Goal: Information Seeking & Learning: Compare options

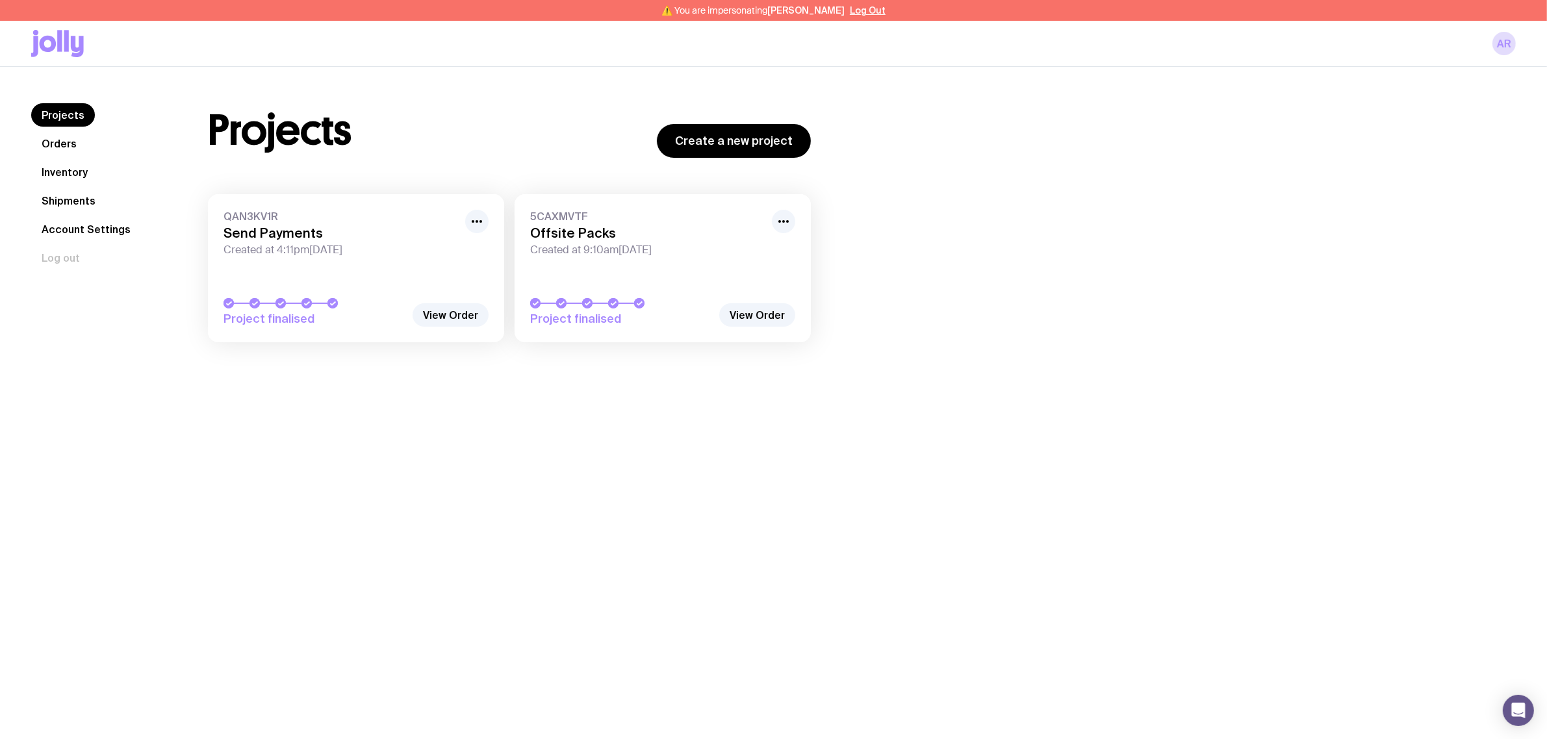
click at [373, 253] on span "Created at 4:11pm, Fri 13th Jun 2025" at bounding box center [340, 250] width 234 height 13
click at [76, 176] on link "Inventory" at bounding box center [64, 171] width 67 height 23
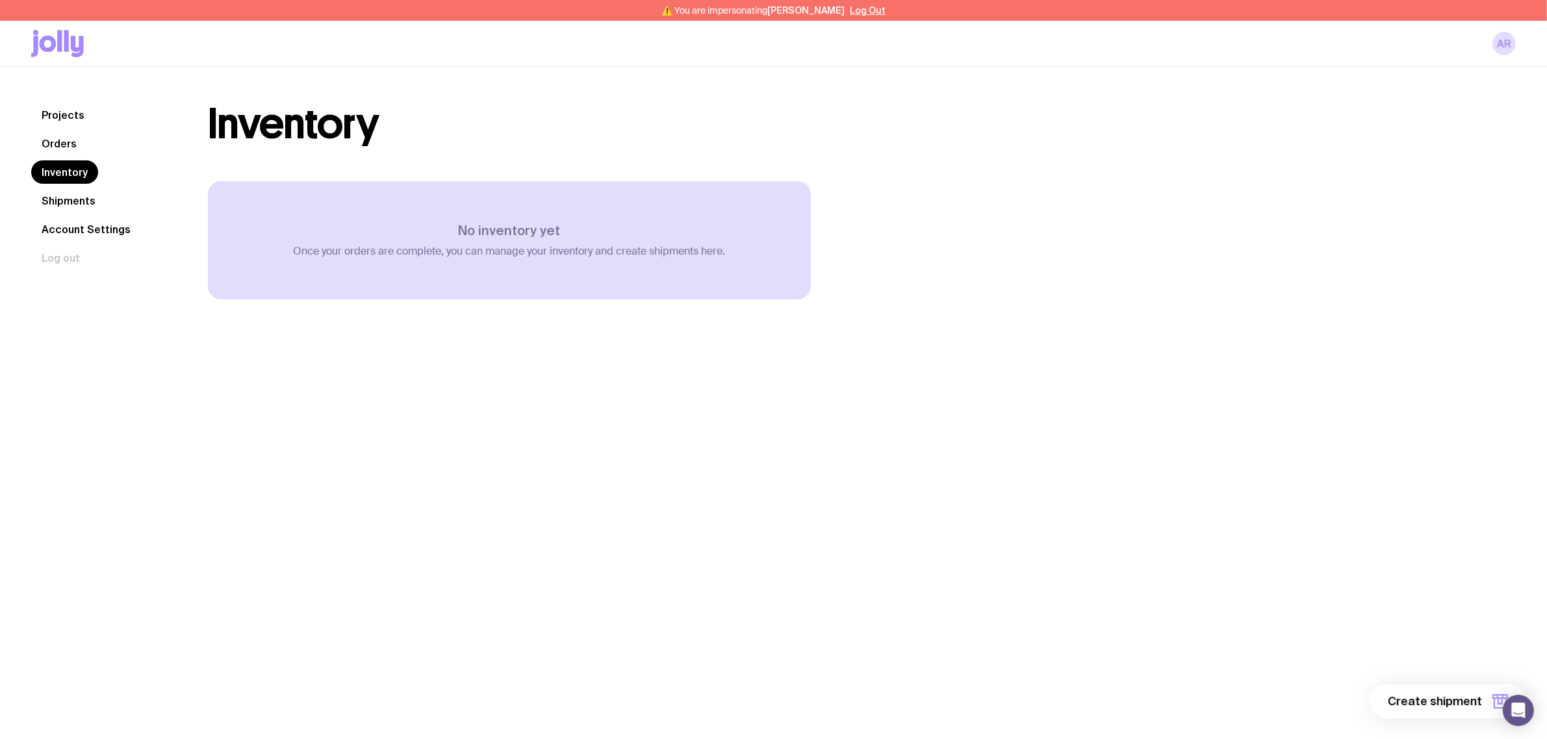
click at [70, 111] on link "Projects" at bounding box center [63, 114] width 64 height 23
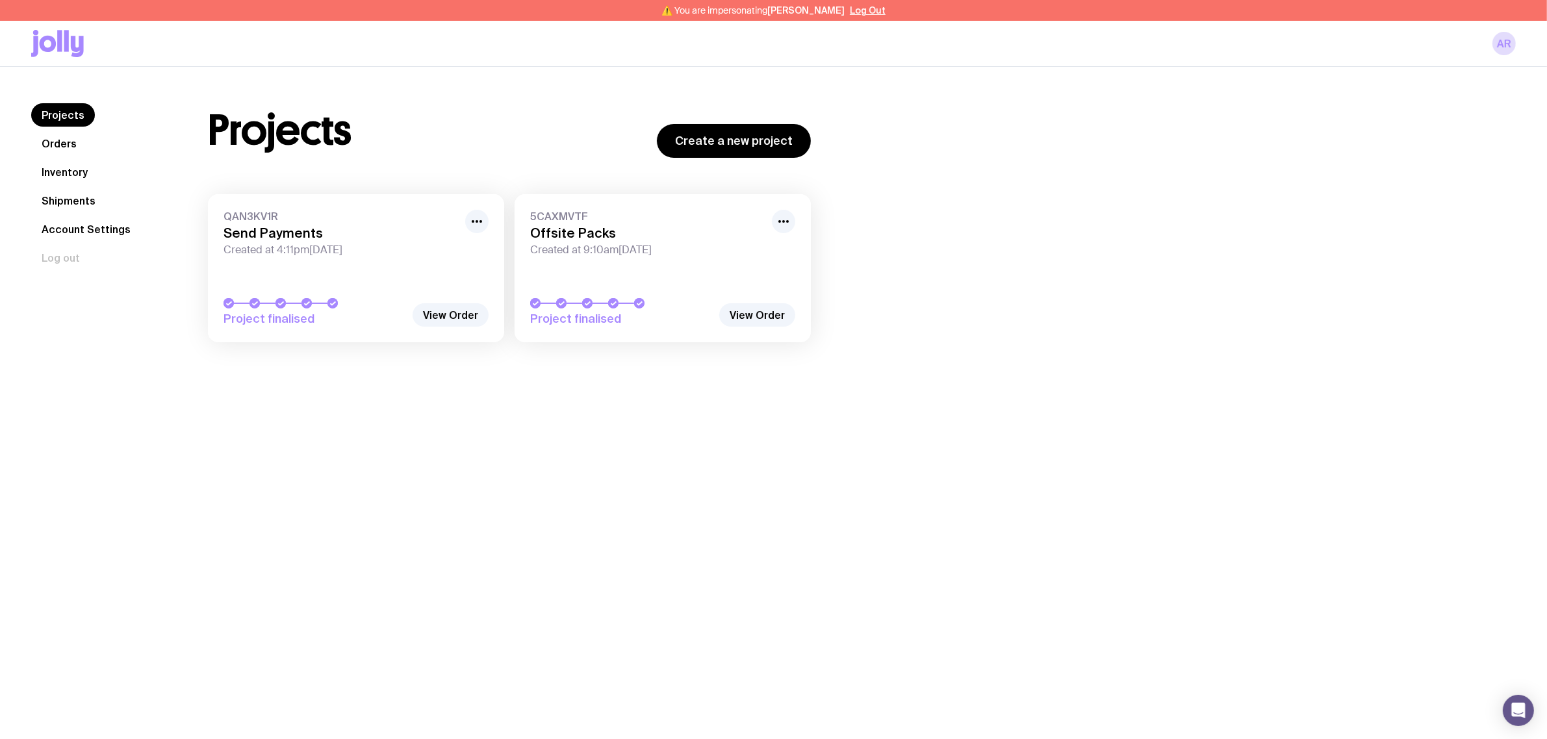
click at [1031, 320] on div "Projects Create a new project QAN3KV1R Send Payments Created at 4:11pm, Fri 13t…" at bounding box center [846, 229] width 1339 height 252
click at [676, 423] on div "Projects Orders Inventory Shipments Account Settings Log out Projects Orders In…" at bounding box center [773, 436] width 1547 height 739
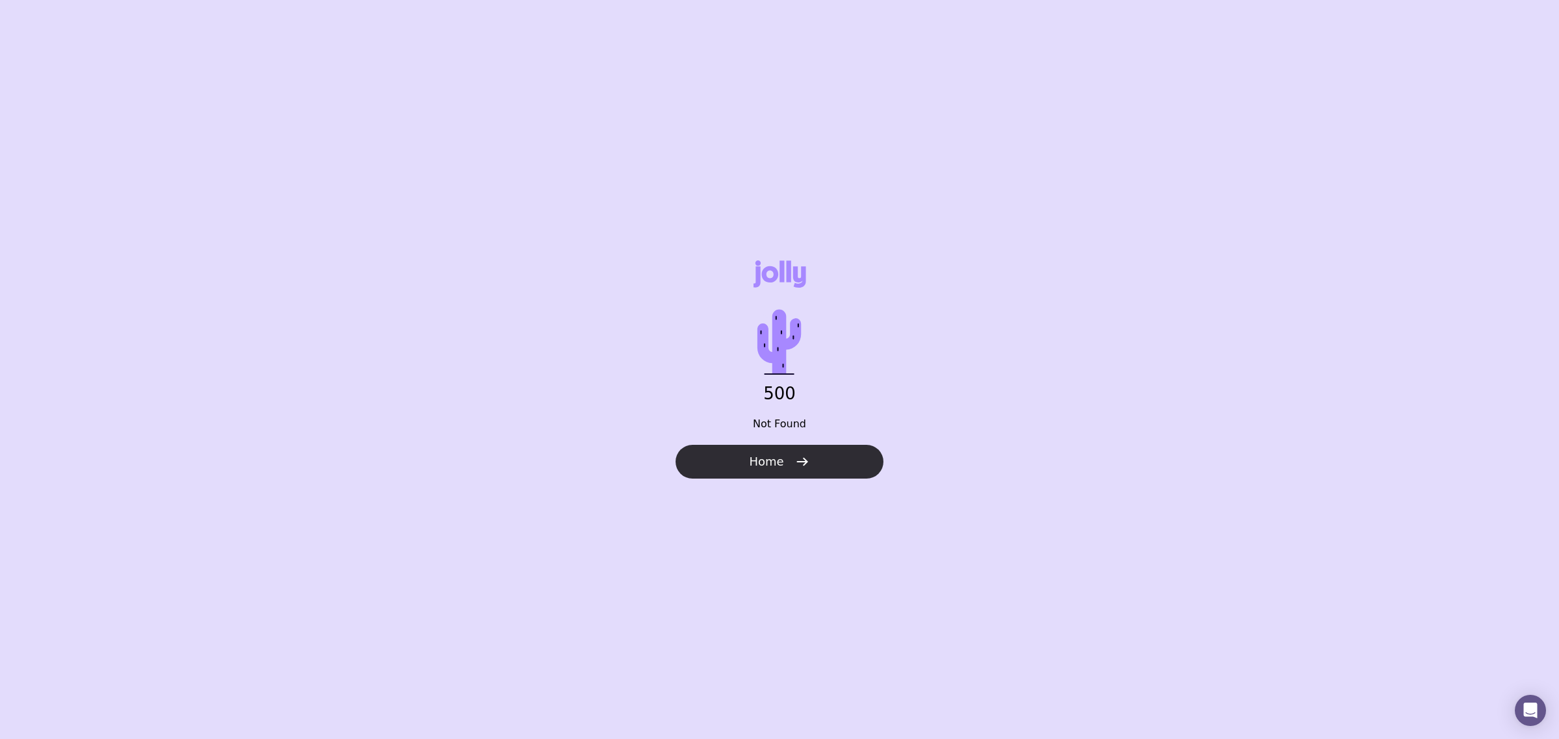
click at [790, 462] on button "Home" at bounding box center [780, 462] width 208 height 34
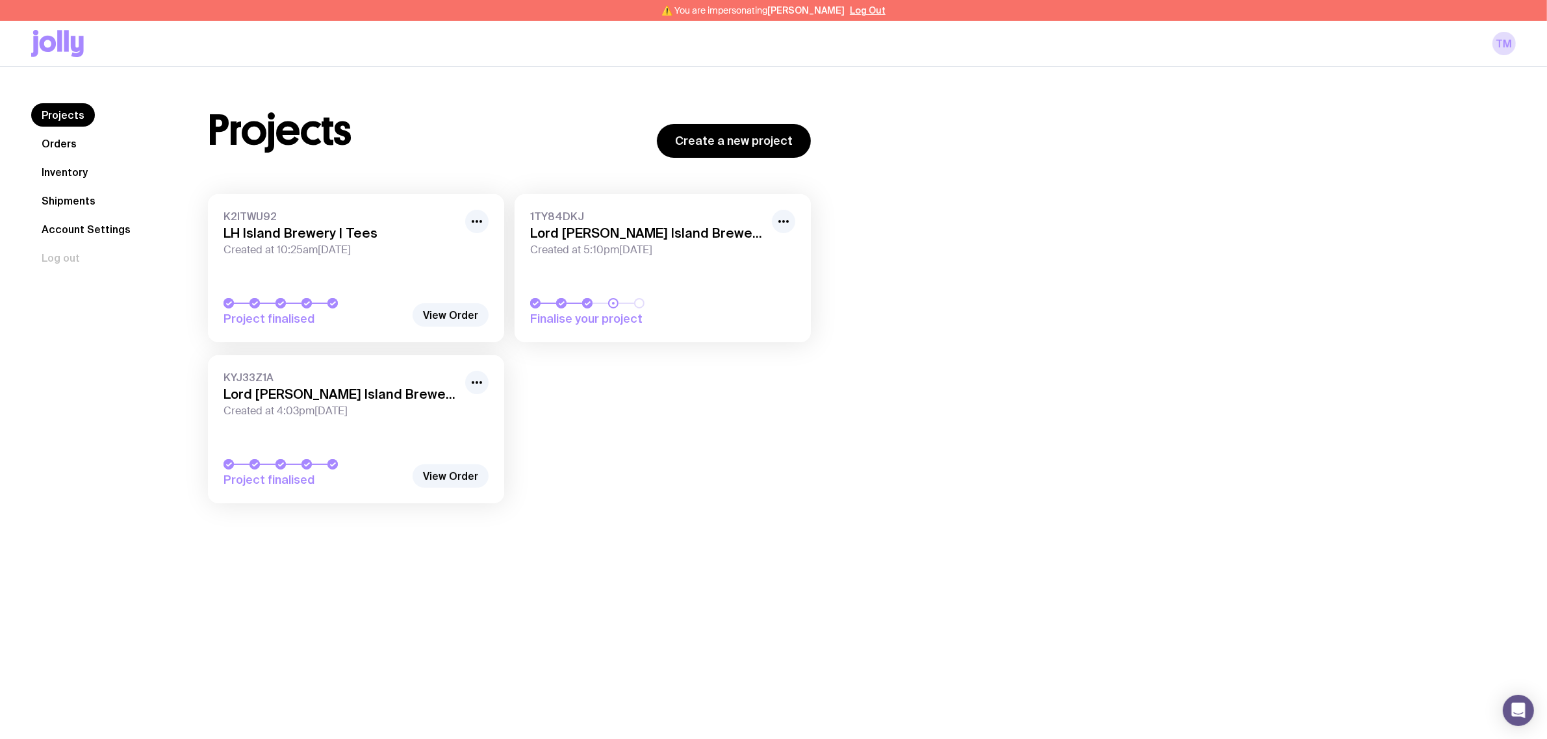
click at [329, 251] on span "Created at 10:25am[DATE]" at bounding box center [340, 250] width 234 height 13
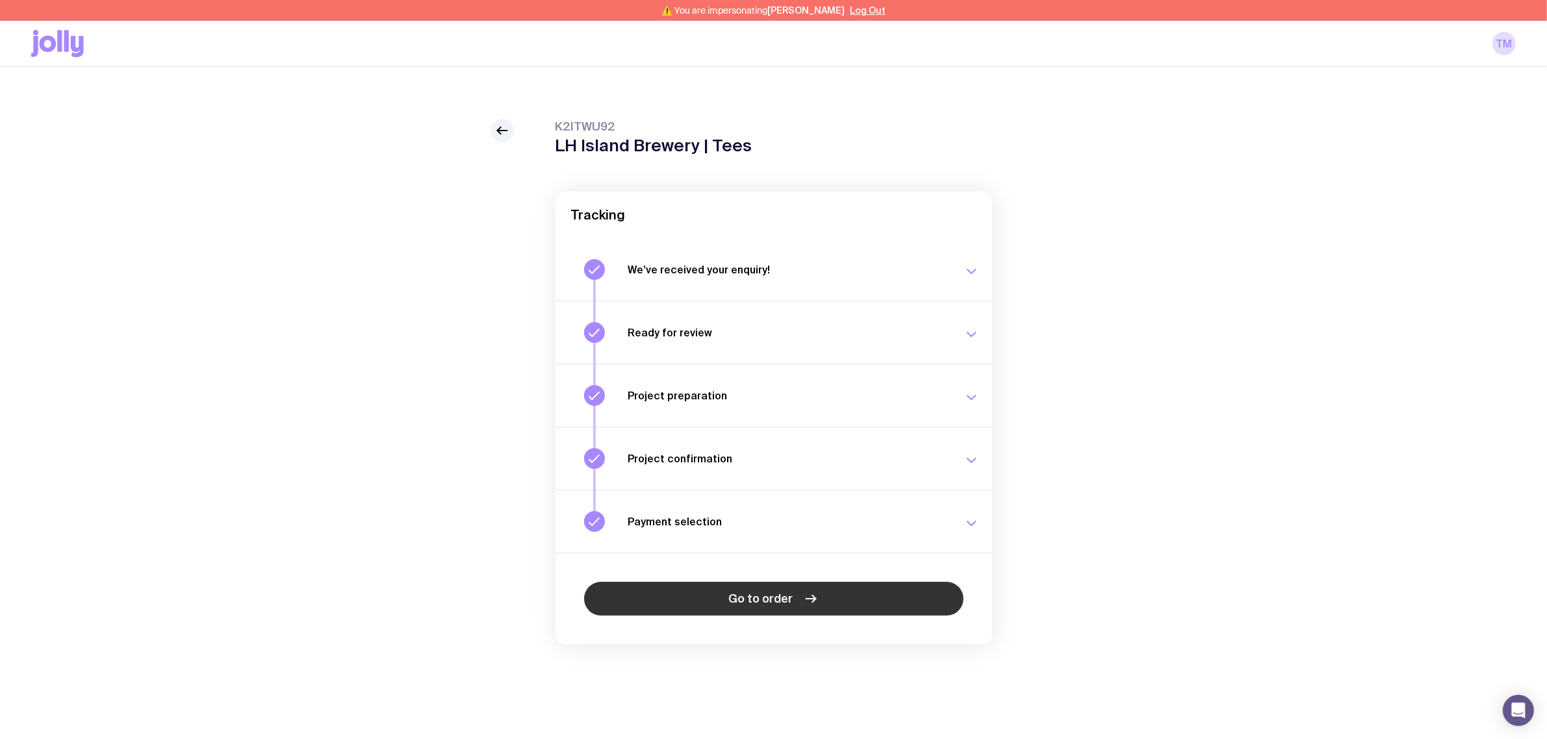
click at [764, 606] on span "Go to order" at bounding box center [760, 599] width 64 height 16
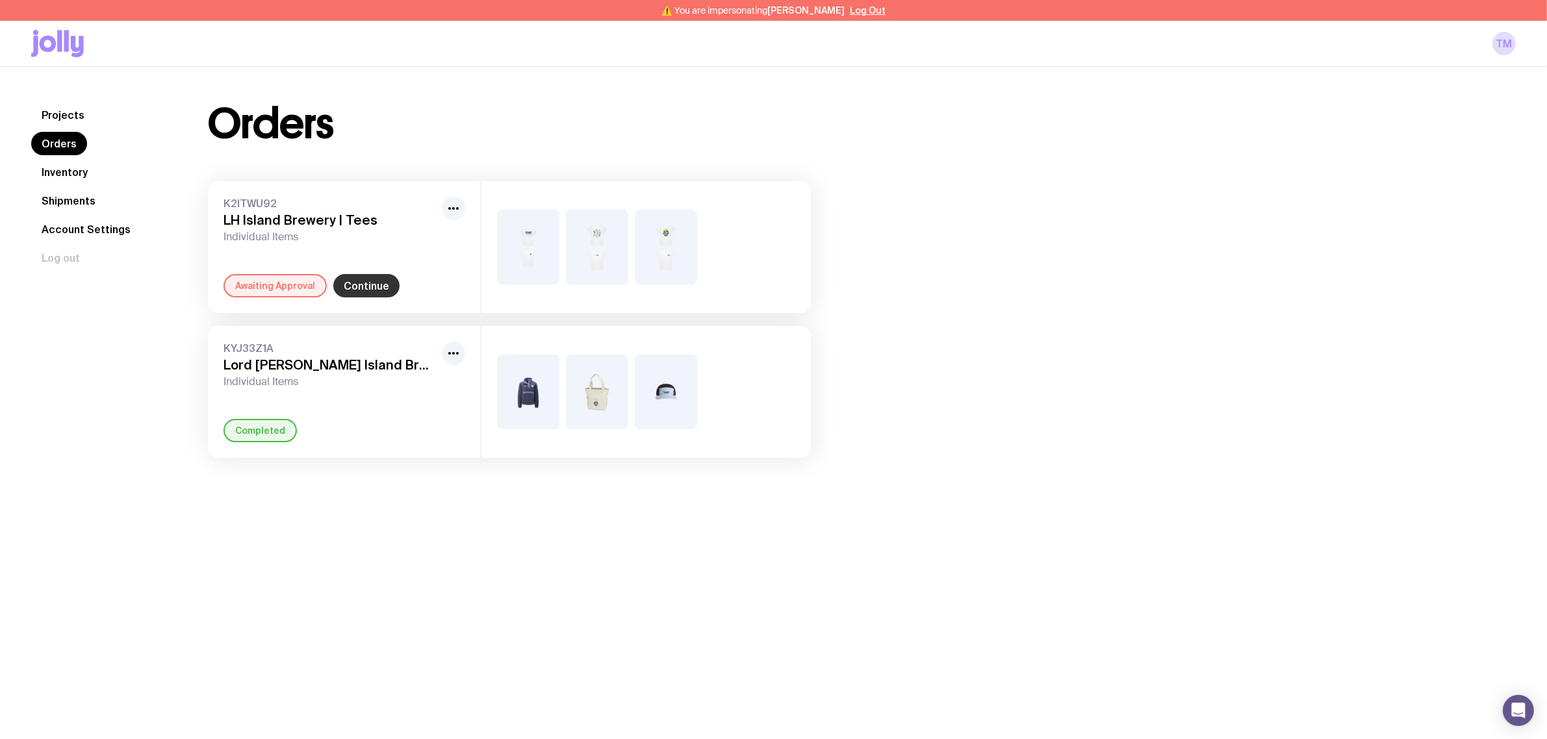
click at [373, 280] on link "Continue" at bounding box center [366, 285] width 66 height 23
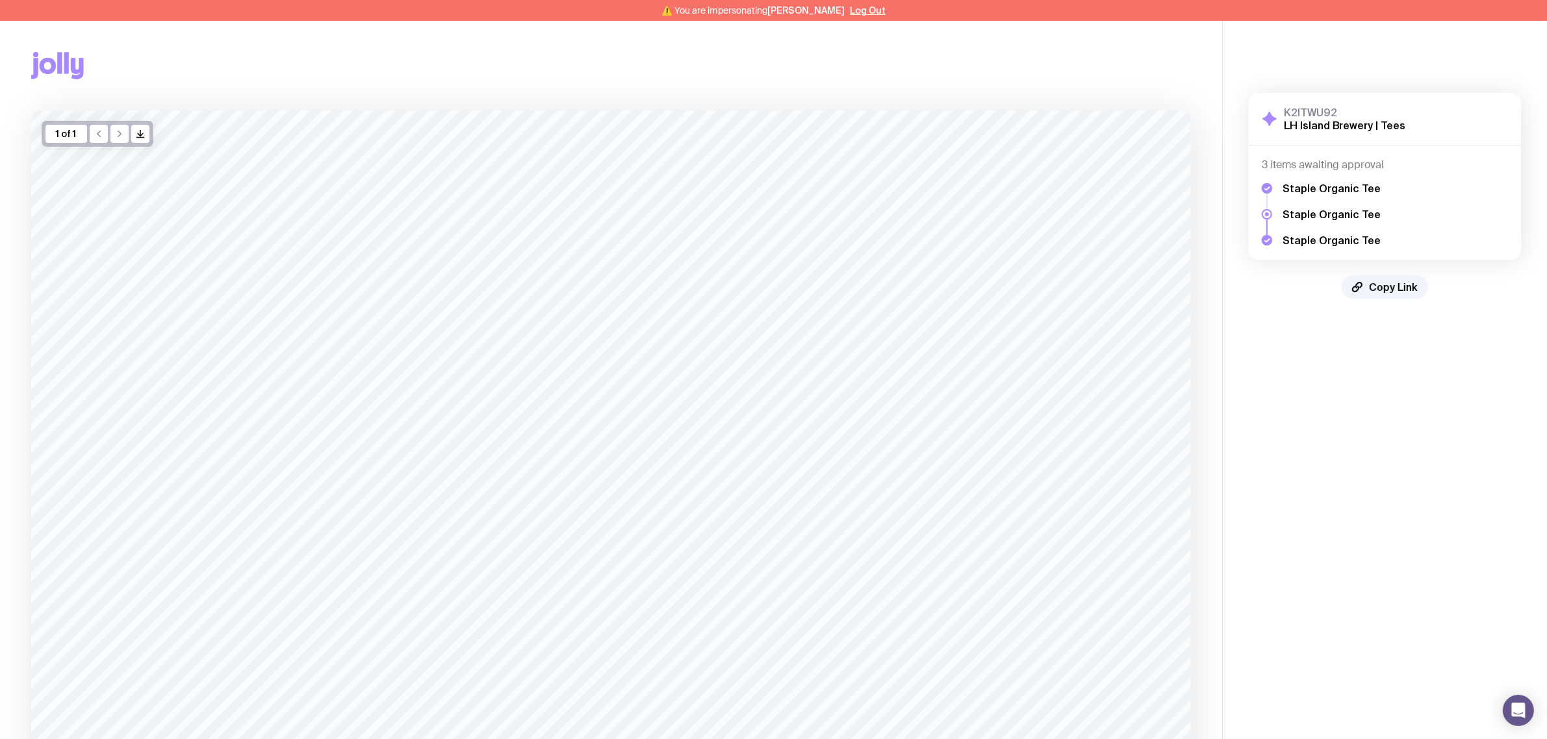
click at [1265, 216] on div at bounding box center [1267, 214] width 4 height 4
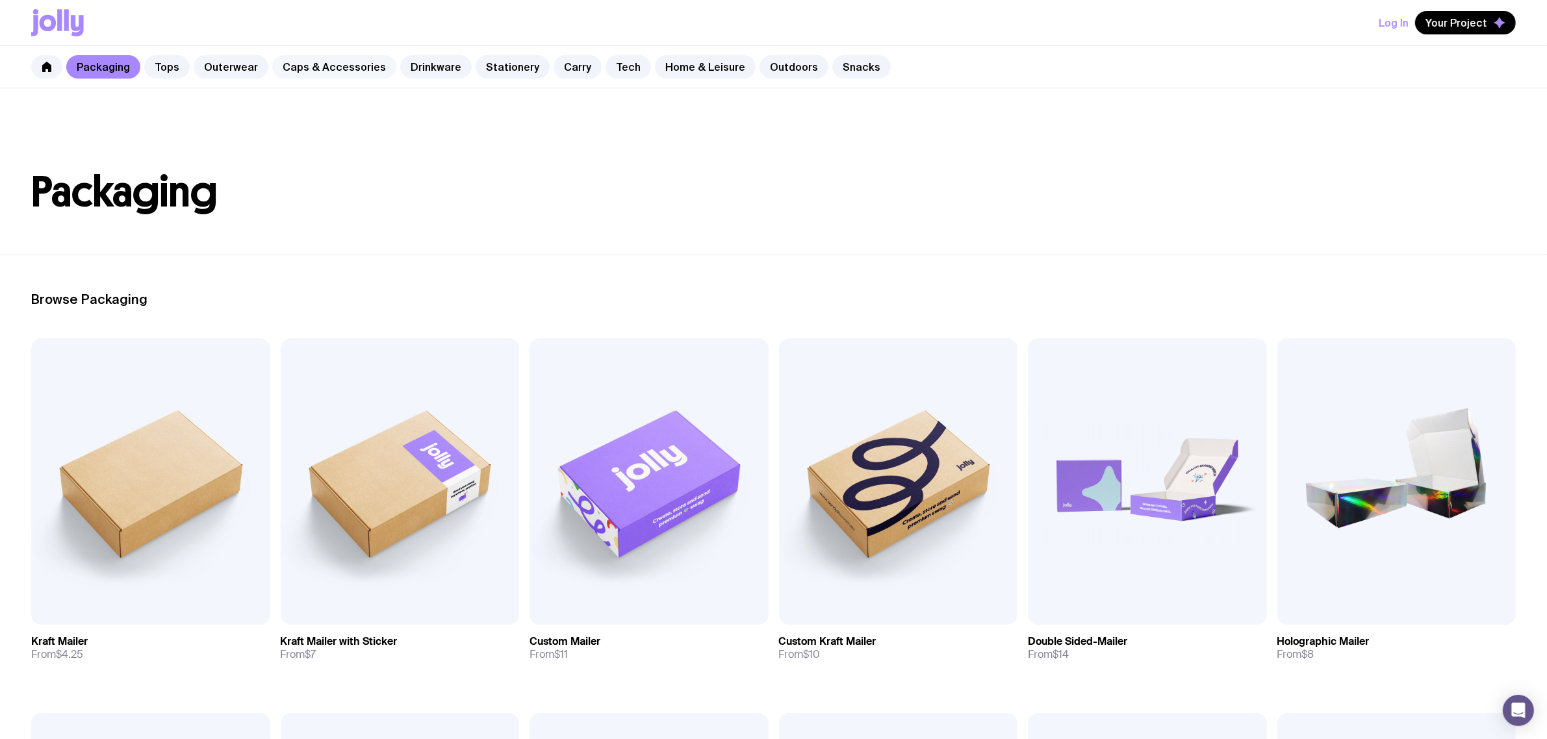
click at [314, 67] on link "Caps & Accessories" at bounding box center [334, 66] width 124 height 23
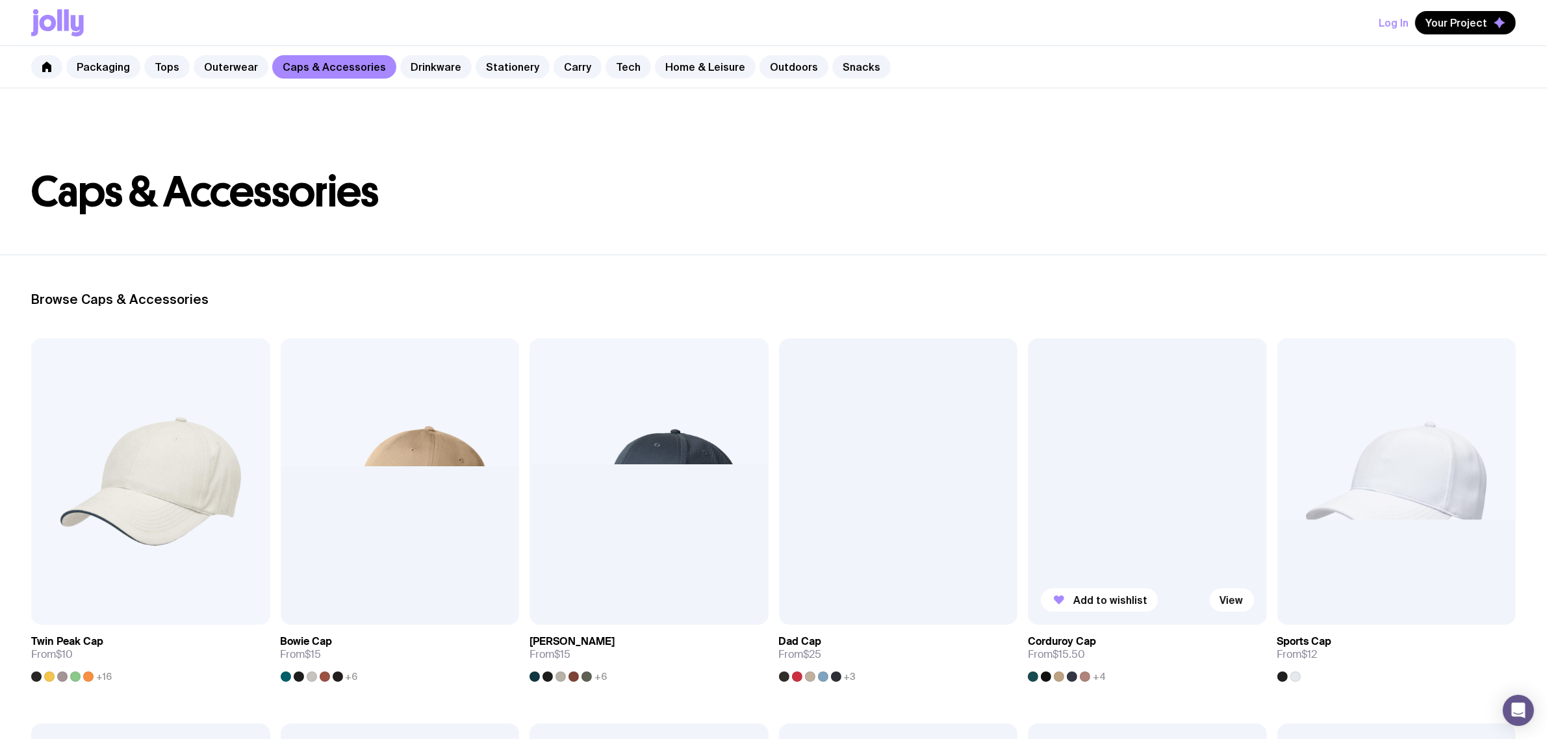
scroll to position [406, 0]
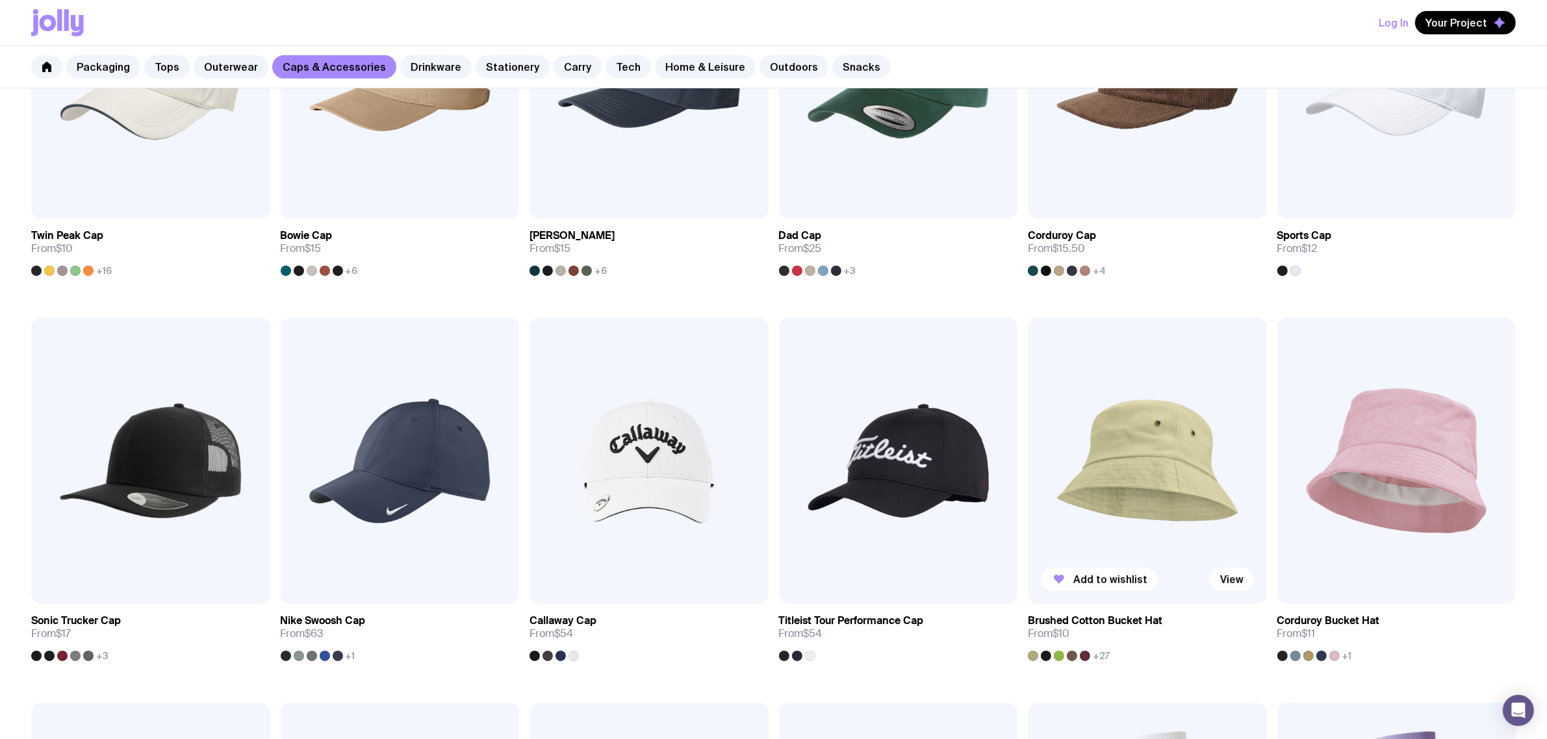
click at [1120, 437] on img at bounding box center [1147, 461] width 239 height 286
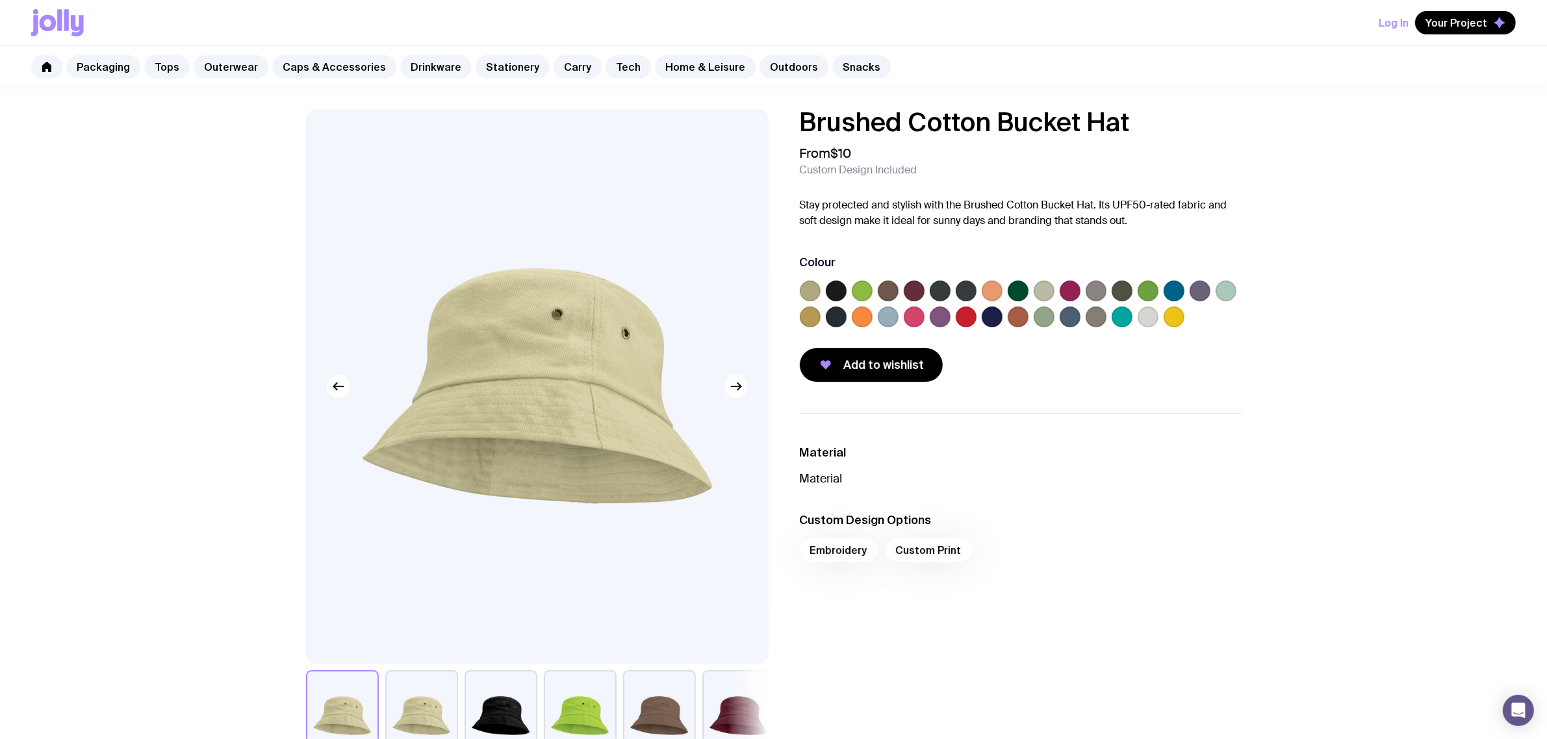
click at [1213, 290] on div at bounding box center [1021, 307] width 442 height 52
click at [1226, 290] on label at bounding box center [1225, 291] width 21 height 21
click at [0, 0] on input "radio" at bounding box center [0, 0] width 0 height 0
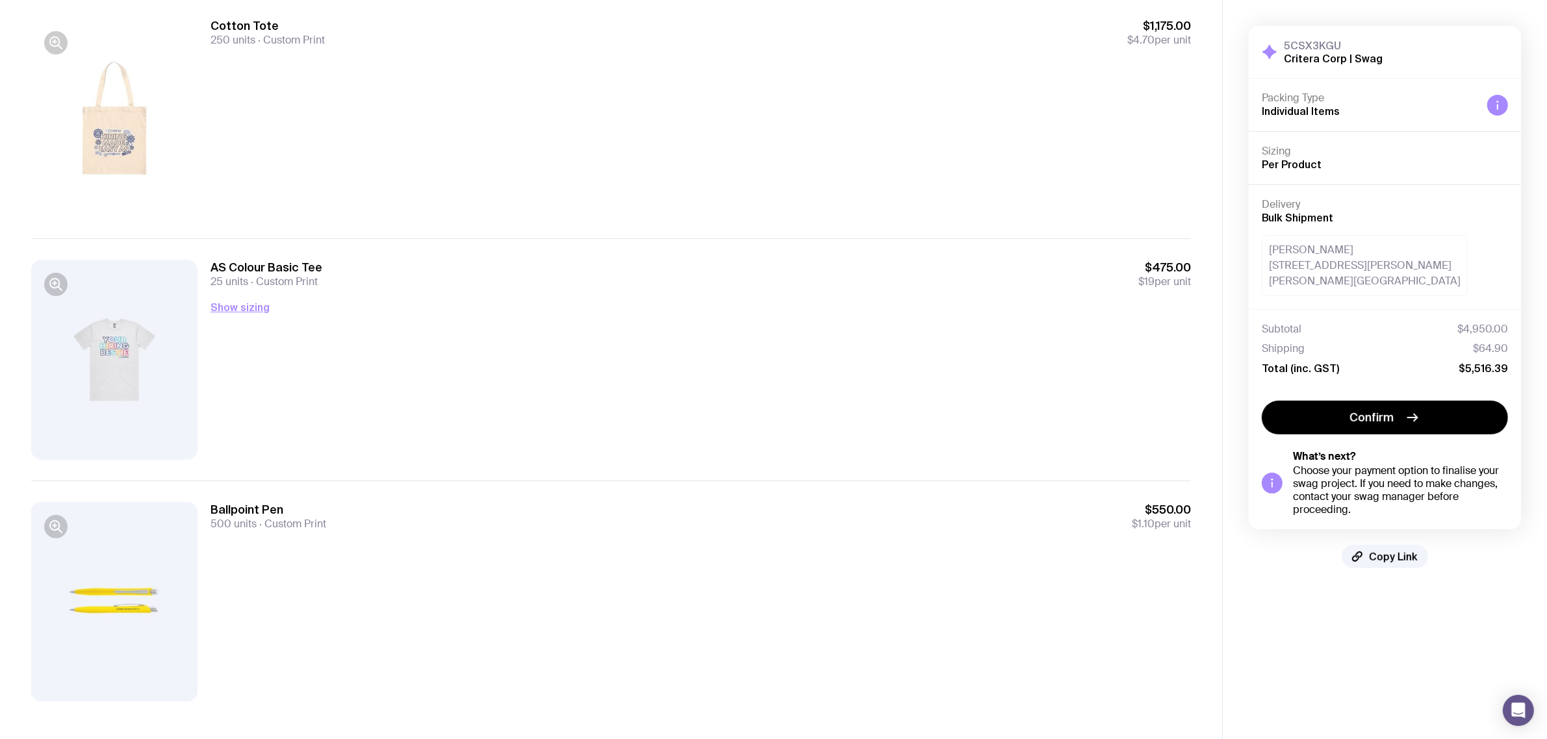
scroll to position [384, 0]
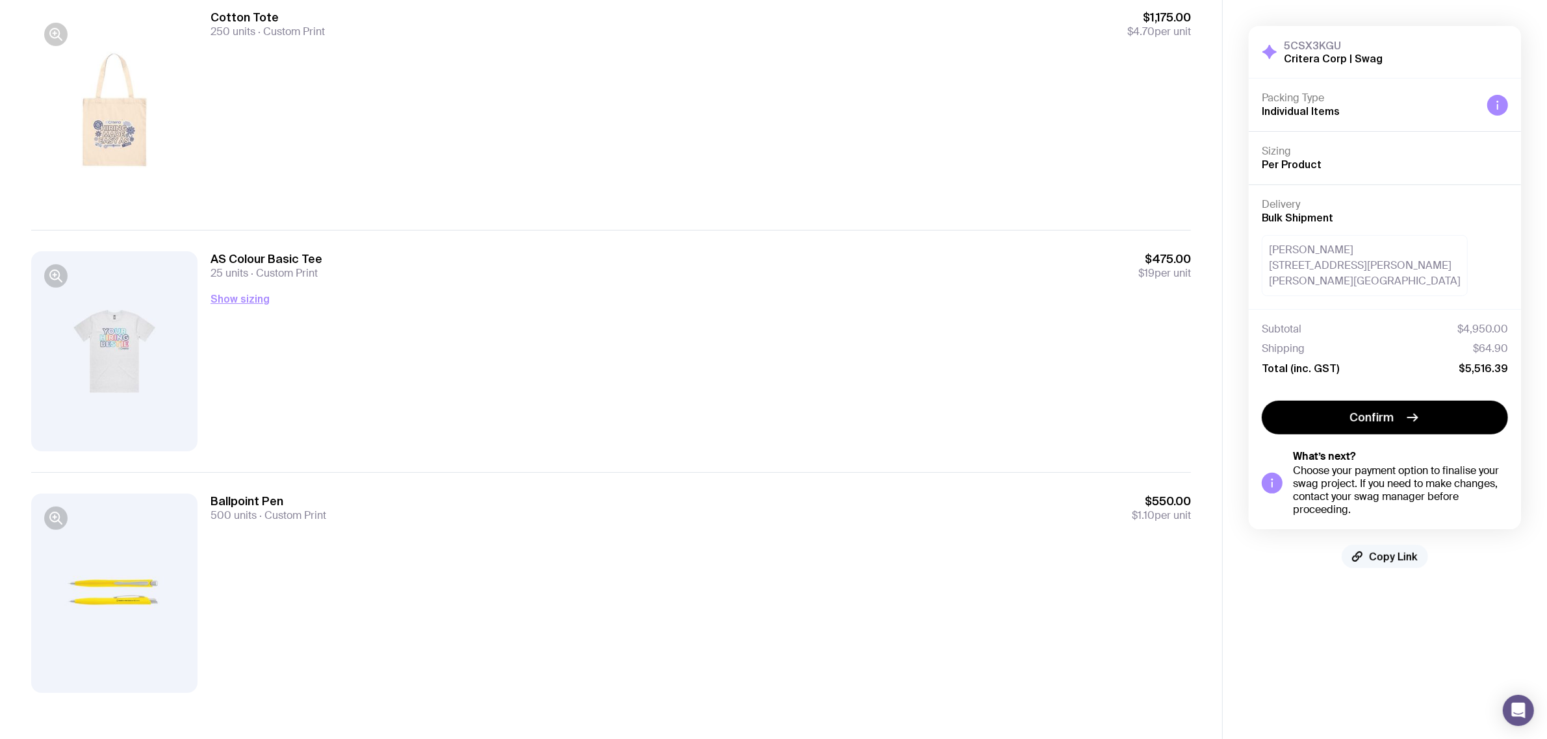
click at [1387, 555] on span "Copy Link" at bounding box center [1393, 556] width 49 height 13
click at [1378, 628] on aside "5CSX3KGU Critera Corp | Swag Hide Details Packing Type Individual Items Sizing …" at bounding box center [1384, 178] width 325 height 1124
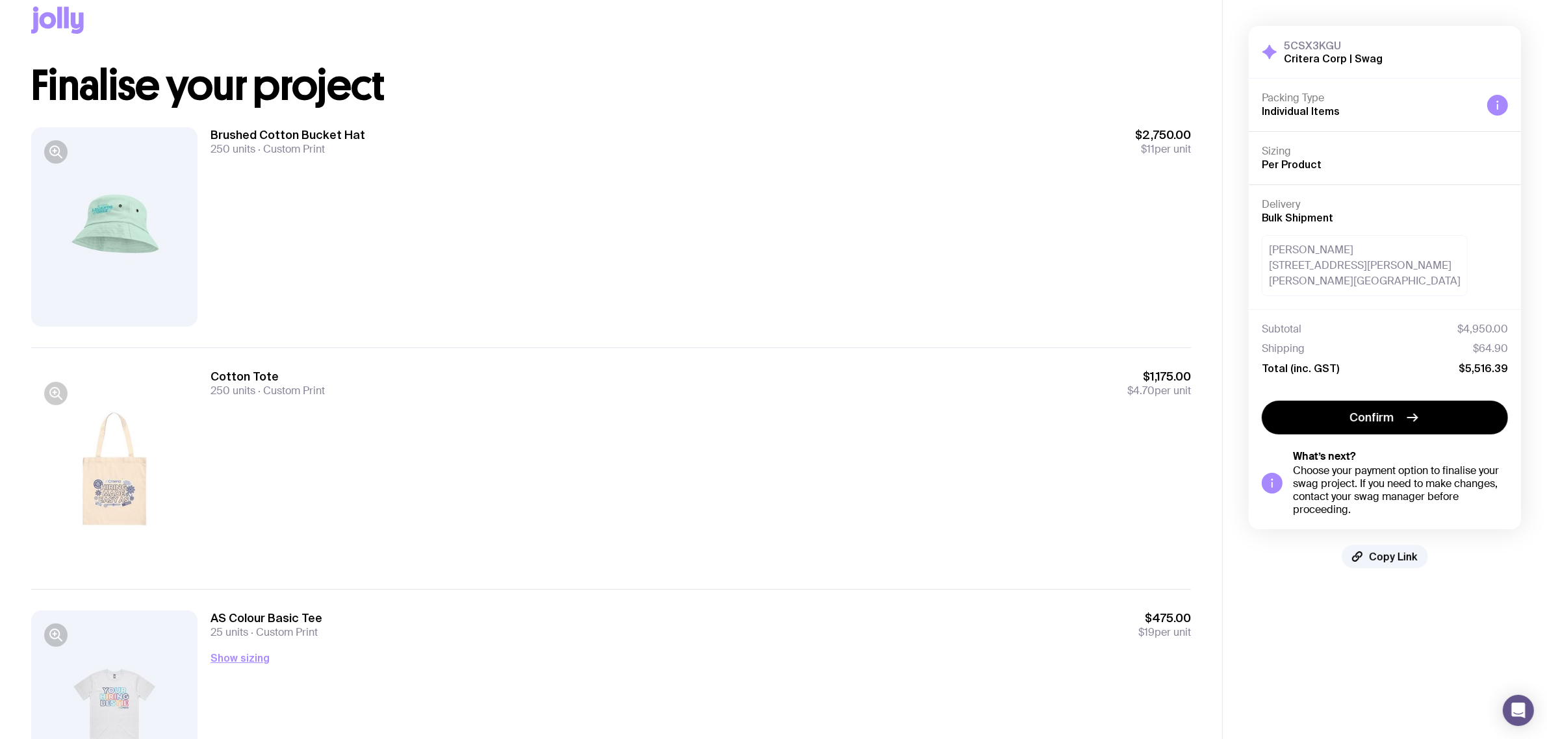
scroll to position [0, 0]
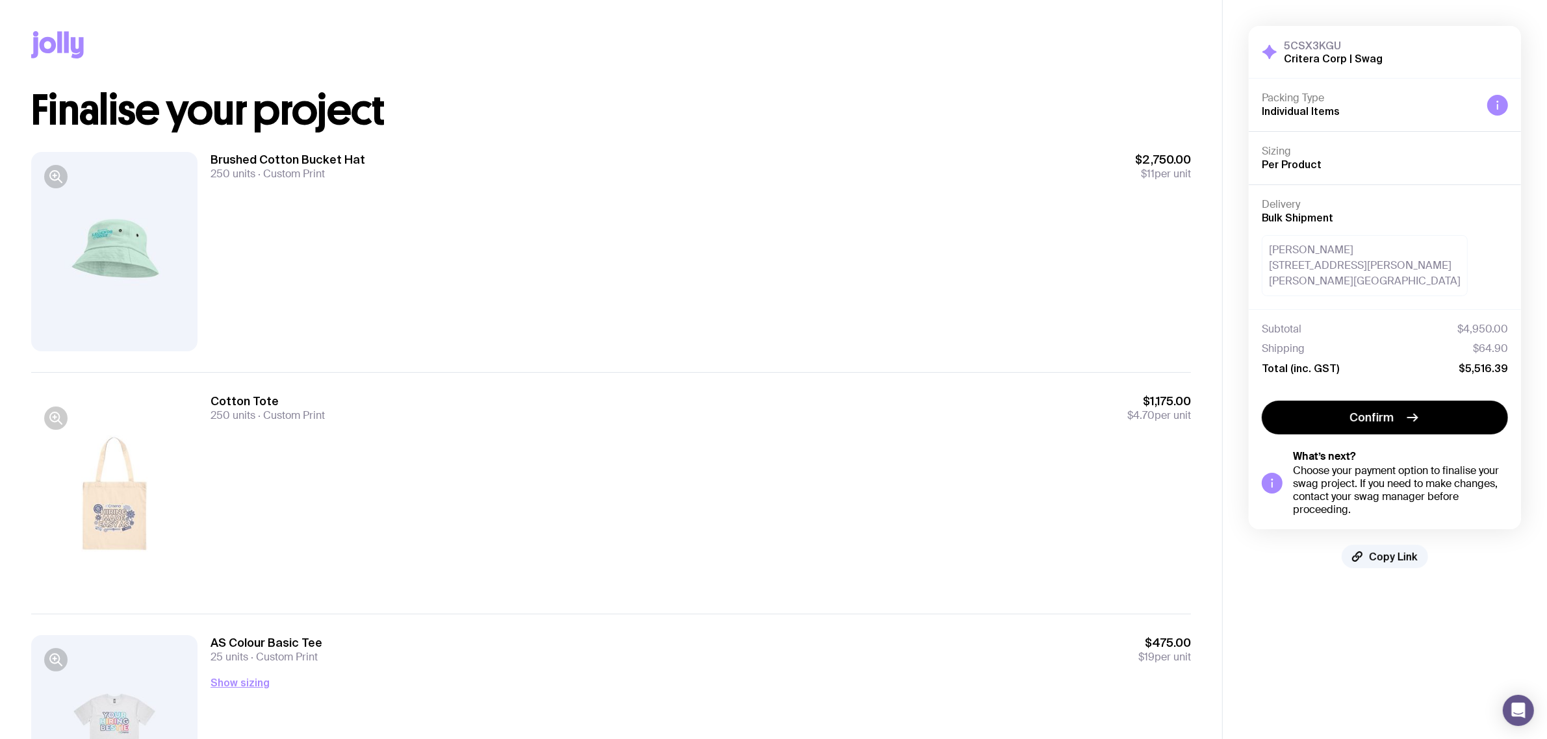
click at [375, 494] on div "Cotton Tote 250 units Custom Print $1,175.00 $4.70 per unit" at bounding box center [700, 493] width 980 height 199
click at [547, 485] on div "Cotton Tote 250 units Custom Print $1,175.00 $4.70 per unit" at bounding box center [700, 493] width 980 height 199
click at [1389, 557] on span "Copy Link" at bounding box center [1393, 556] width 49 height 13
click at [670, 443] on div "Cotton Tote 250 units Custom Print $1,175.00 $4.70 per unit" at bounding box center [700, 493] width 980 height 199
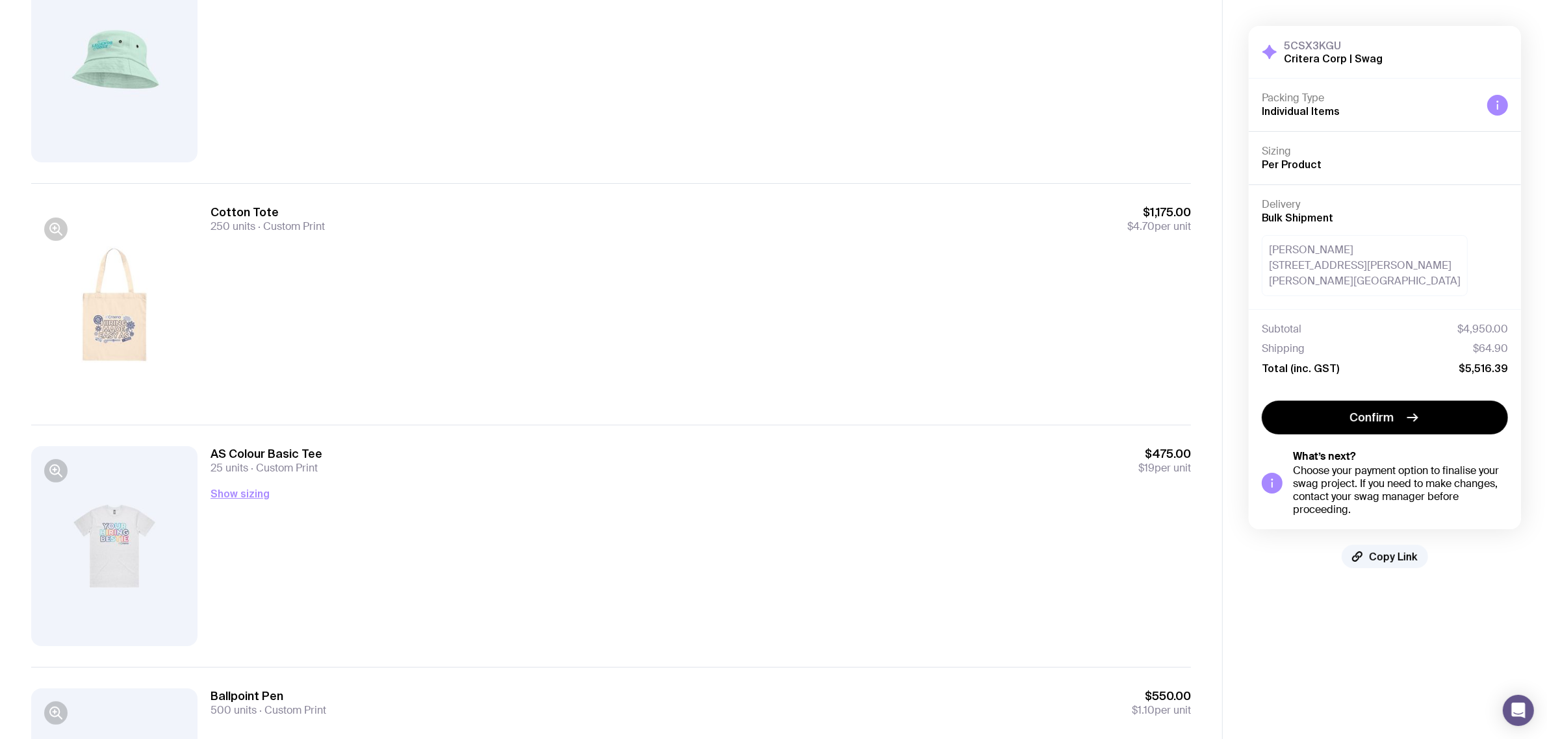
scroll to position [325, 0]
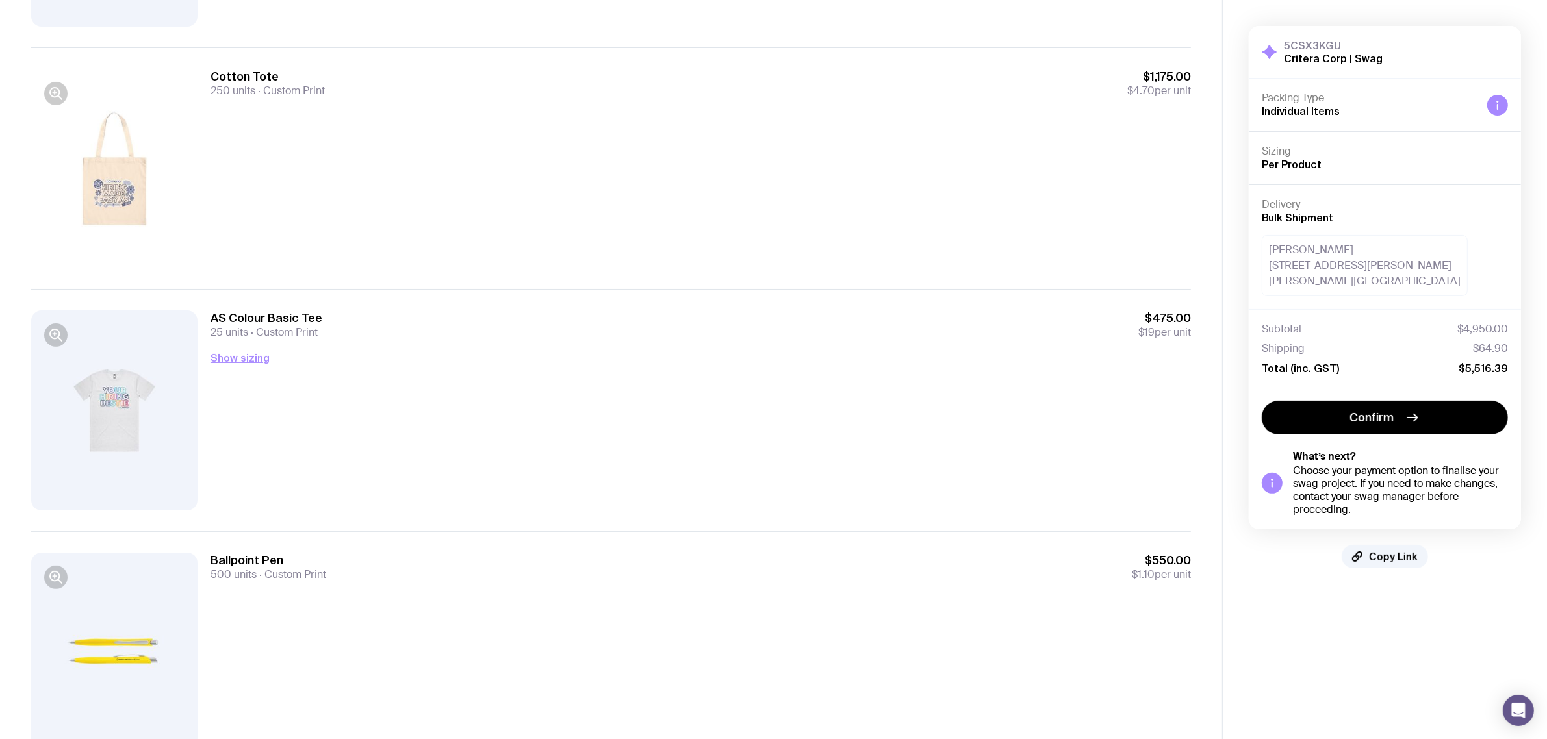
click at [494, 375] on div "AS Colour Basic Tee 25 units Custom Print $475.00 $19 per unit Show sizing Men’…" at bounding box center [700, 409] width 980 height 199
click at [382, 120] on div "Cotton Tote 250 units Custom Print $1,175.00 $4.70 per unit" at bounding box center [700, 168] width 980 height 199
click at [118, 186] on div at bounding box center [114, 168] width 166 height 199
click at [377, 177] on div "Cotton Tote 250 units Custom Print $1,175.00 $4.70 per unit" at bounding box center [700, 168] width 980 height 199
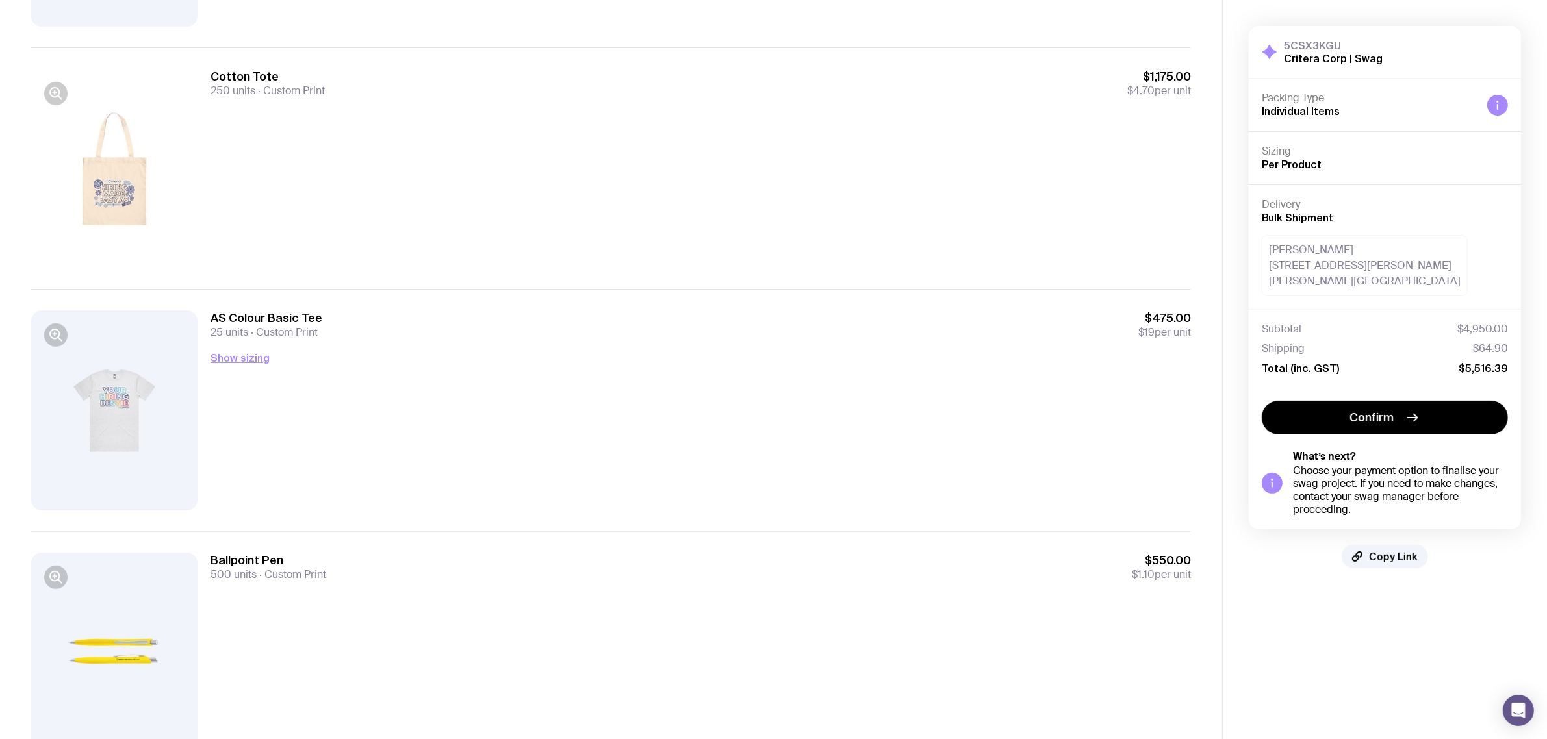
click at [132, 199] on div at bounding box center [114, 168] width 166 height 199
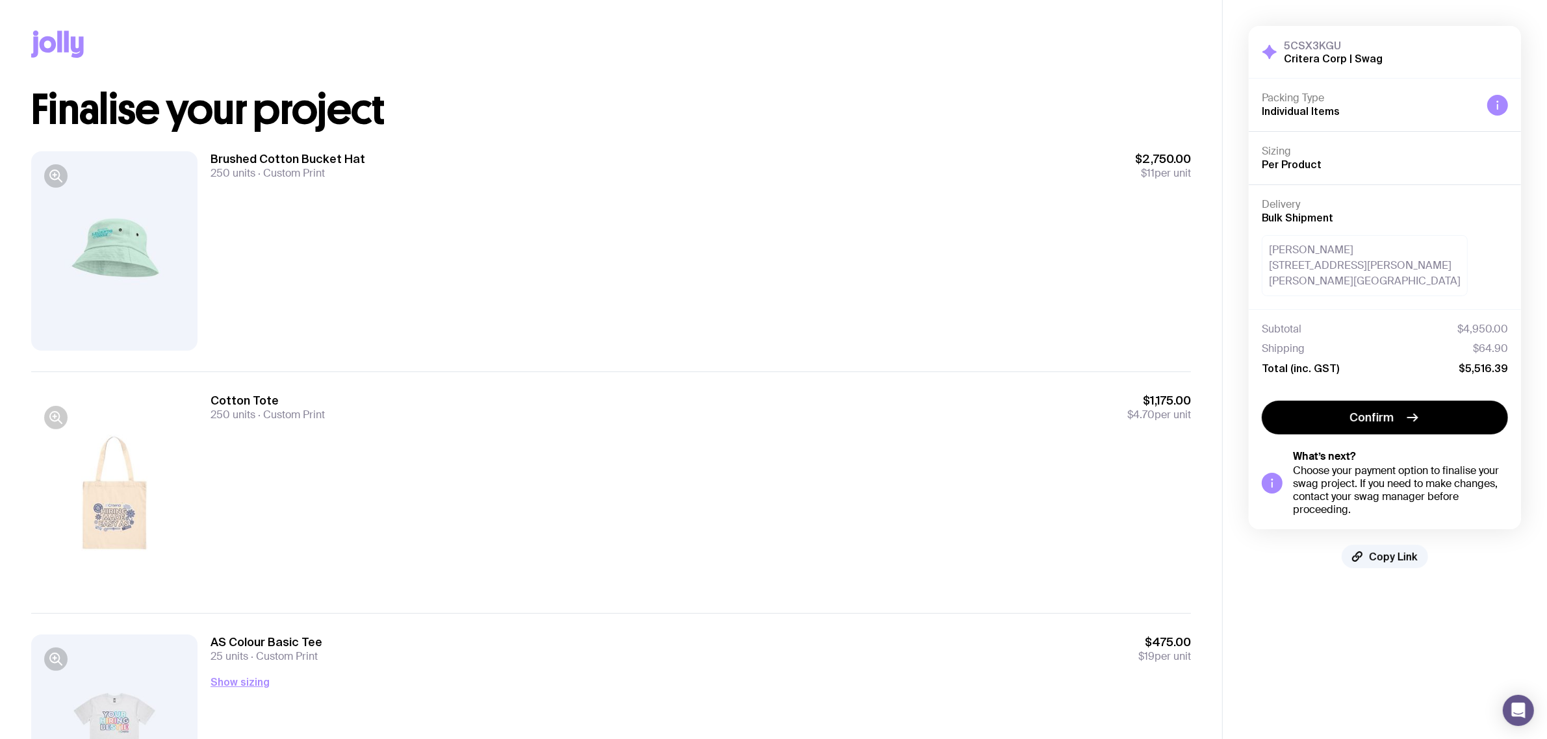
scroll to position [0, 0]
click at [53, 39] on icon at bounding box center [48, 45] width 17 height 16
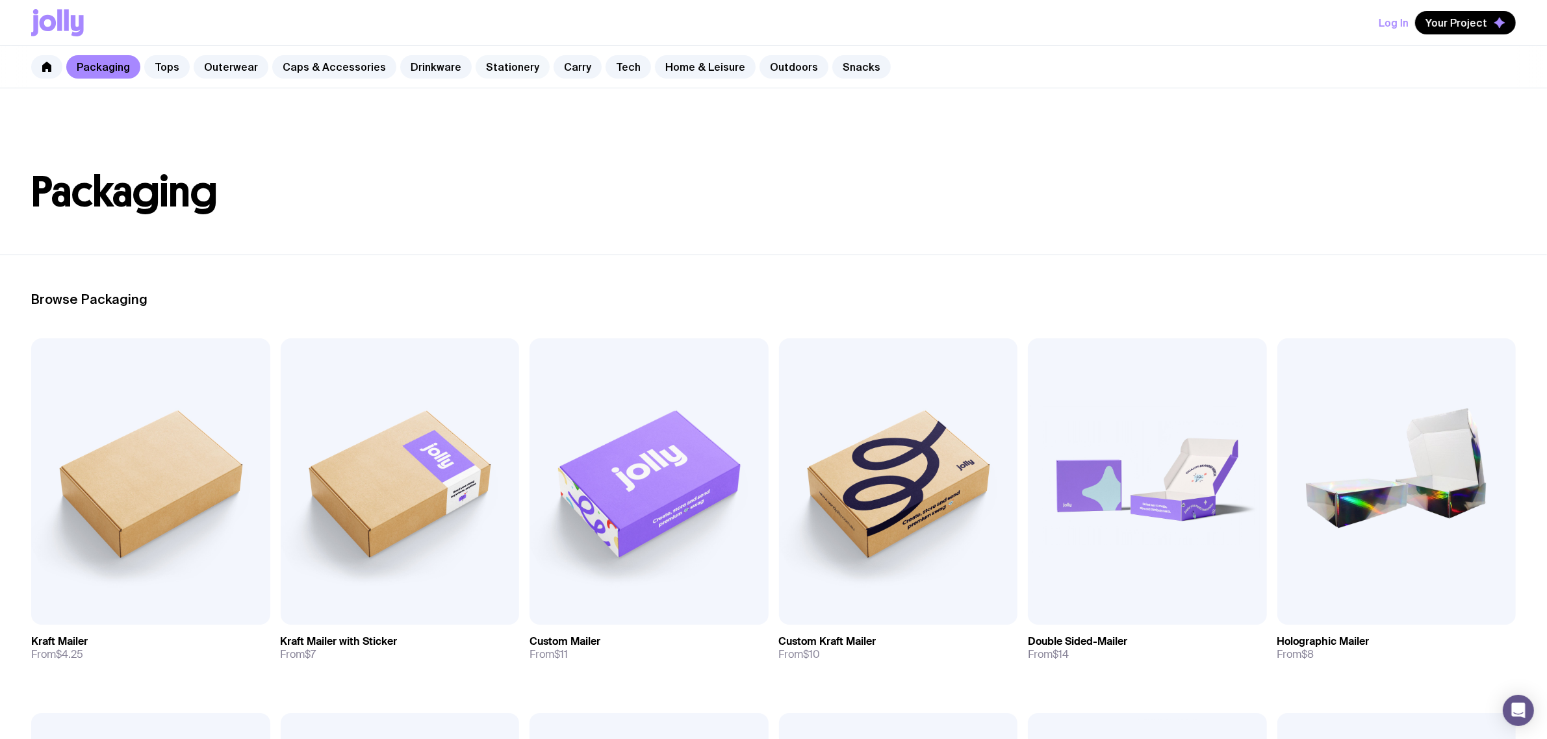
click at [507, 67] on link "Stationery" at bounding box center [512, 66] width 74 height 23
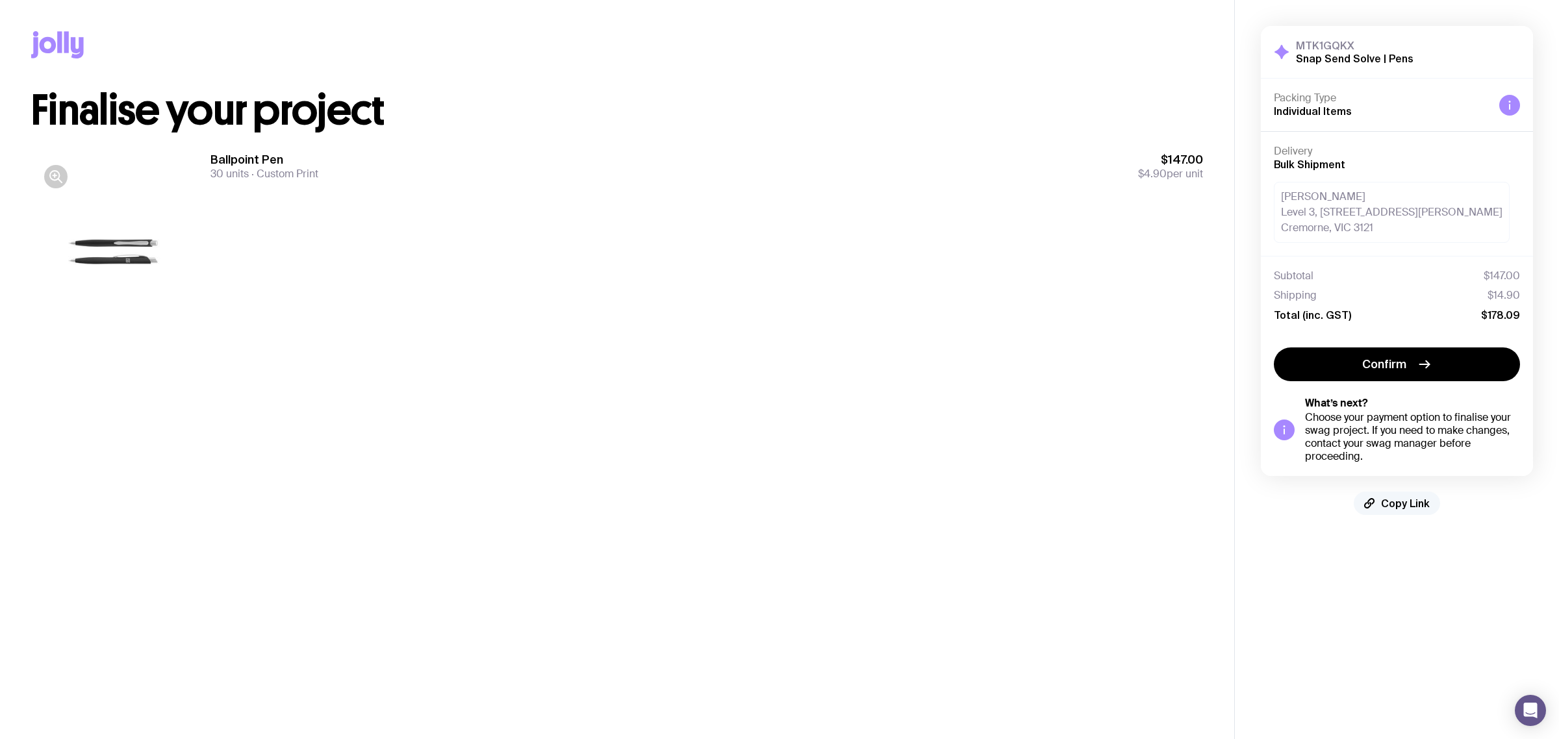
click at [1411, 507] on span "Copy Link" at bounding box center [1405, 503] width 49 height 13
click at [939, 433] on main "Copy Link Finalise your project Ballpoint Pen 30 units Custom Print $147.00 $4.…" at bounding box center [617, 369] width 1234 height 739
click at [871, 436] on main "Copy Link Finalise your project Ballpoint Pen 30 units Custom Print $147.00 $4.…" at bounding box center [617, 369] width 1234 height 739
click at [818, 430] on main "Copy Link Finalise your project Ballpoint Pen 30 units Custom Print $147.00 $4.…" at bounding box center [617, 369] width 1234 height 739
click at [1403, 504] on span "Copy Link" at bounding box center [1405, 503] width 49 height 13
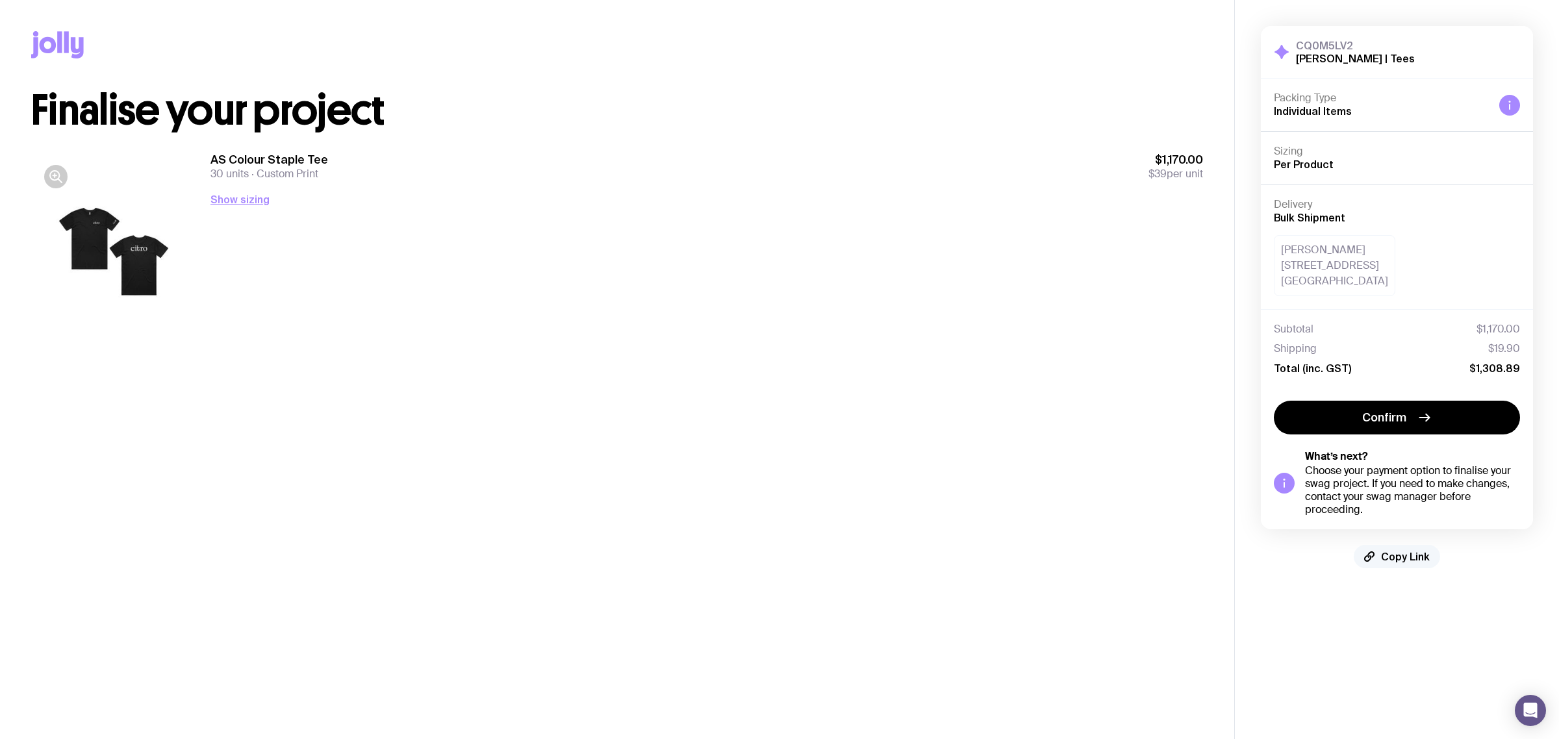
click at [1411, 566] on button "Copy Link" at bounding box center [1397, 556] width 86 height 23
click at [774, 257] on div "AS Colour Staple Tee 30 units Custom Print $1,170.00 $39 per unit Show sizing M…" at bounding box center [706, 251] width 992 height 199
click at [792, 273] on div "AS Colour Staple Tee 30 units Custom Print $1,170.00 $39 per unit Show sizing M…" at bounding box center [706, 251] width 992 height 199
click at [793, 276] on div "AS Colour Staple Tee 30 units Custom Print $1,170.00 $39 per unit Show sizing M…" at bounding box center [706, 251] width 992 height 199
click at [872, 247] on div "AS Colour Staple Tee 30 units Custom Print $1,170.00 $39 per unit Show sizing M…" at bounding box center [706, 251] width 992 height 199
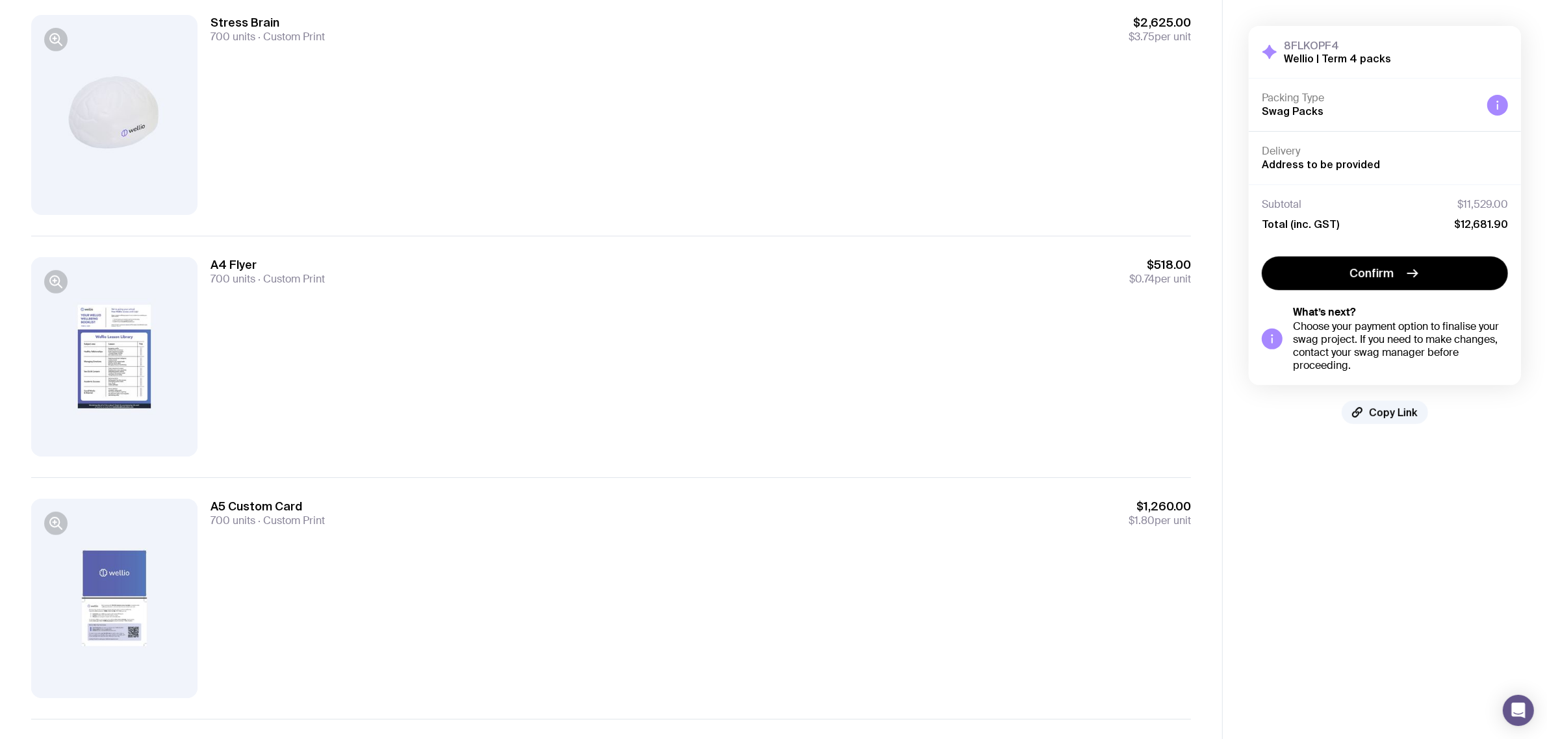
scroll to position [650, 0]
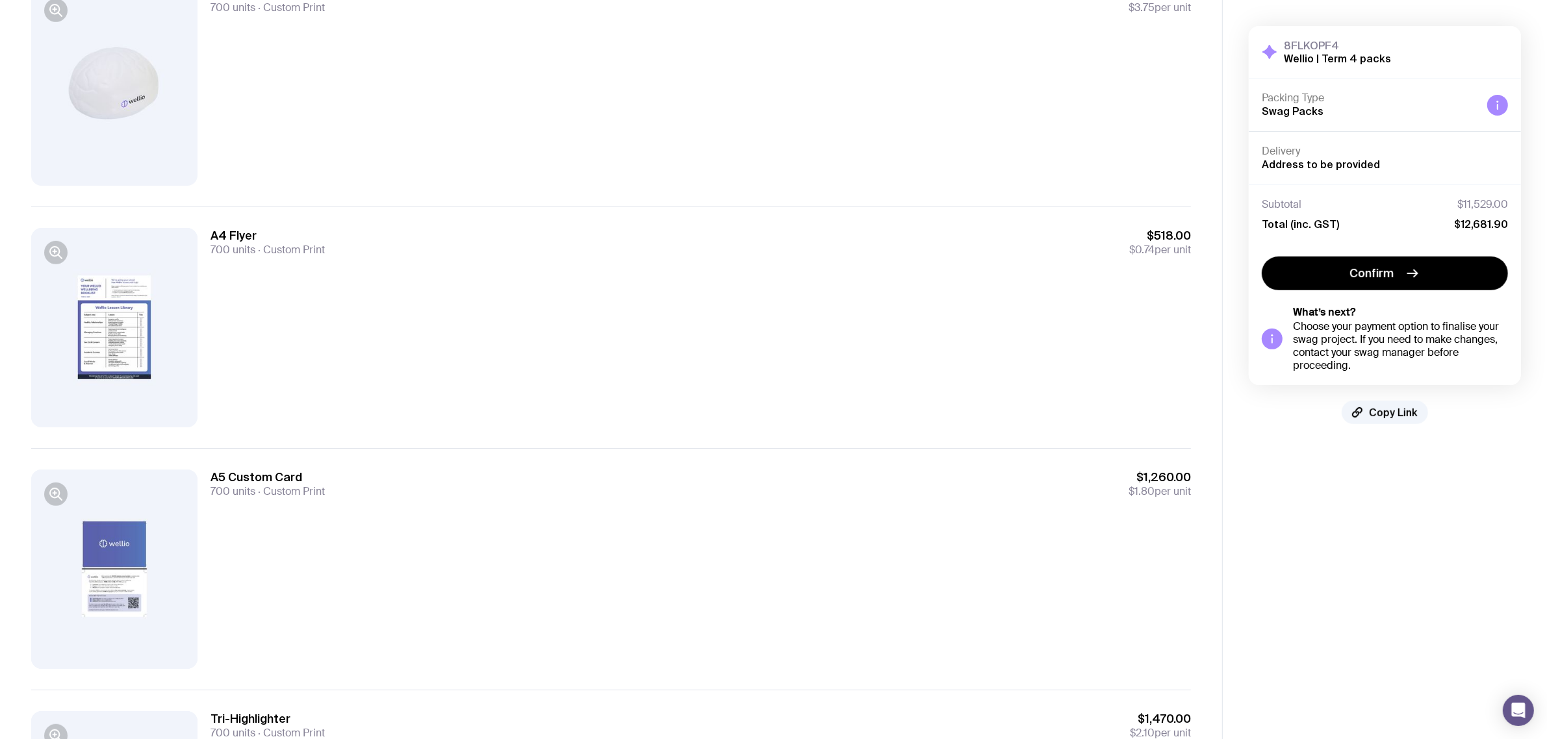
click at [112, 391] on div at bounding box center [114, 327] width 166 height 199
click at [64, 266] on div at bounding box center [114, 327] width 166 height 199
click at [49, 251] on icon "button" at bounding box center [56, 253] width 16 height 16
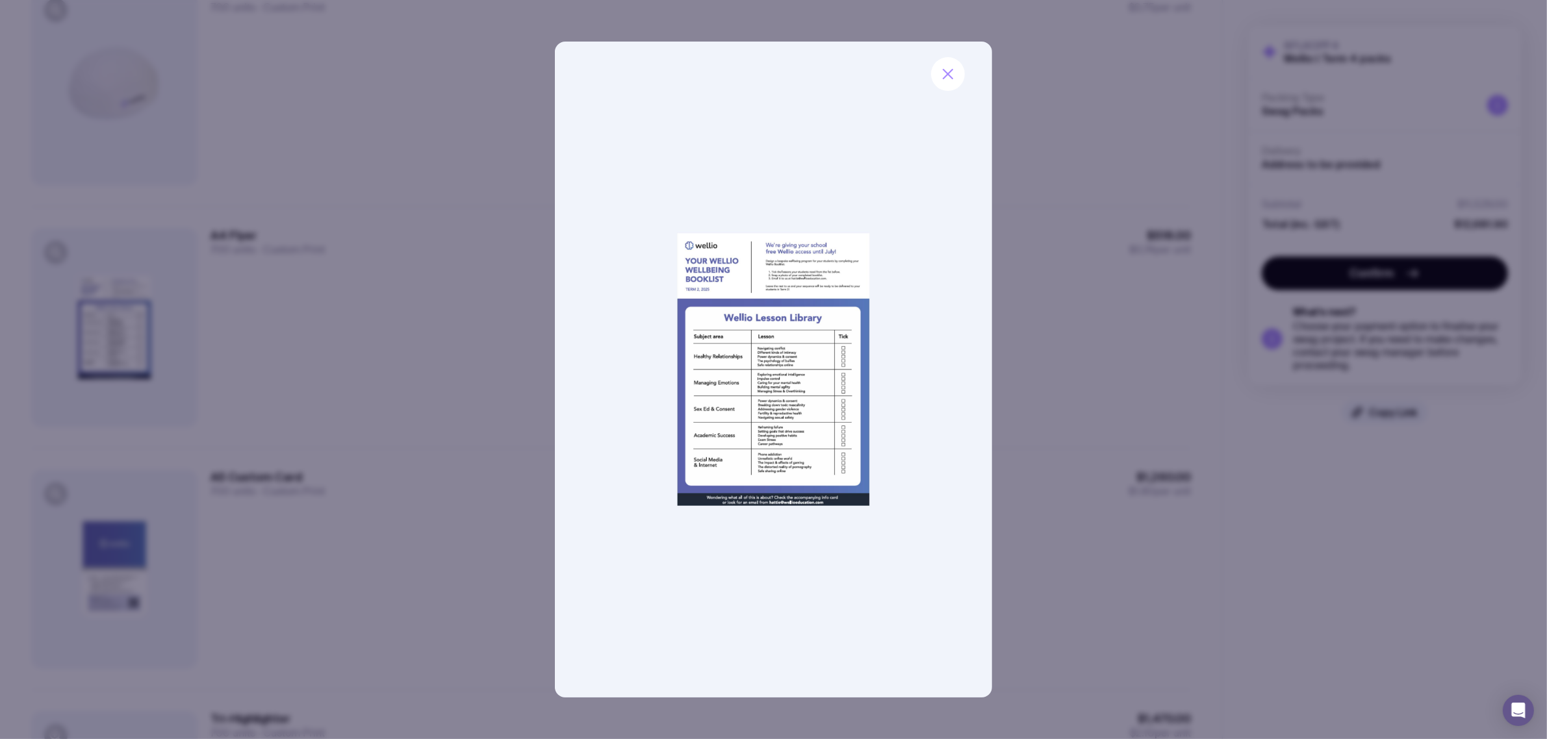
click at [494, 260] on div at bounding box center [773, 369] width 1547 height 739
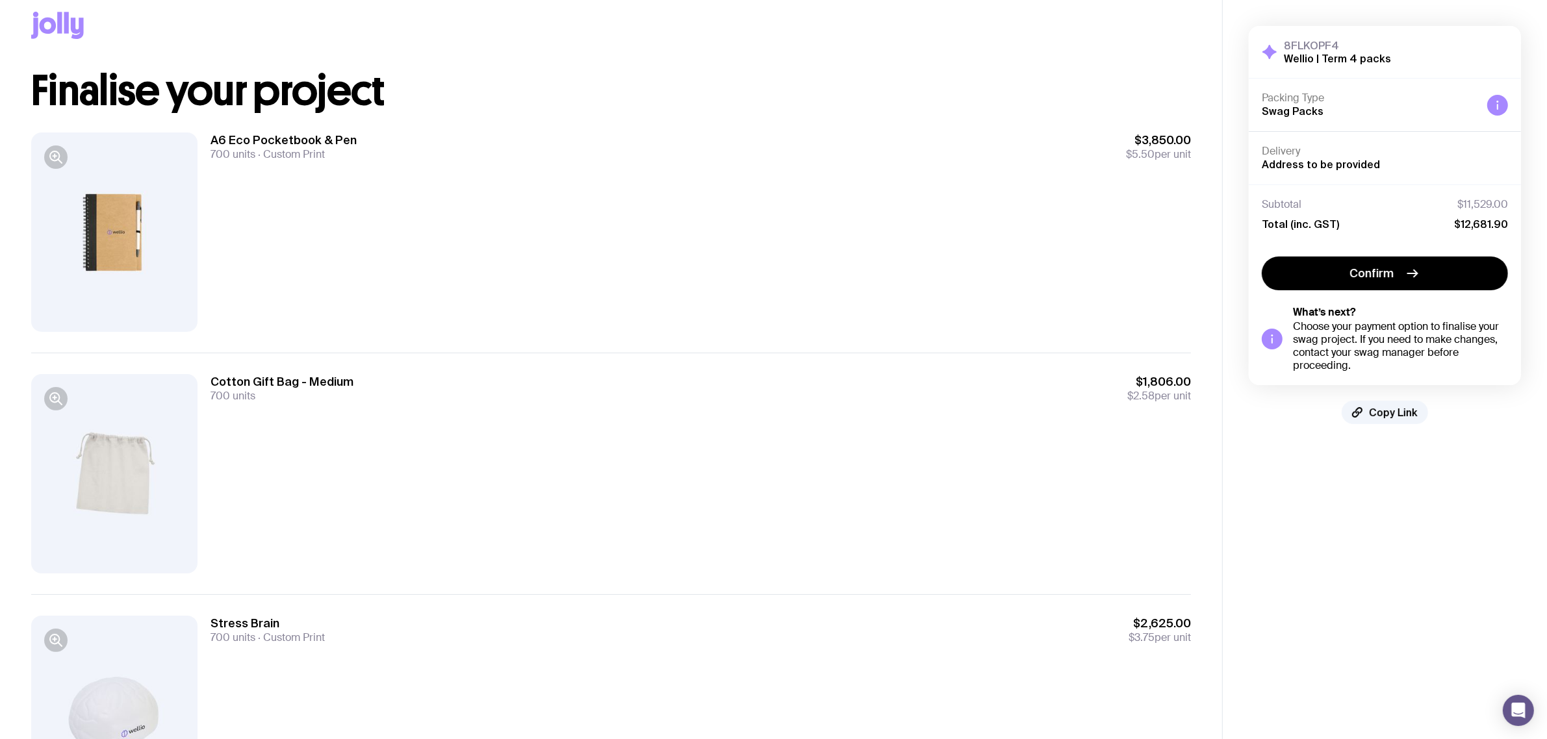
scroll to position [0, 0]
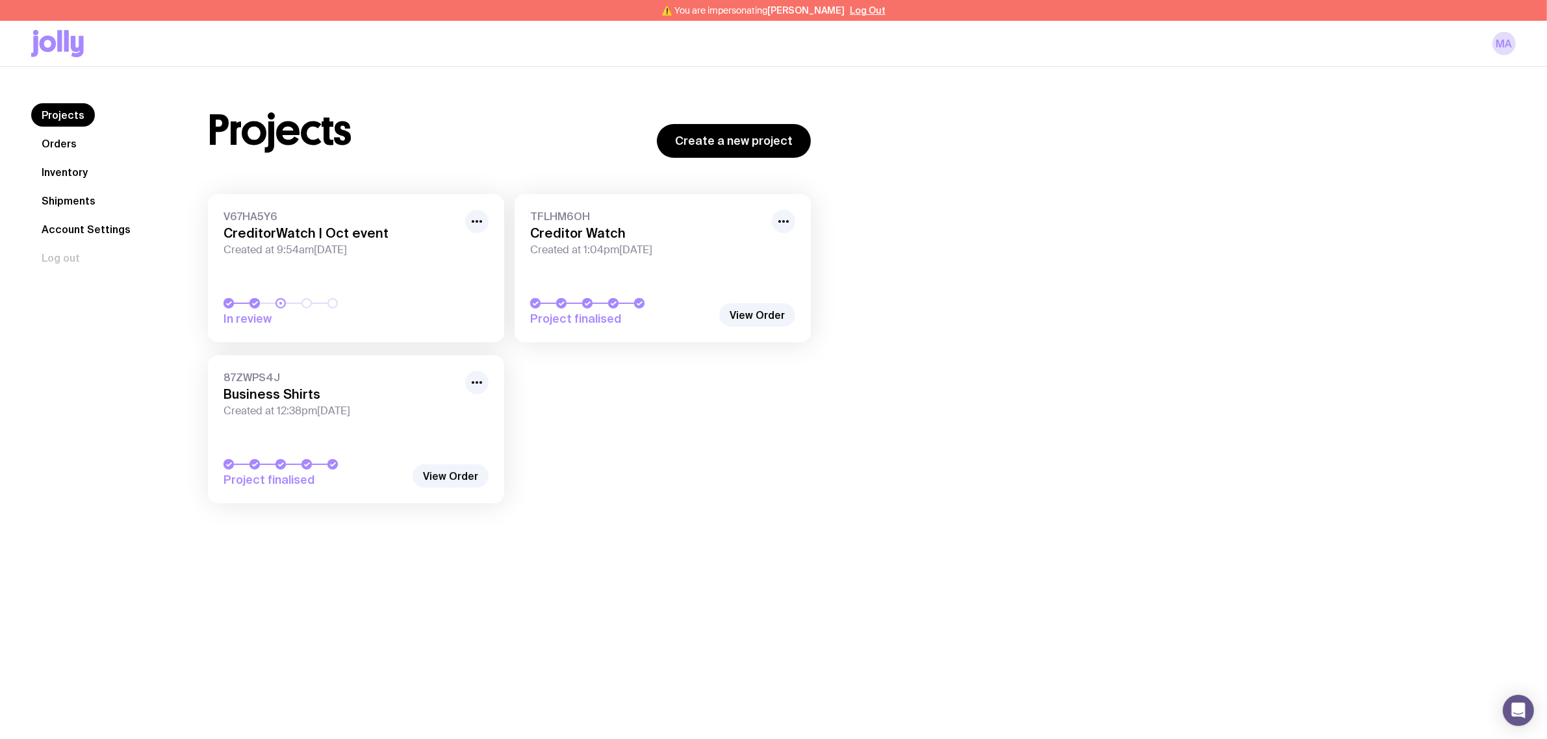
drag, startPoint x: 685, startPoint y: 60, endPoint x: 679, endPoint y: 62, distance: 7.0
click at [679, 62] on div "MA" at bounding box center [773, 43] width 1484 height 45
click at [473, 218] on icon "button" at bounding box center [477, 222] width 16 height 16
click at [440, 245] on button "Rename" at bounding box center [447, 250] width 62 height 13
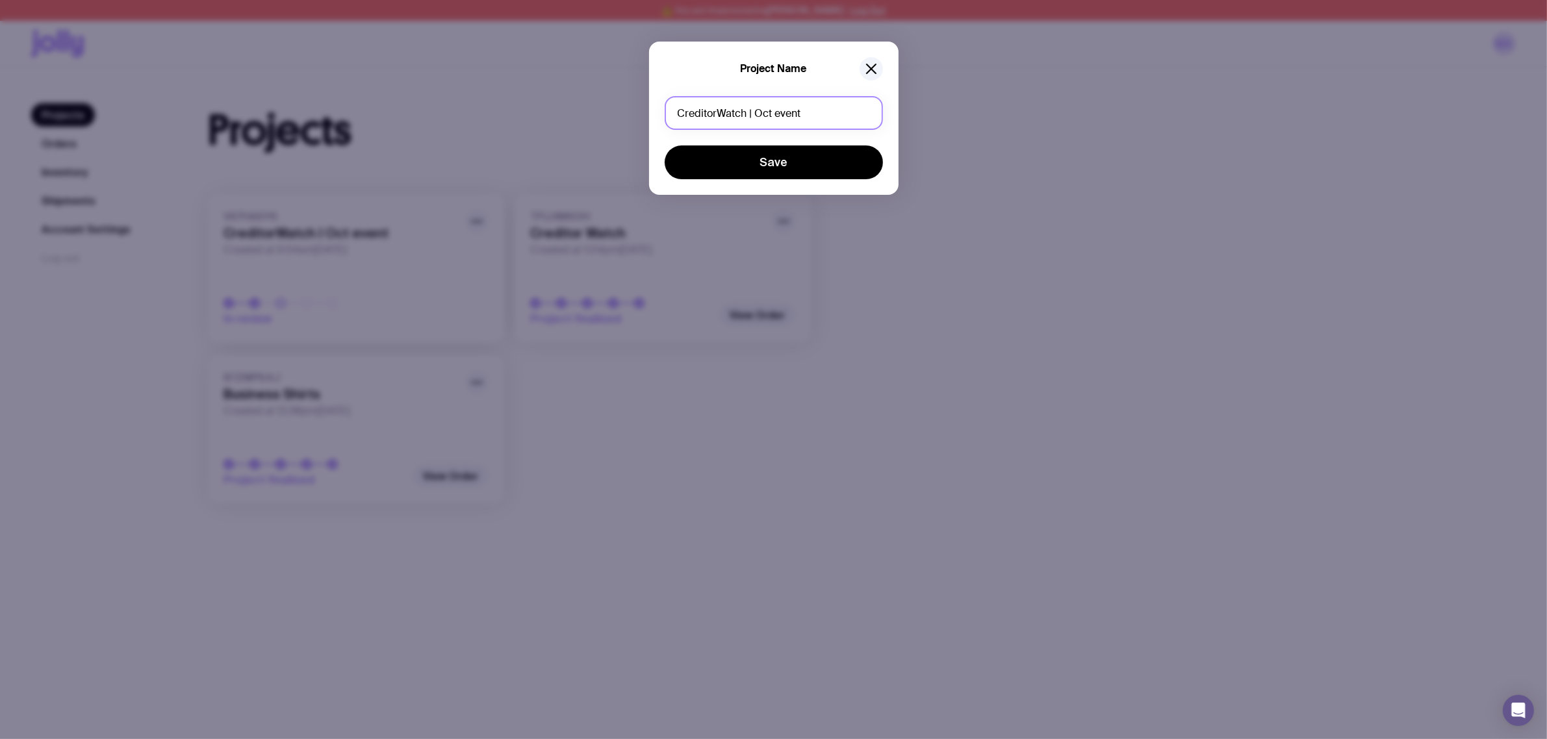
drag, startPoint x: 837, startPoint y: 120, endPoint x: 820, endPoint y: 101, distance: 25.8
click at [836, 119] on input "CreditorWatch | Oct event" at bounding box center [773, 113] width 218 height 34
type input "CreditorWatch | AICM"
click at [790, 150] on button "Save" at bounding box center [773, 162] width 218 height 34
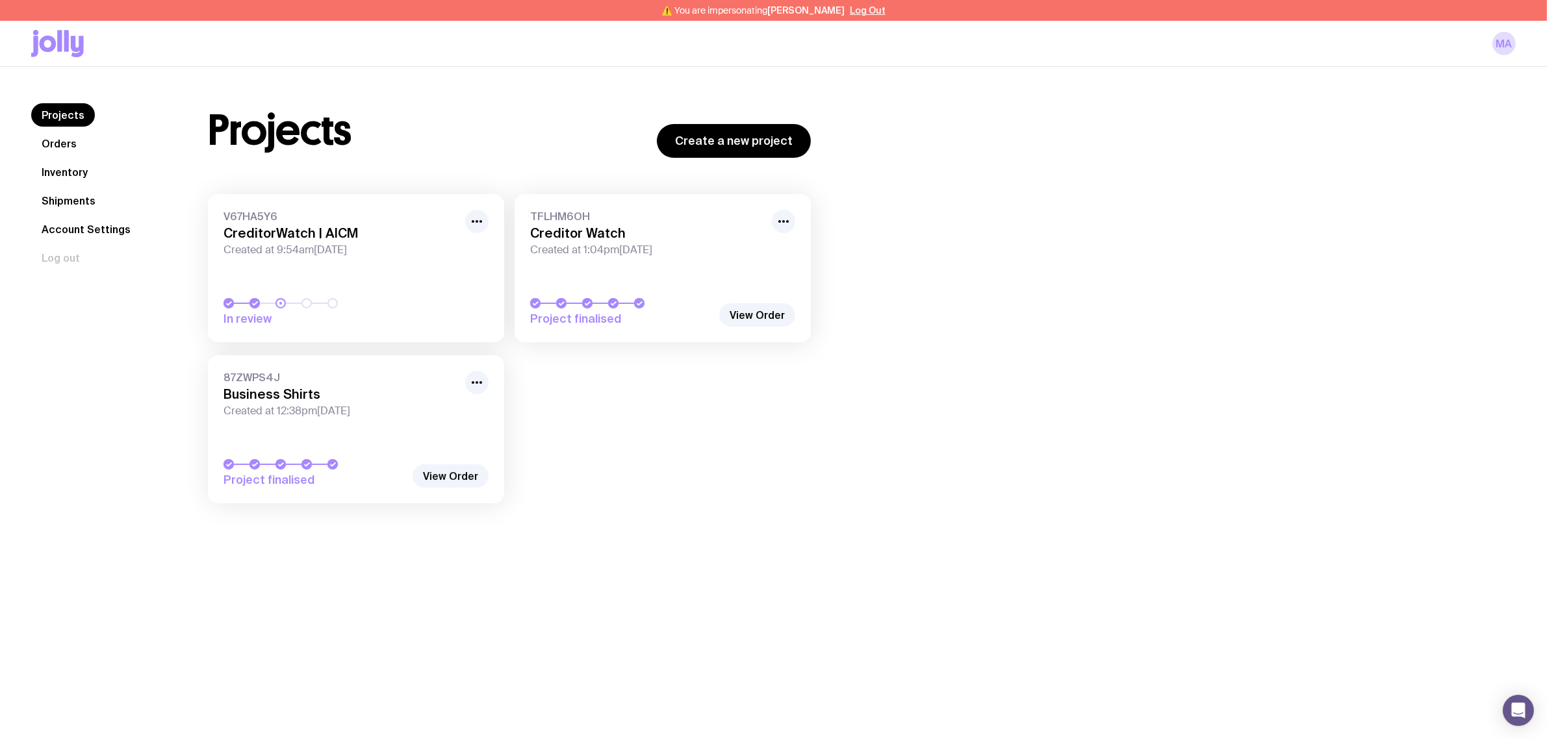
click at [284, 231] on h3 "CreditorWatch | AICM" at bounding box center [340, 233] width 234 height 16
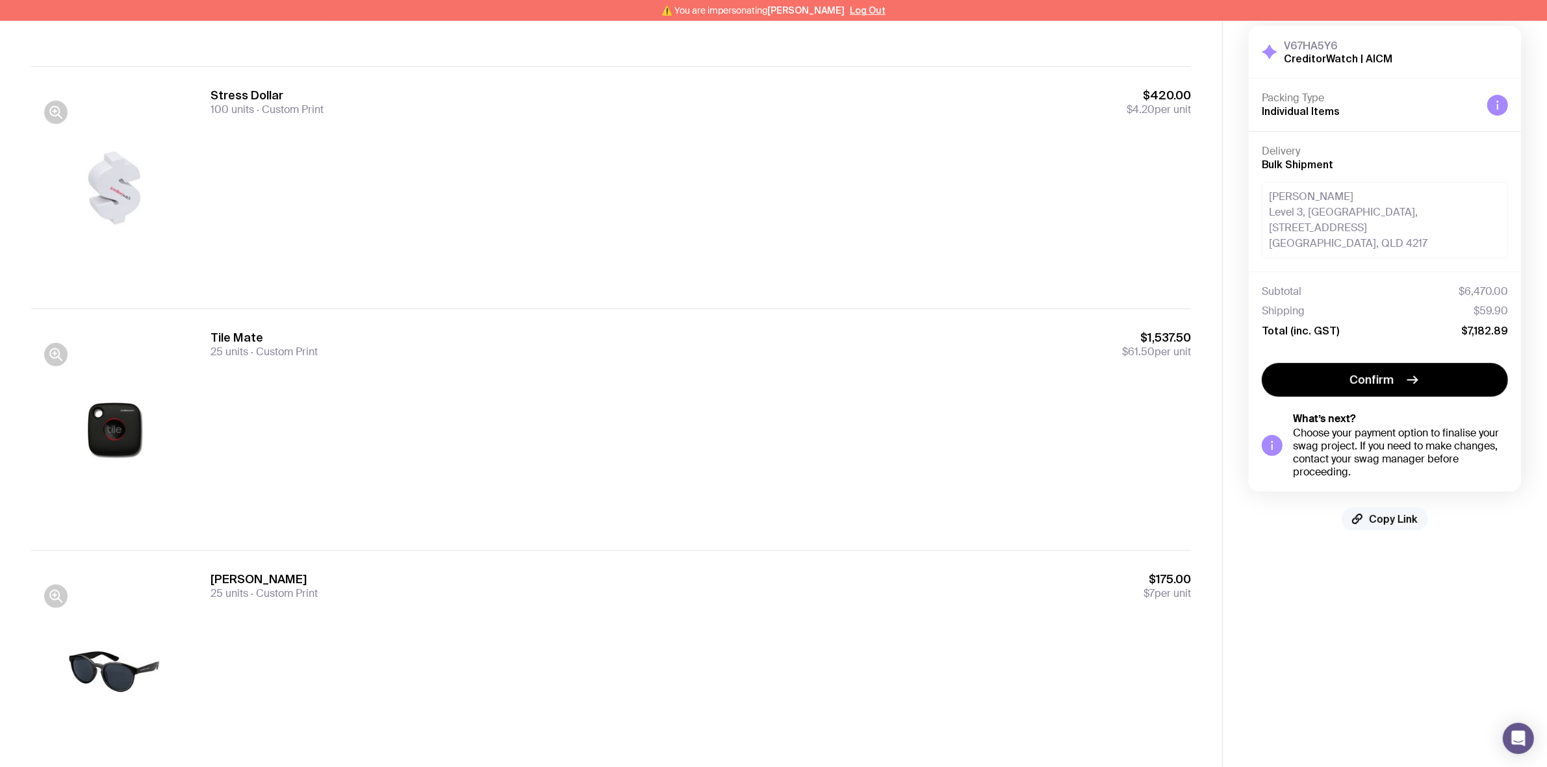
click at [1393, 516] on span "Copy Link" at bounding box center [1393, 518] width 49 height 13
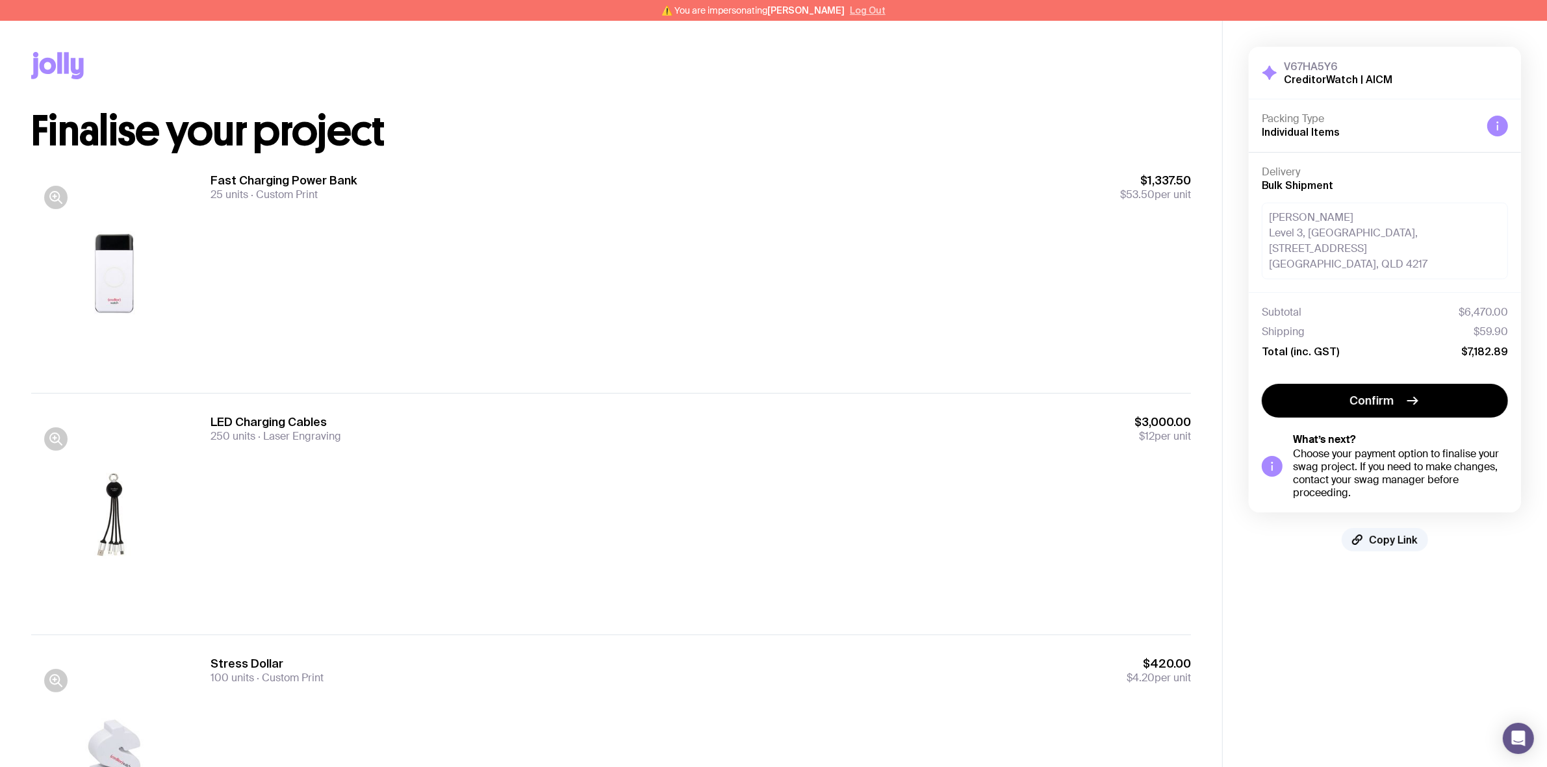
click at [867, 5] on button "Log Out" at bounding box center [868, 10] width 36 height 10
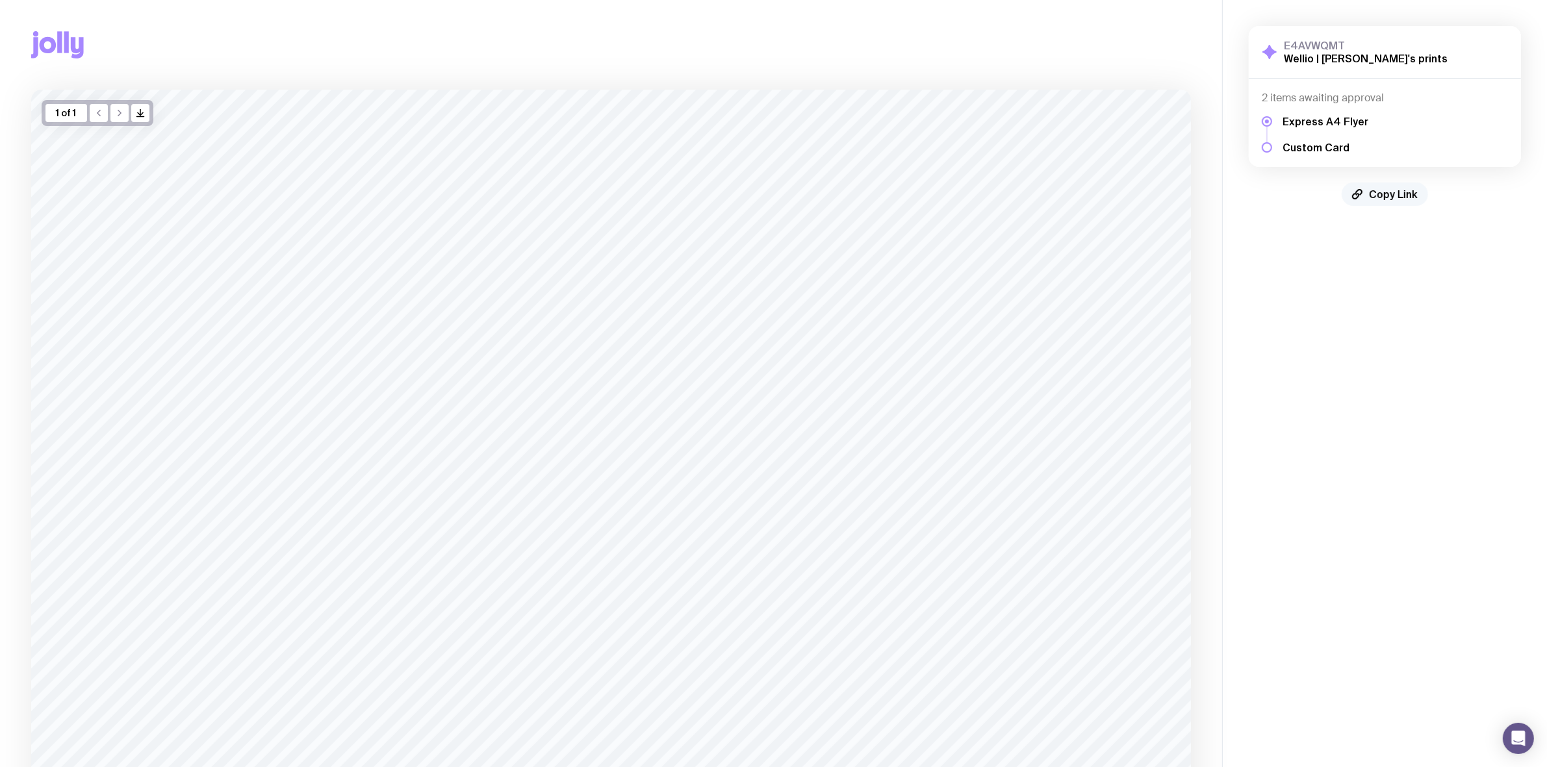
click at [1413, 205] on button "Copy Link" at bounding box center [1384, 194] width 86 height 23
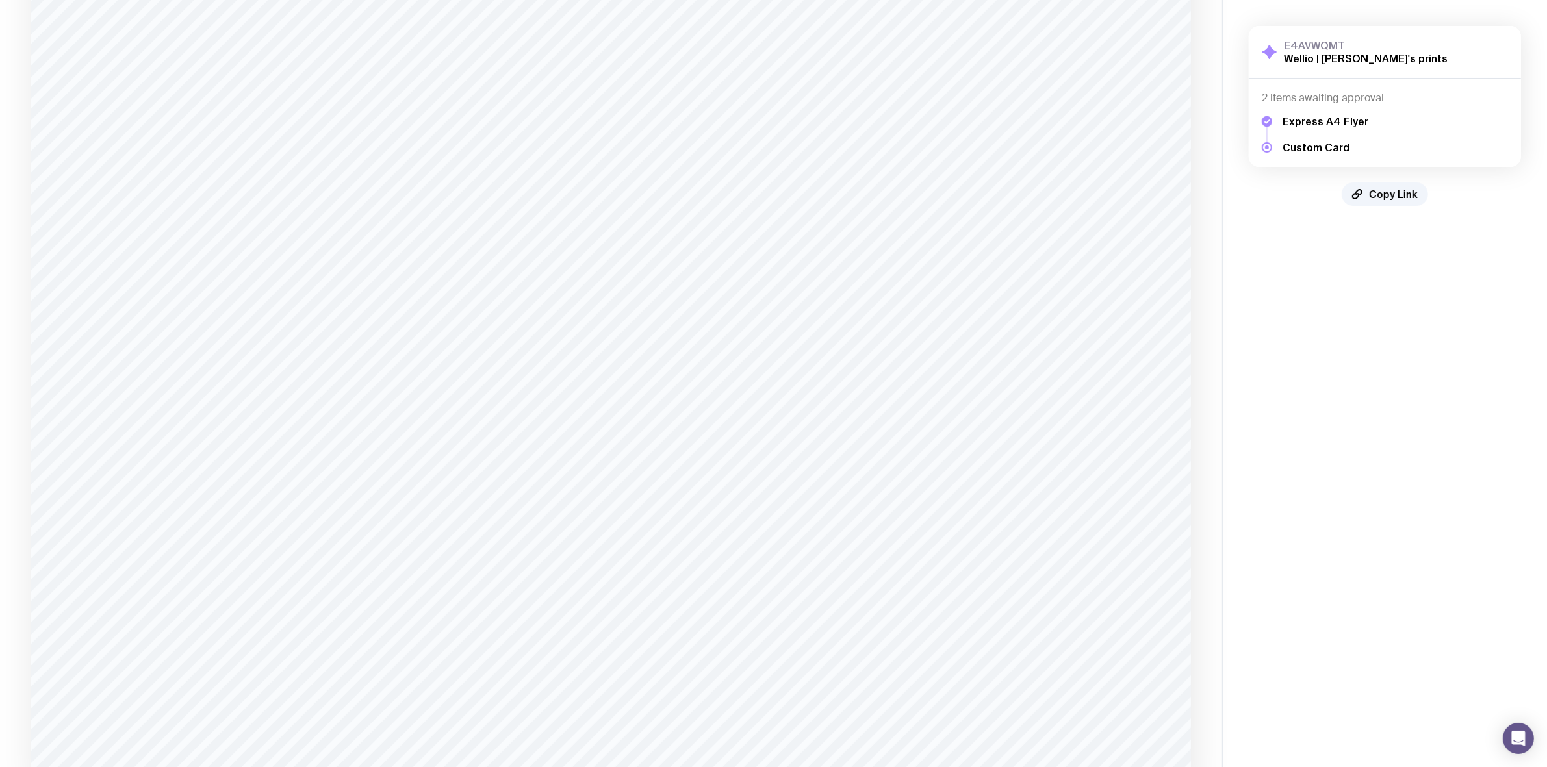
scroll to position [273, 0]
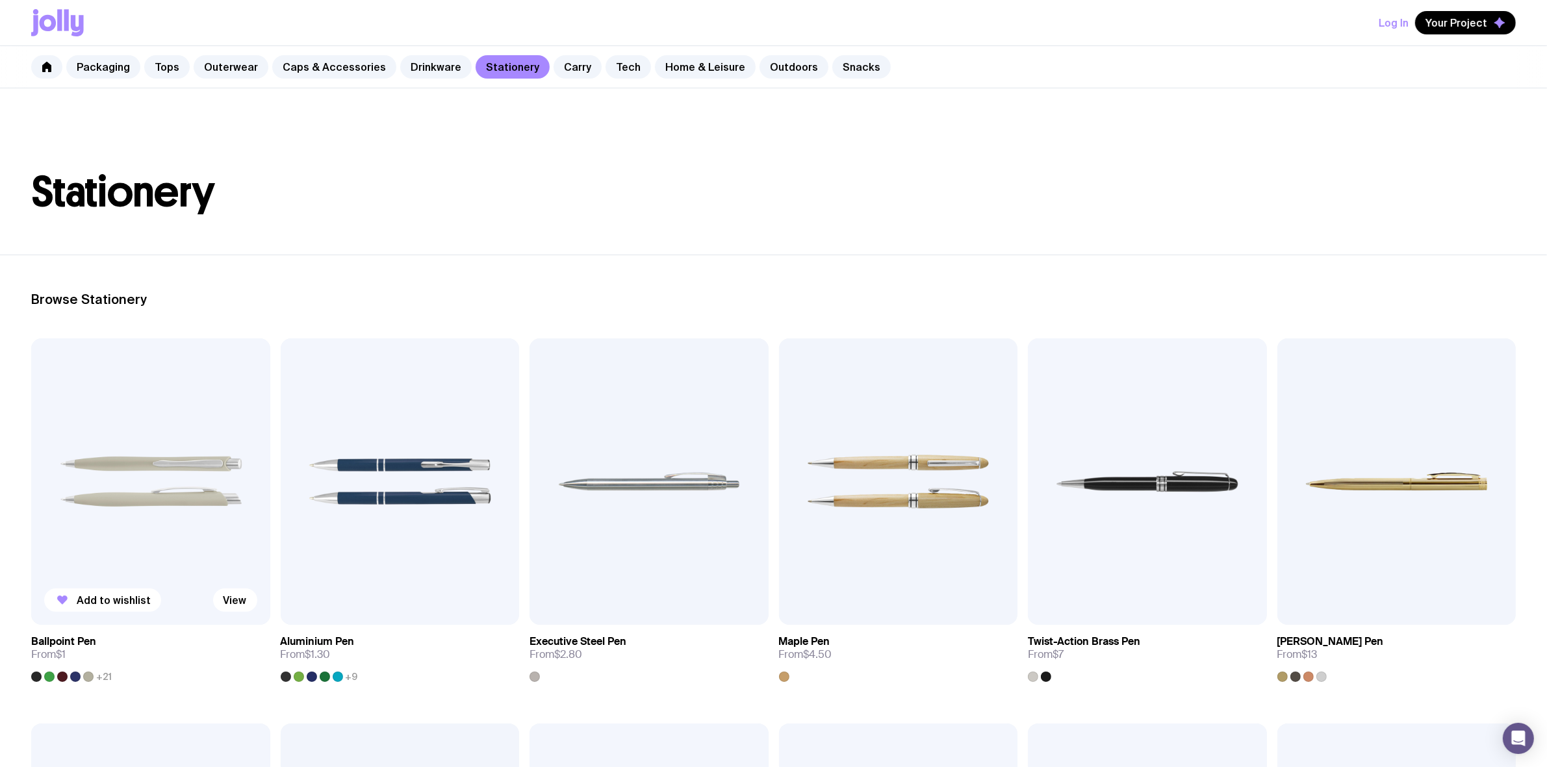
click at [112, 496] on img at bounding box center [150, 481] width 239 height 286
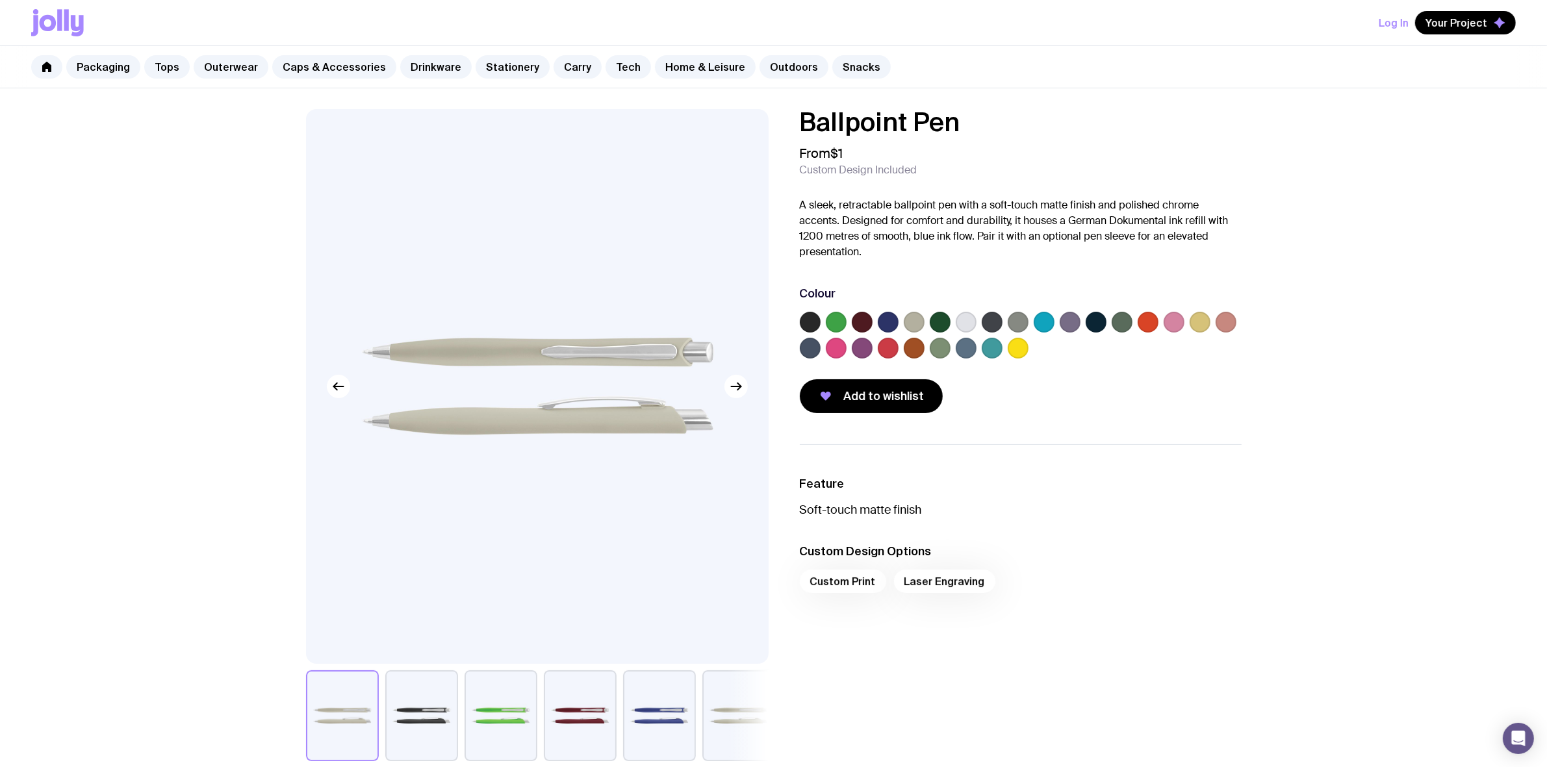
click at [892, 318] on label at bounding box center [888, 322] width 21 height 21
click at [0, 0] on input "radio" at bounding box center [0, 0] width 0 height 0
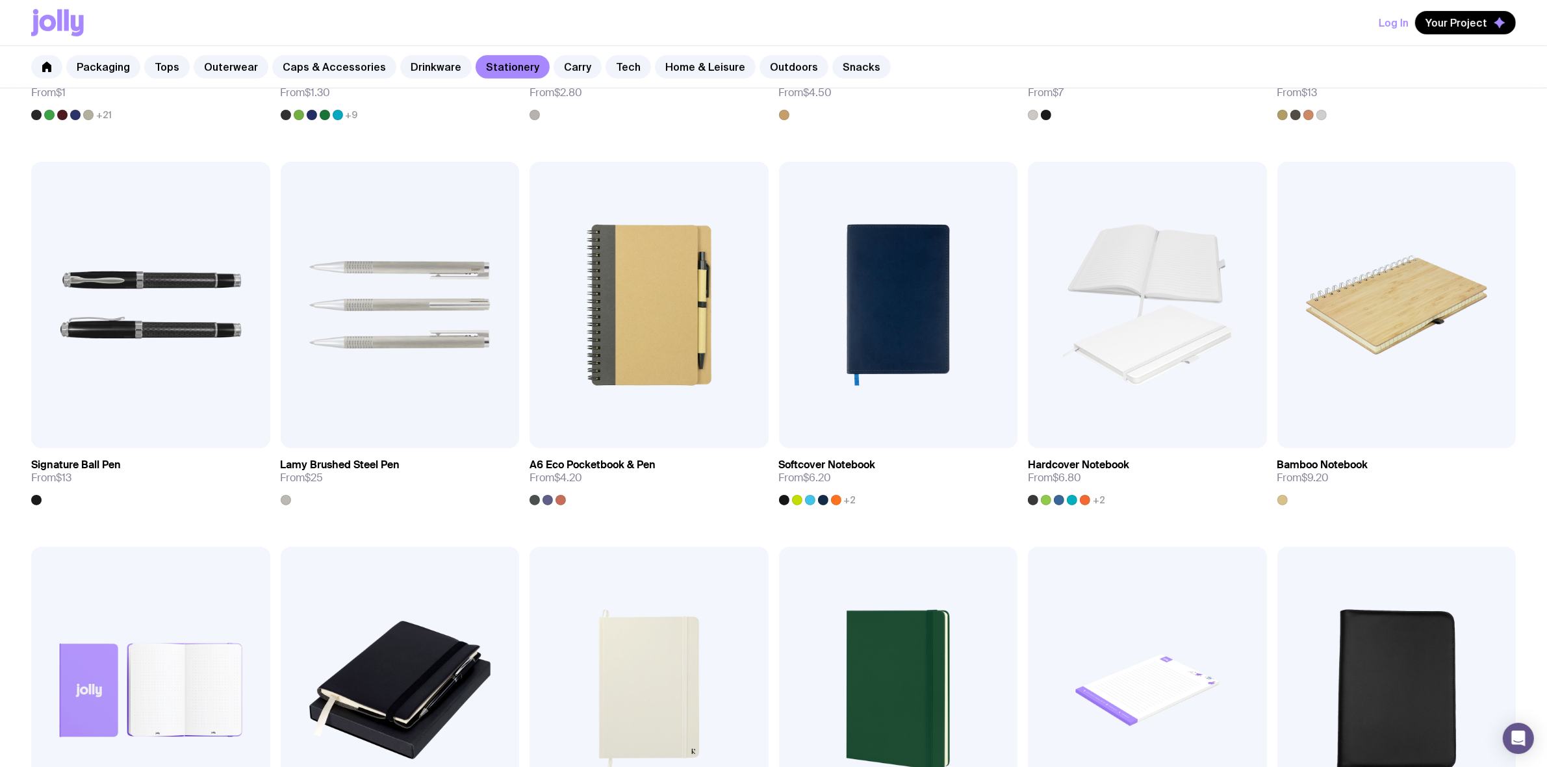
scroll to position [568, 0]
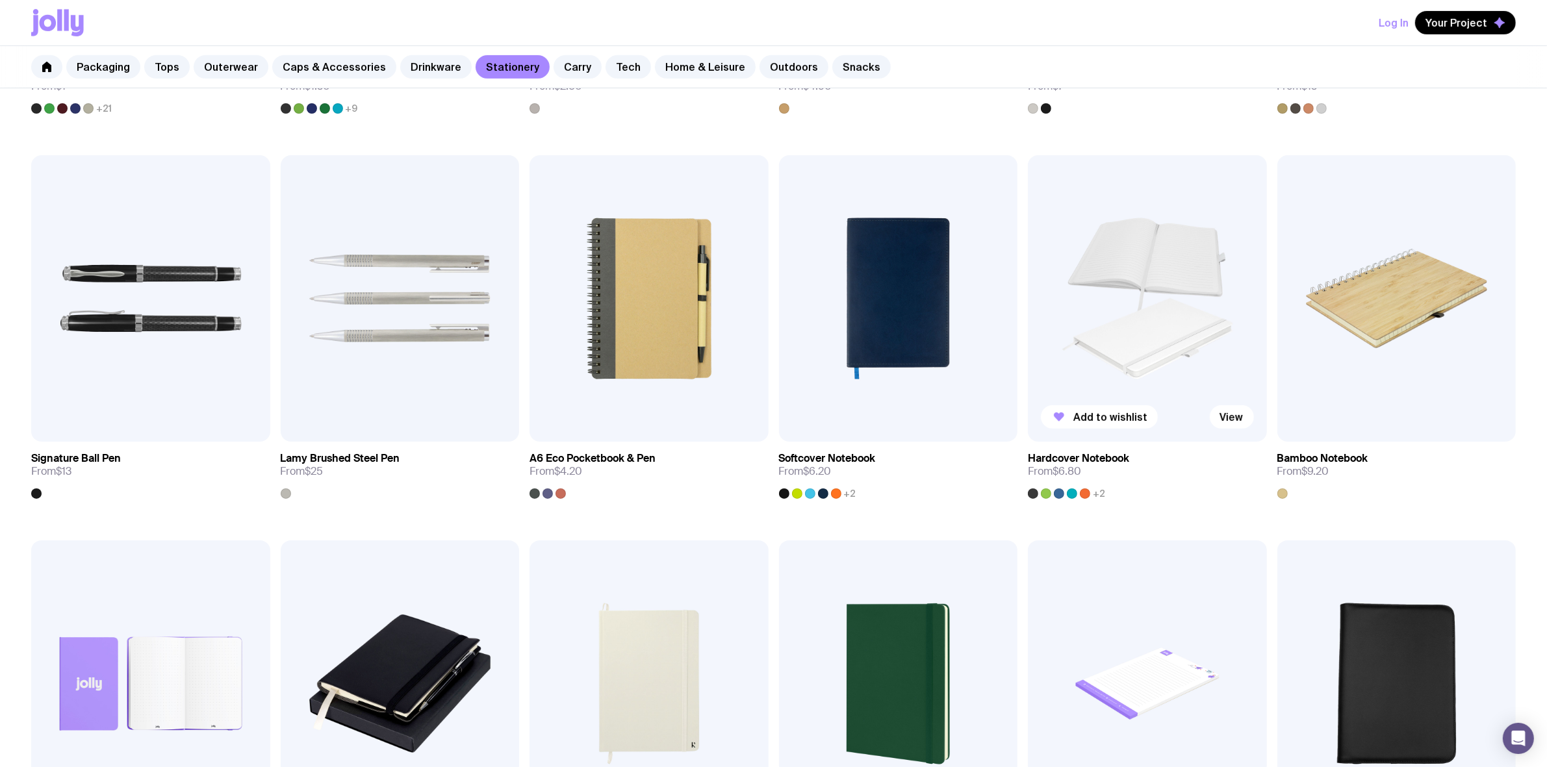
click at [1116, 319] on img at bounding box center [1147, 298] width 239 height 286
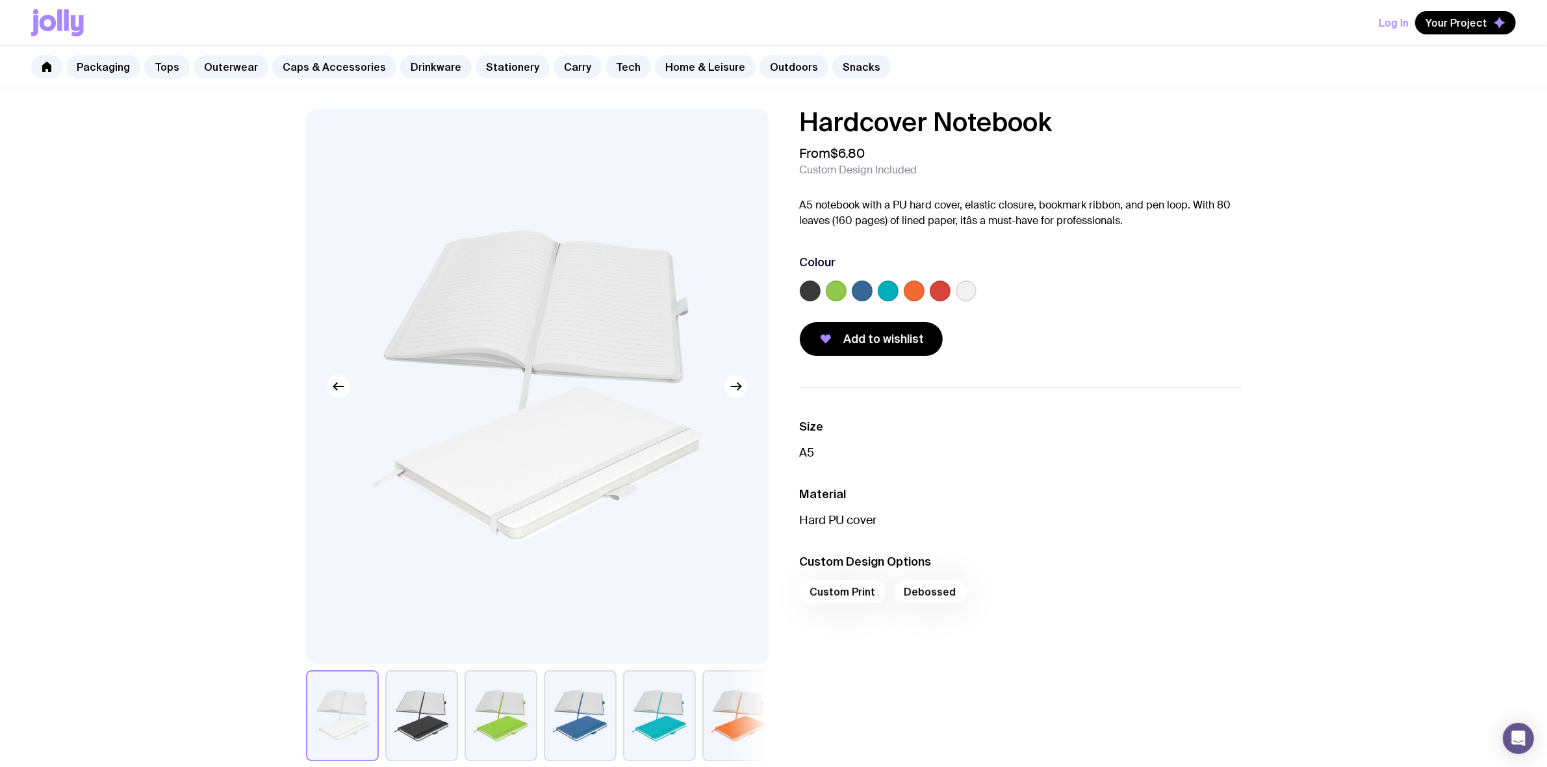
click at [859, 294] on label at bounding box center [862, 291] width 21 height 21
click at [0, 0] on input "radio" at bounding box center [0, 0] width 0 height 0
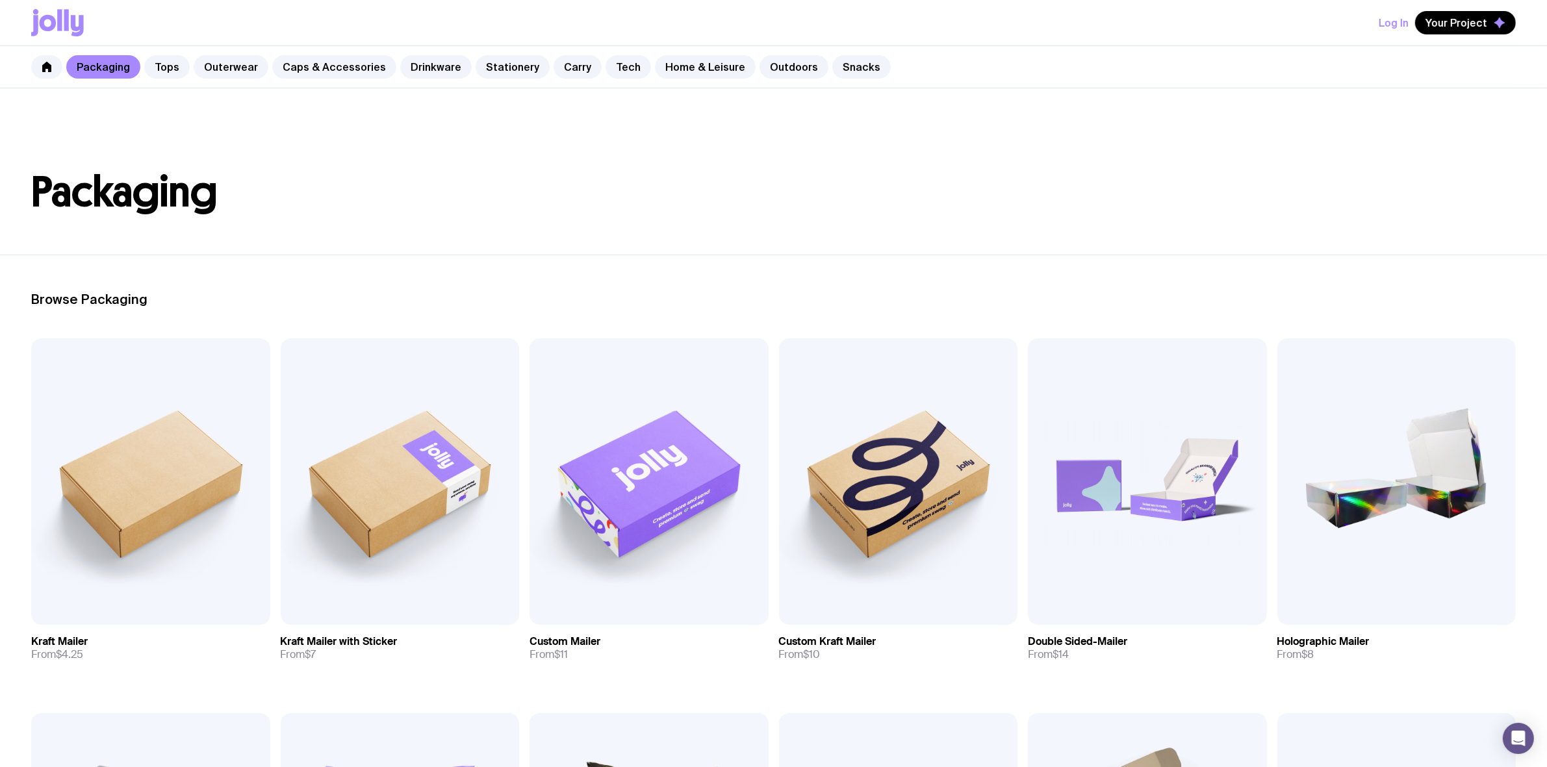
click at [503, 79] on div "Packaging Tops Outerwear Caps & Accessories Drinkware Stationery Carry Tech Hom…" at bounding box center [773, 67] width 1547 height 42
click at [505, 77] on link "Stationery" at bounding box center [512, 66] width 74 height 23
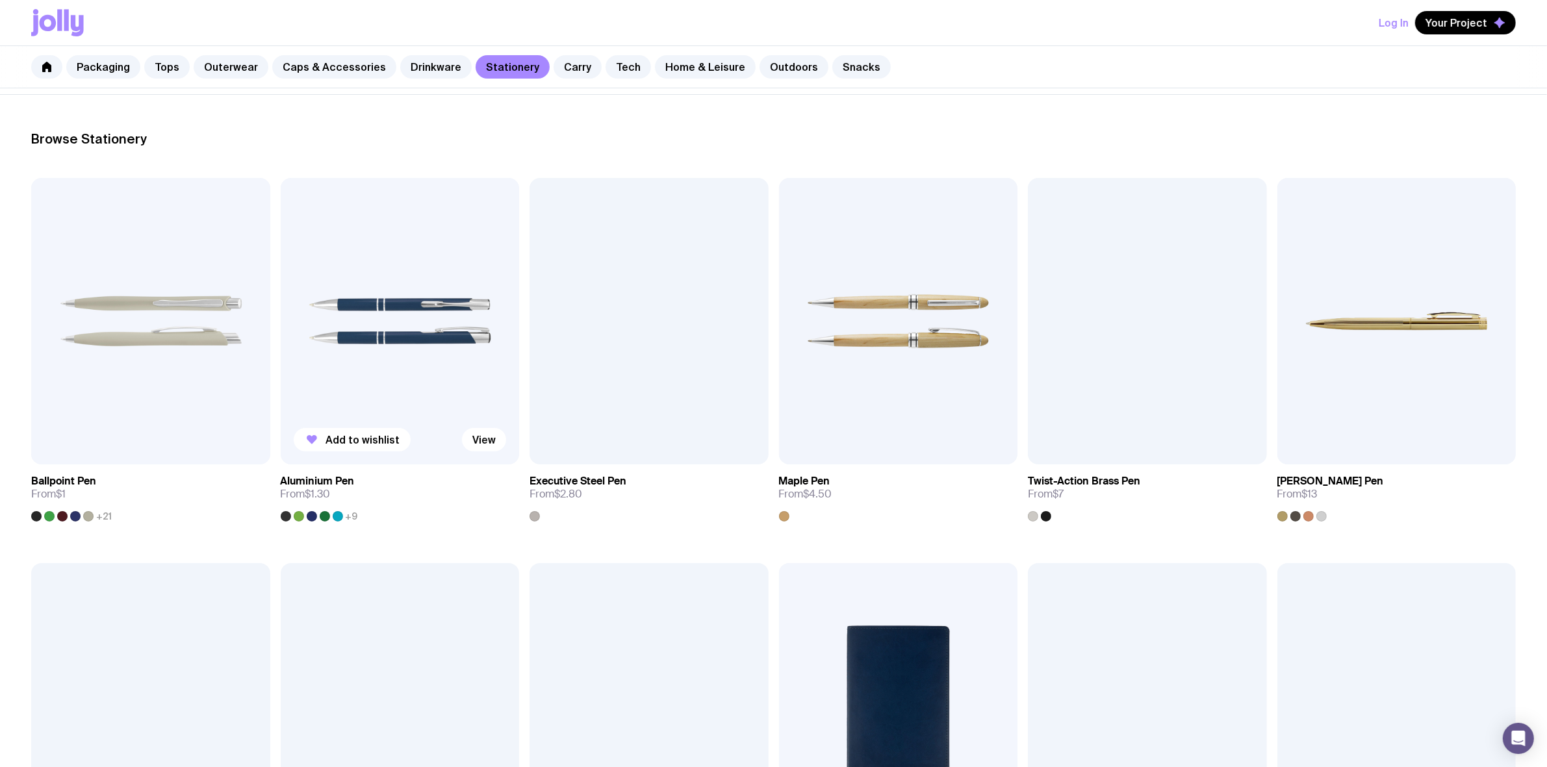
scroll to position [162, 0]
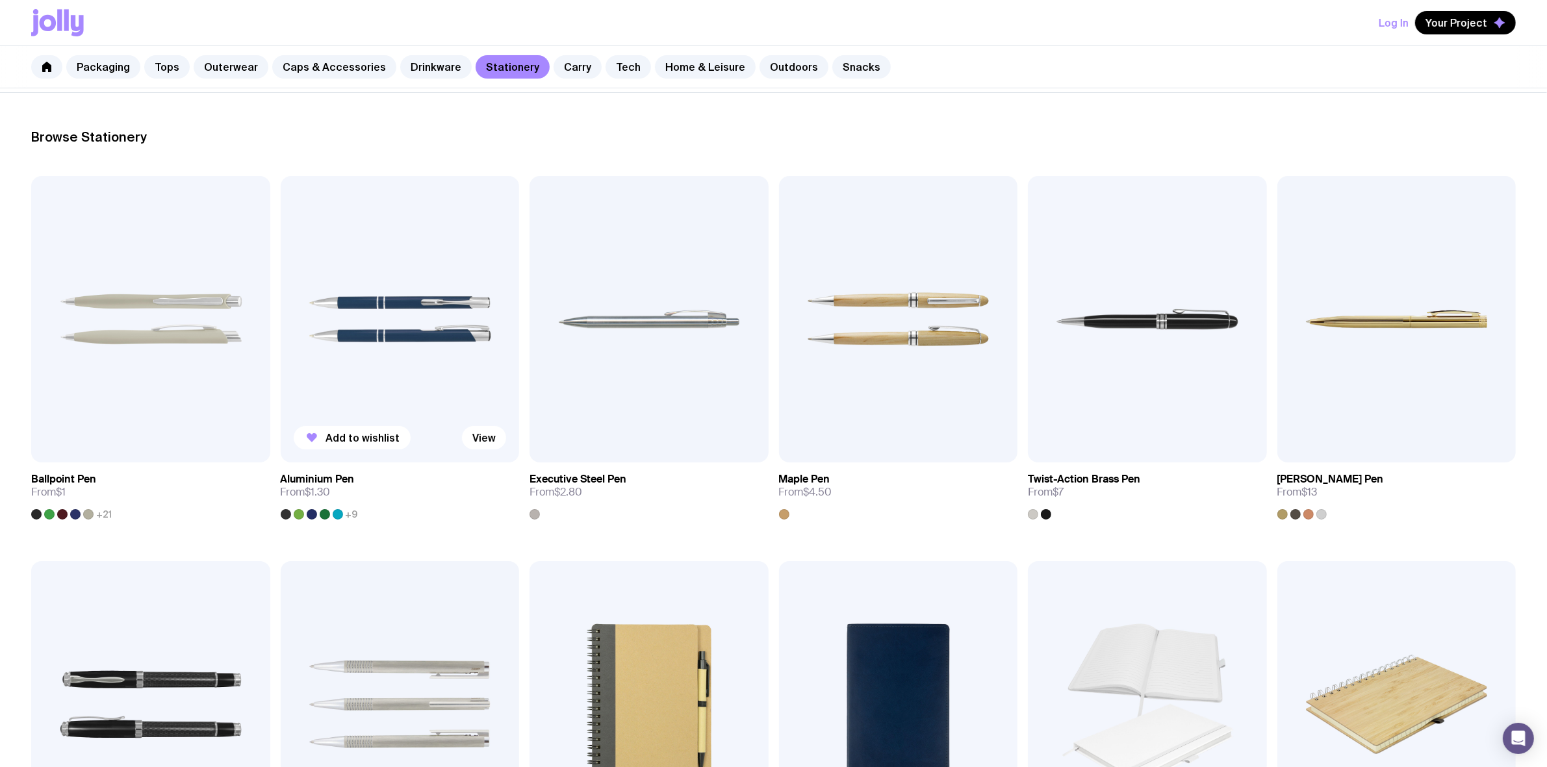
click at [372, 323] on img at bounding box center [400, 319] width 239 height 286
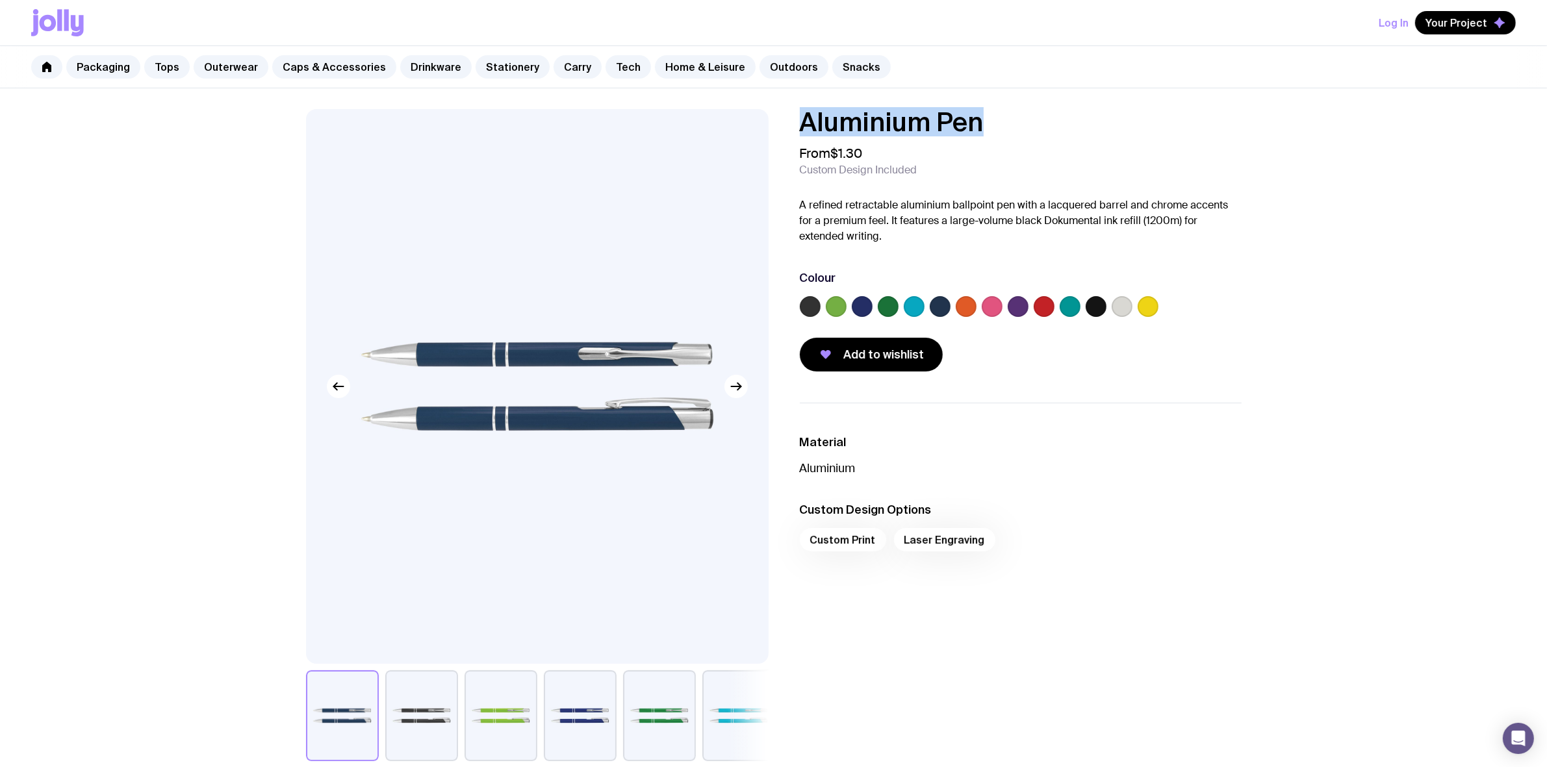
drag, startPoint x: 991, startPoint y: 114, endPoint x: 628, endPoint y: 116, distance: 362.4
click at [628, 116] on div "Aluminium Pen From $1.30 Custom Design Included A refined retractable aluminium…" at bounding box center [774, 435] width 998 height 652
copy h1 "Aluminium Pen"
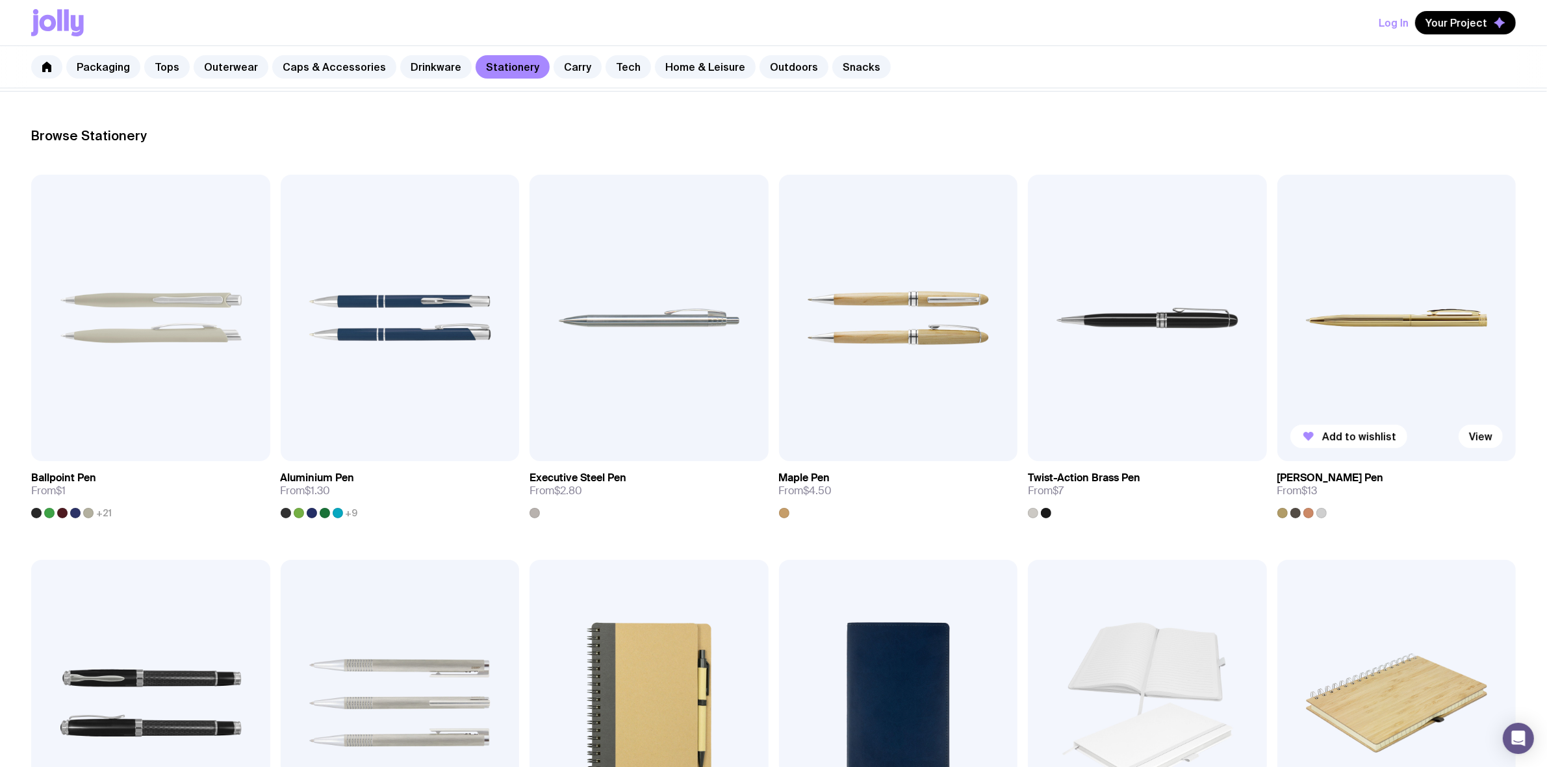
scroll to position [162, 0]
click at [1434, 346] on img at bounding box center [1396, 319] width 239 height 286
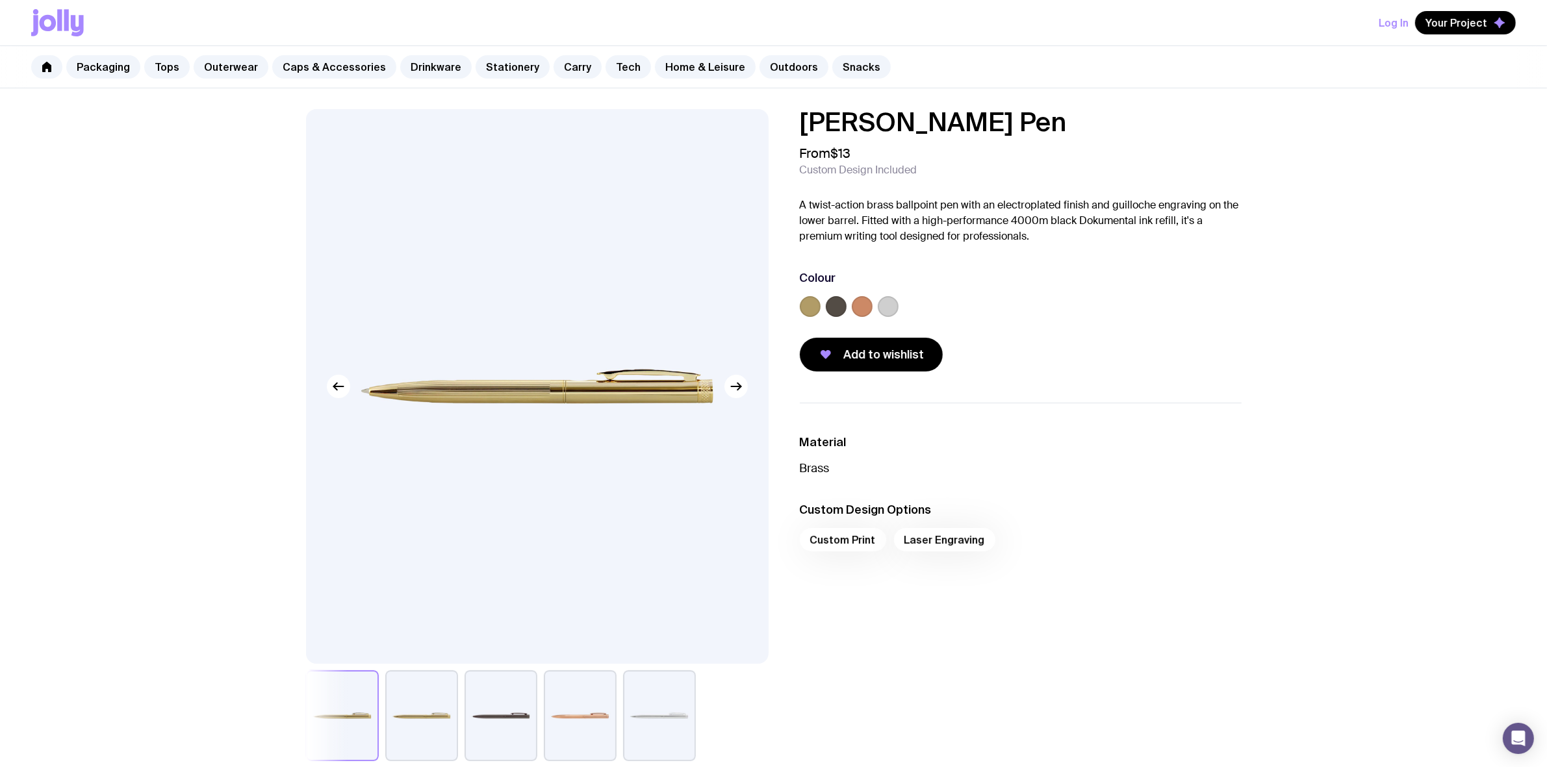
click at [840, 304] on label at bounding box center [836, 306] width 21 height 21
click at [0, 0] on input "radio" at bounding box center [0, 0] width 0 height 0
click at [796, 310] on div "[PERSON_NAME] Pen From $13 Custom Design Included A twist-action brass ballpoin…" at bounding box center [1010, 240] width 462 height 262
click at [894, 301] on label at bounding box center [888, 306] width 21 height 21
click at [0, 0] on input "radio" at bounding box center [0, 0] width 0 height 0
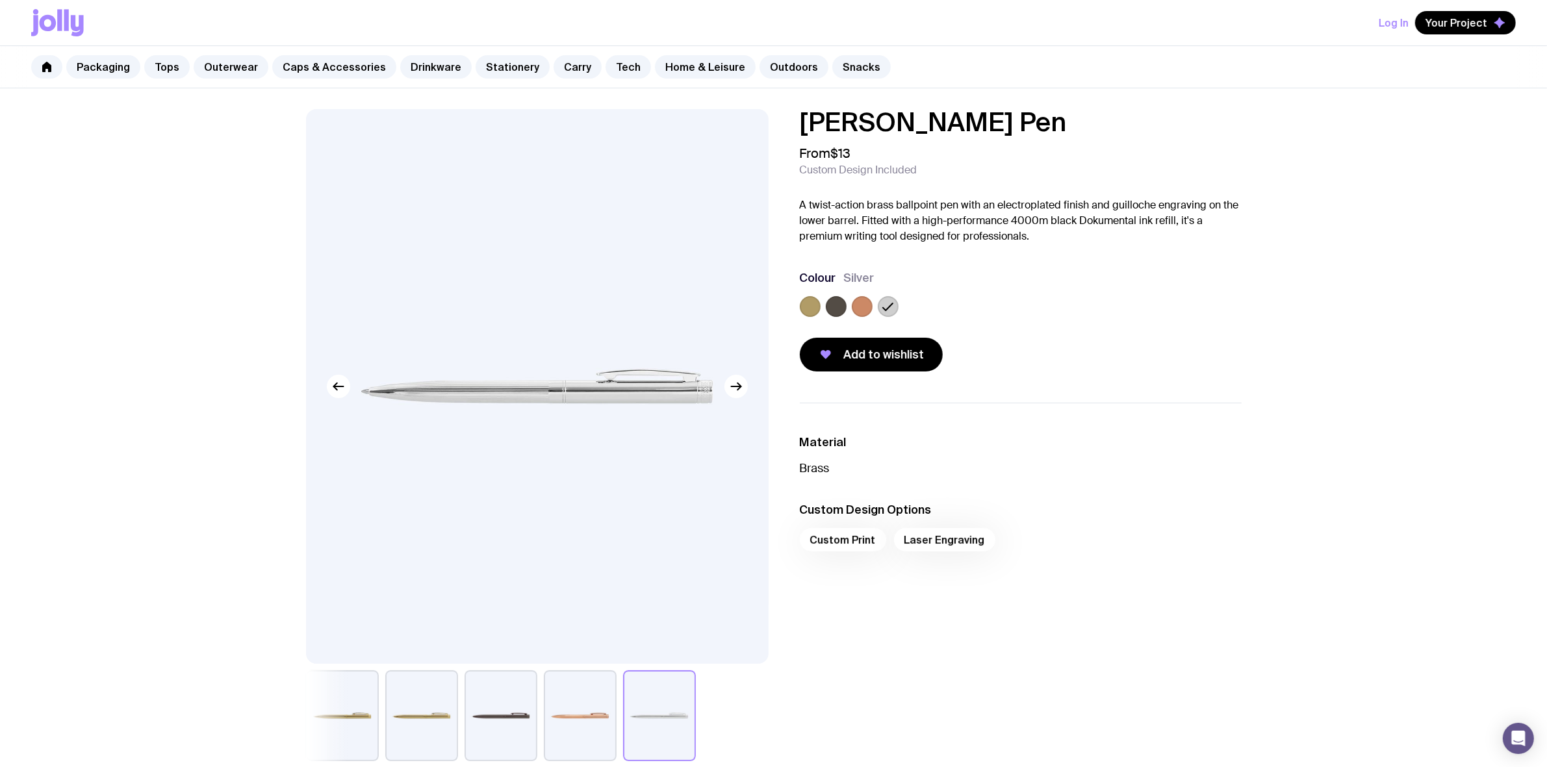
click at [859, 305] on label at bounding box center [862, 306] width 21 height 21
click at [0, 0] on input "radio" at bounding box center [0, 0] width 0 height 0
click at [826, 301] on label at bounding box center [836, 306] width 21 height 21
click at [0, 0] on input "radio" at bounding box center [0, 0] width 0 height 0
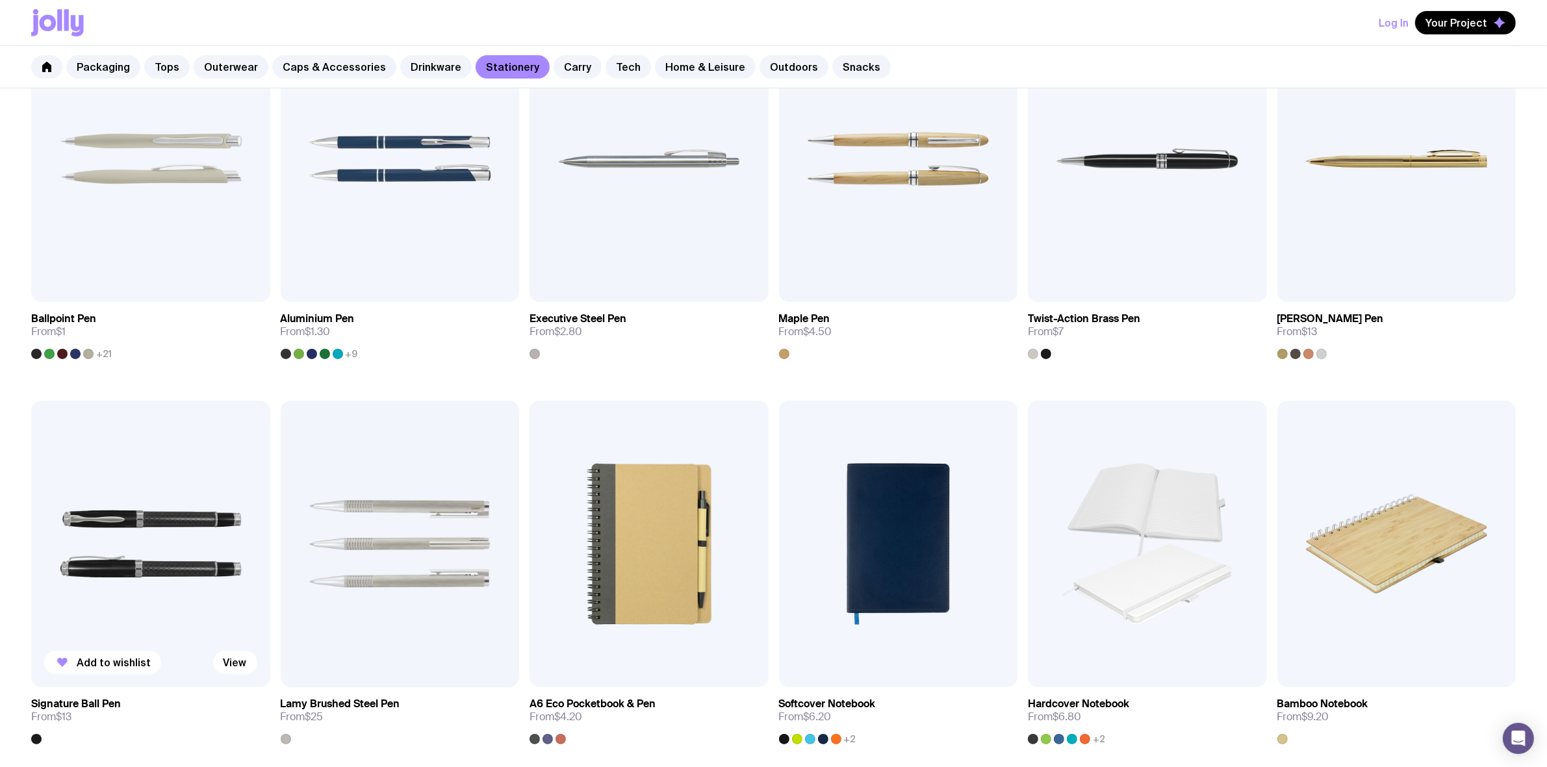
scroll to position [325, 0]
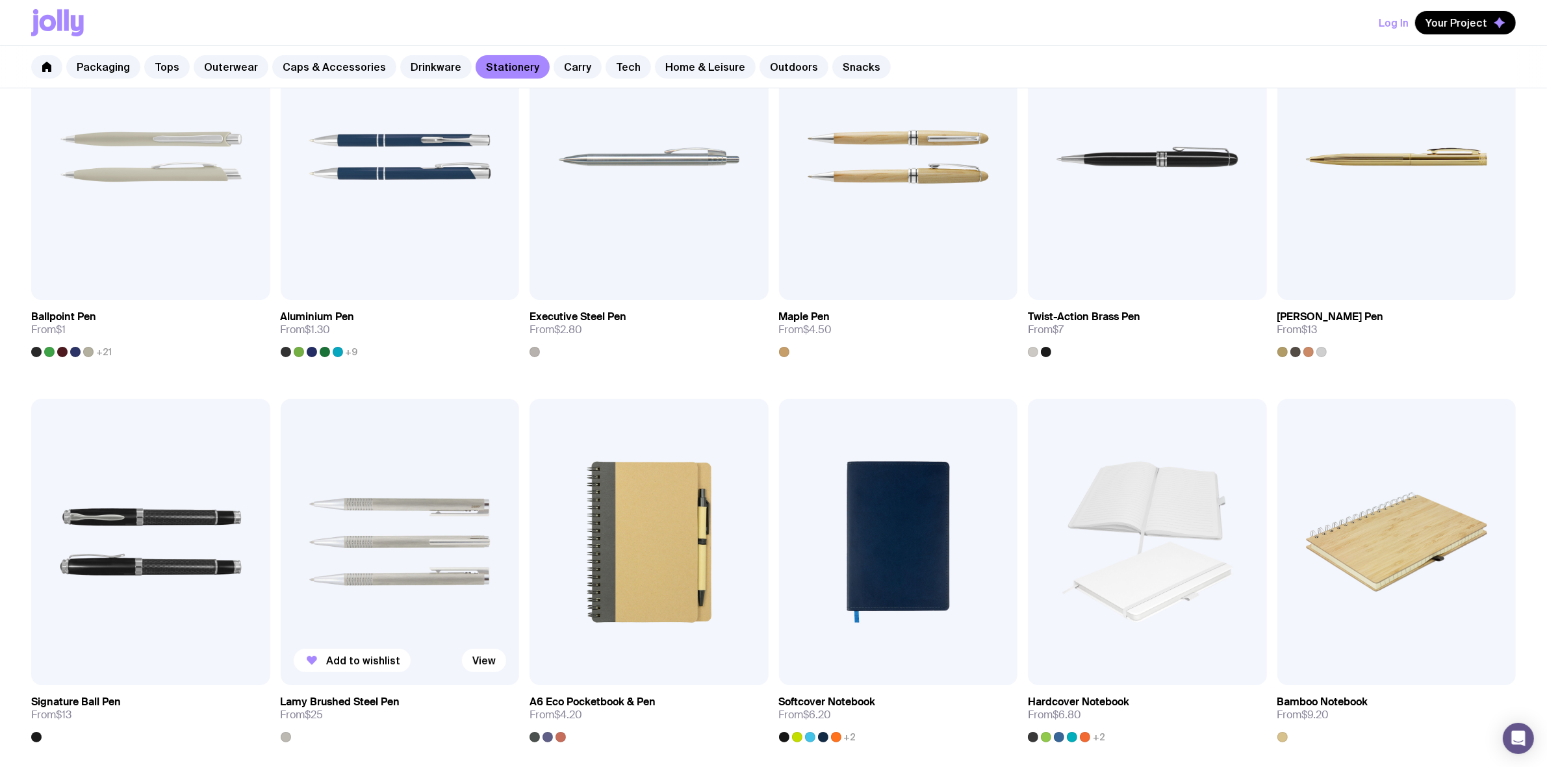
click at [388, 557] on img at bounding box center [400, 542] width 239 height 286
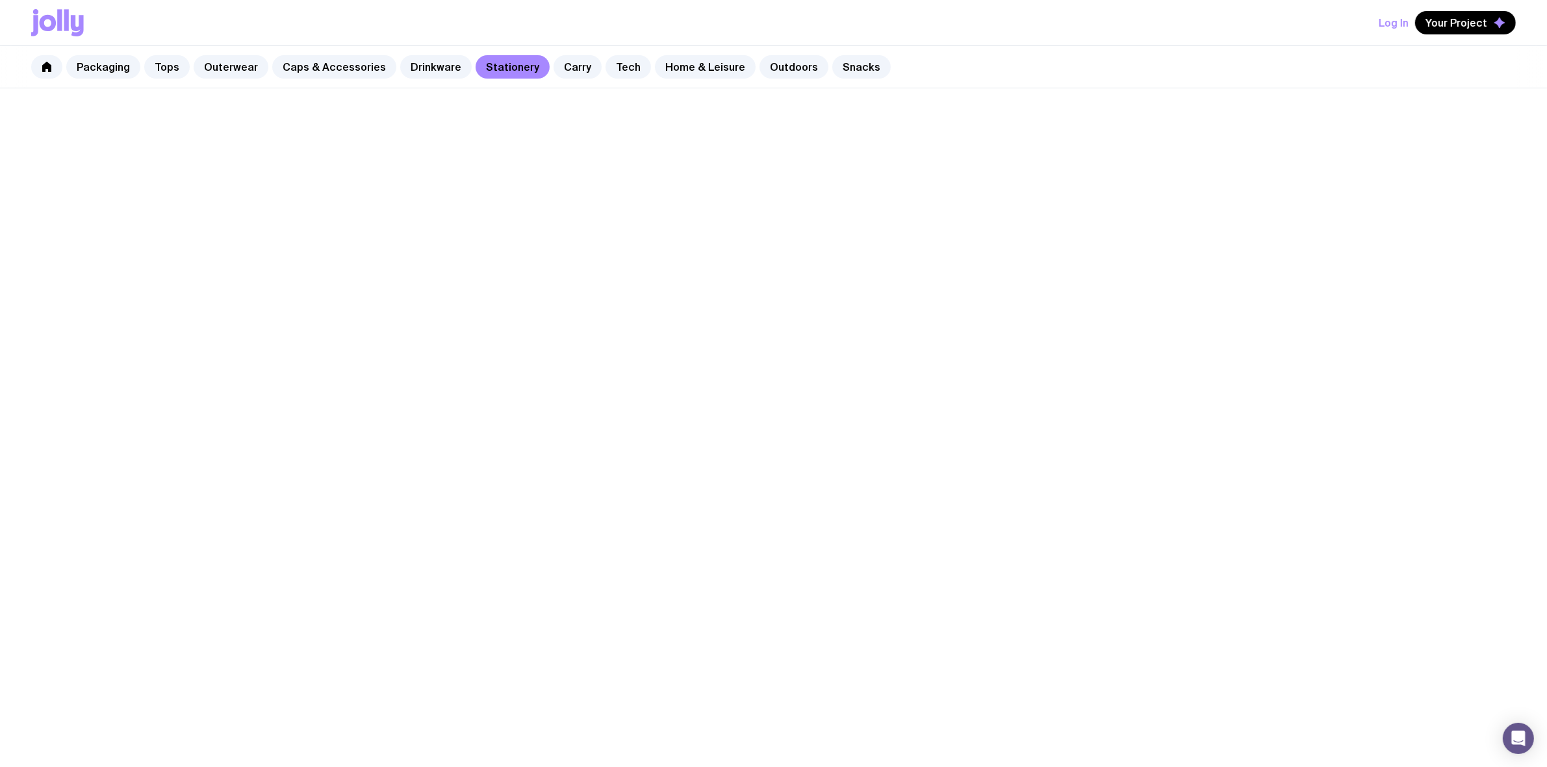
scroll to position [325, 0]
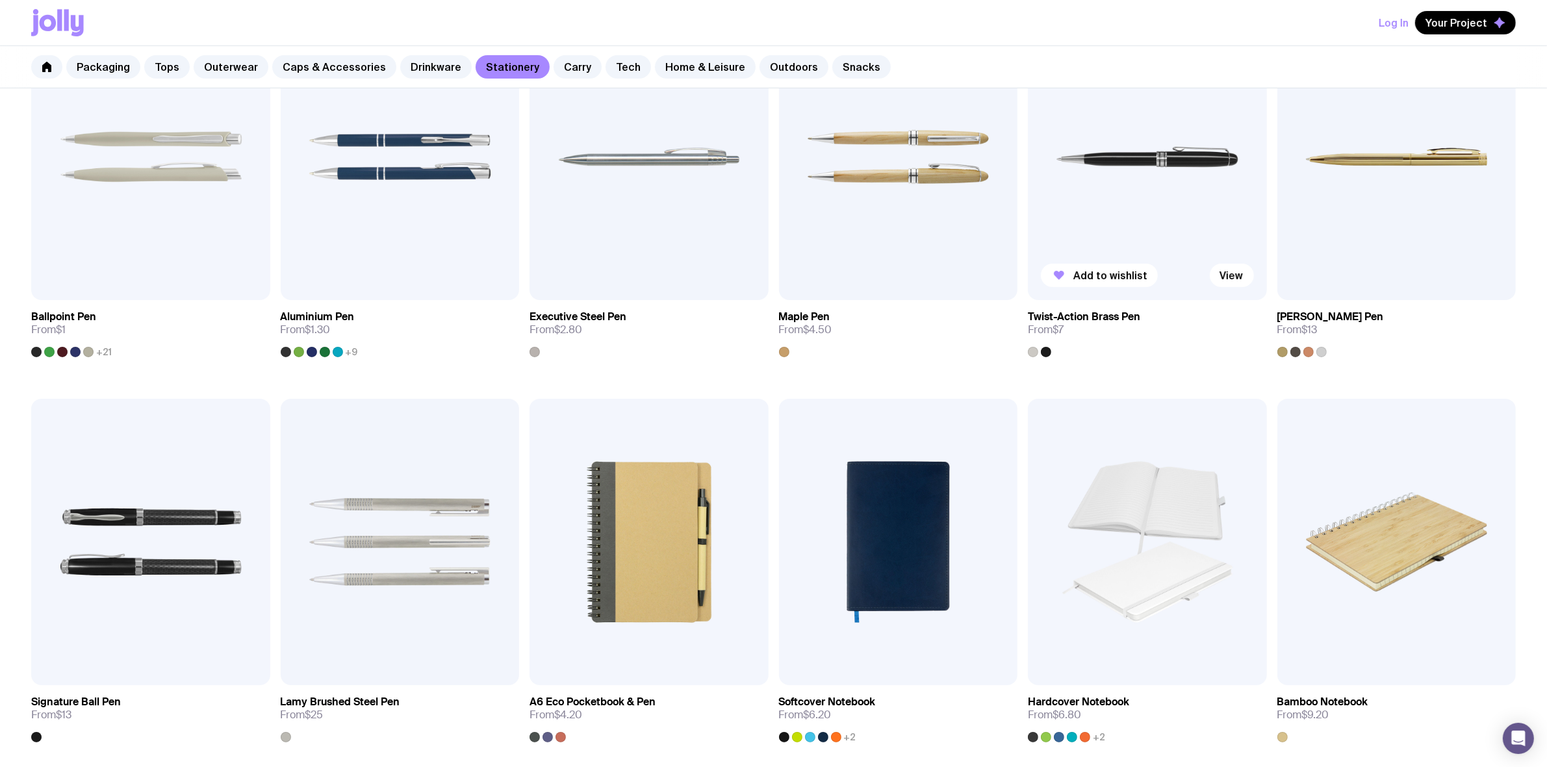
click at [1106, 182] on img at bounding box center [1147, 157] width 239 height 286
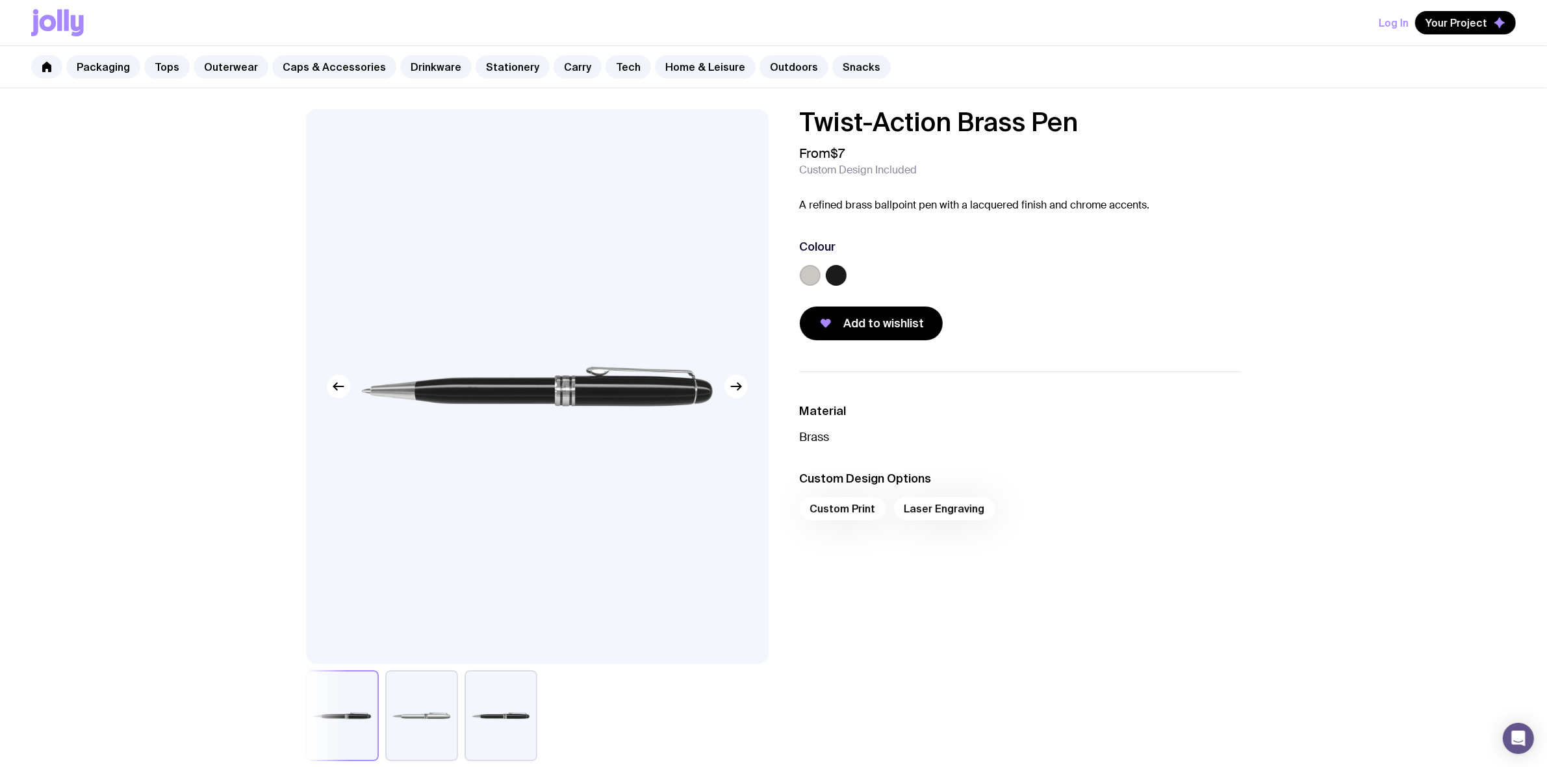
click at [816, 270] on label at bounding box center [810, 275] width 21 height 21
click at [0, 0] on input "radio" at bounding box center [0, 0] width 0 height 0
click at [842, 270] on label at bounding box center [836, 275] width 21 height 21
click at [0, 0] on input "radio" at bounding box center [0, 0] width 0 height 0
click at [1087, 125] on h1 "Twist-Action Brass Pen" at bounding box center [975, 122] width 350 height 26
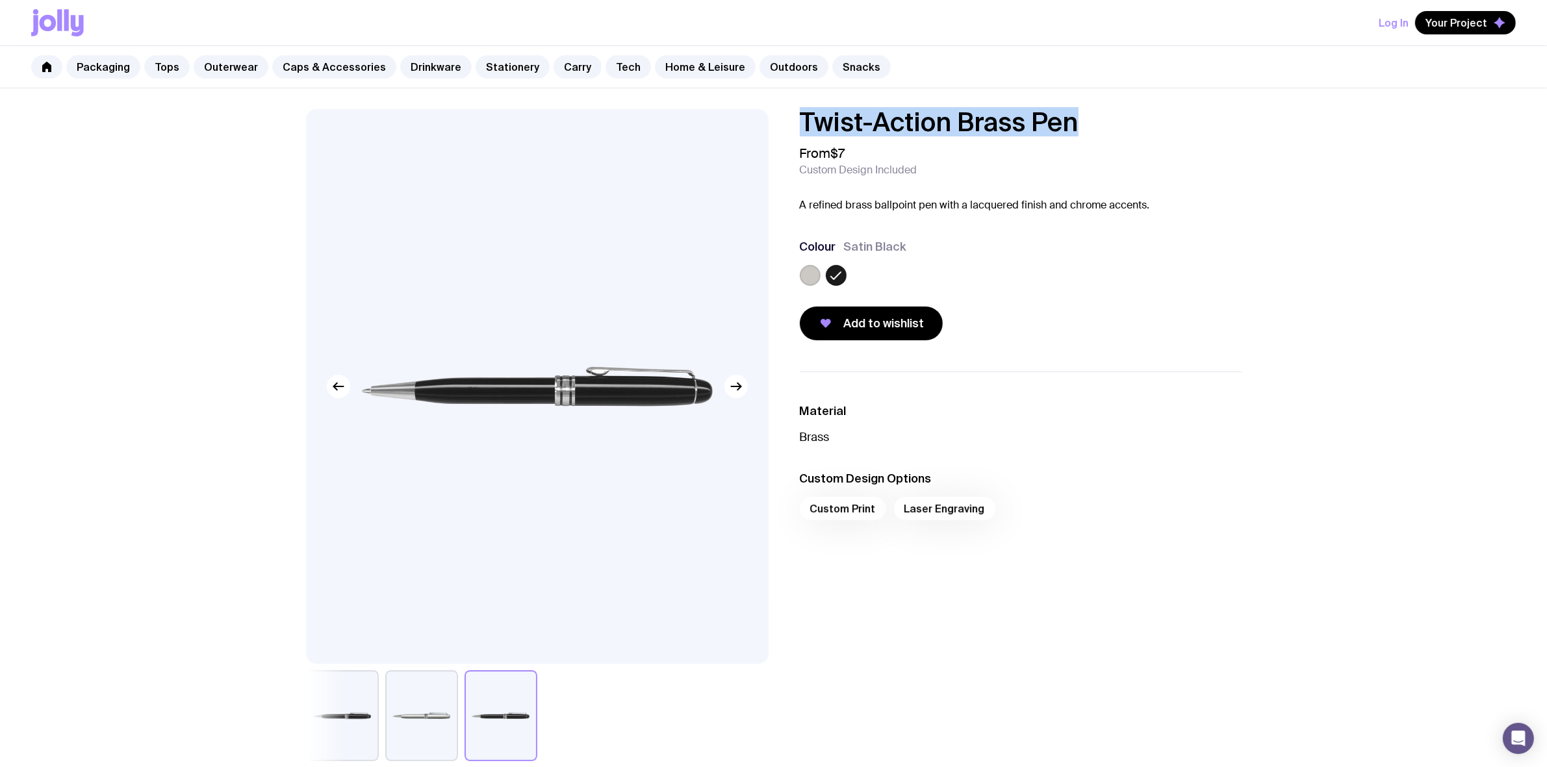
drag, startPoint x: 1081, startPoint y: 124, endPoint x: 763, endPoint y: 123, distance: 318.3
click at [763, 123] on div "Twist-Action Brass Pen From $7 Custom Design Included A refined brass ballpoint…" at bounding box center [774, 435] width 998 height 652
drag, startPoint x: 859, startPoint y: 122, endPoint x: 909, endPoint y: 130, distance: 51.3
click at [909, 130] on h1 "Twist-Action Brass Pen" at bounding box center [975, 122] width 350 height 26
drag, startPoint x: 917, startPoint y: 127, endPoint x: 1124, endPoint y: 111, distance: 207.8
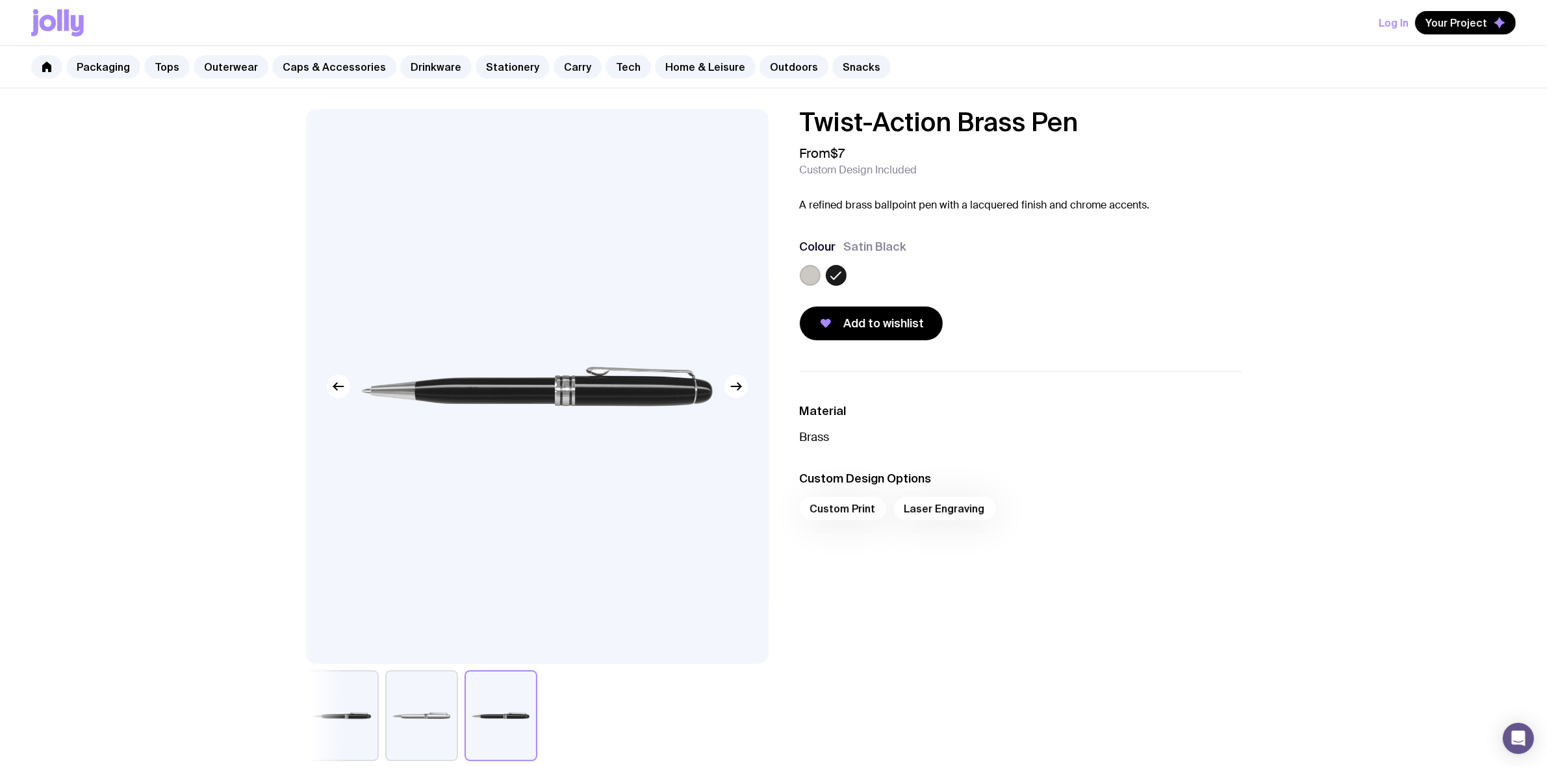
click at [1112, 84] on div "Packaging Tops Outerwear Caps & Accessories Drinkware Stationery Carry Tech Hom…" at bounding box center [773, 67] width 1547 height 42
drag, startPoint x: 1115, startPoint y: 122, endPoint x: 765, endPoint y: 120, distance: 350.1
click at [765, 120] on div "Twist-Action Brass Pen From $7 Custom Design Included A refined brass ballpoint…" at bounding box center [774, 435] width 998 height 652
copy h1 "Twist-Action Brass Pen"
click at [759, 70] on link "Outdoors" at bounding box center [793, 66] width 69 height 23
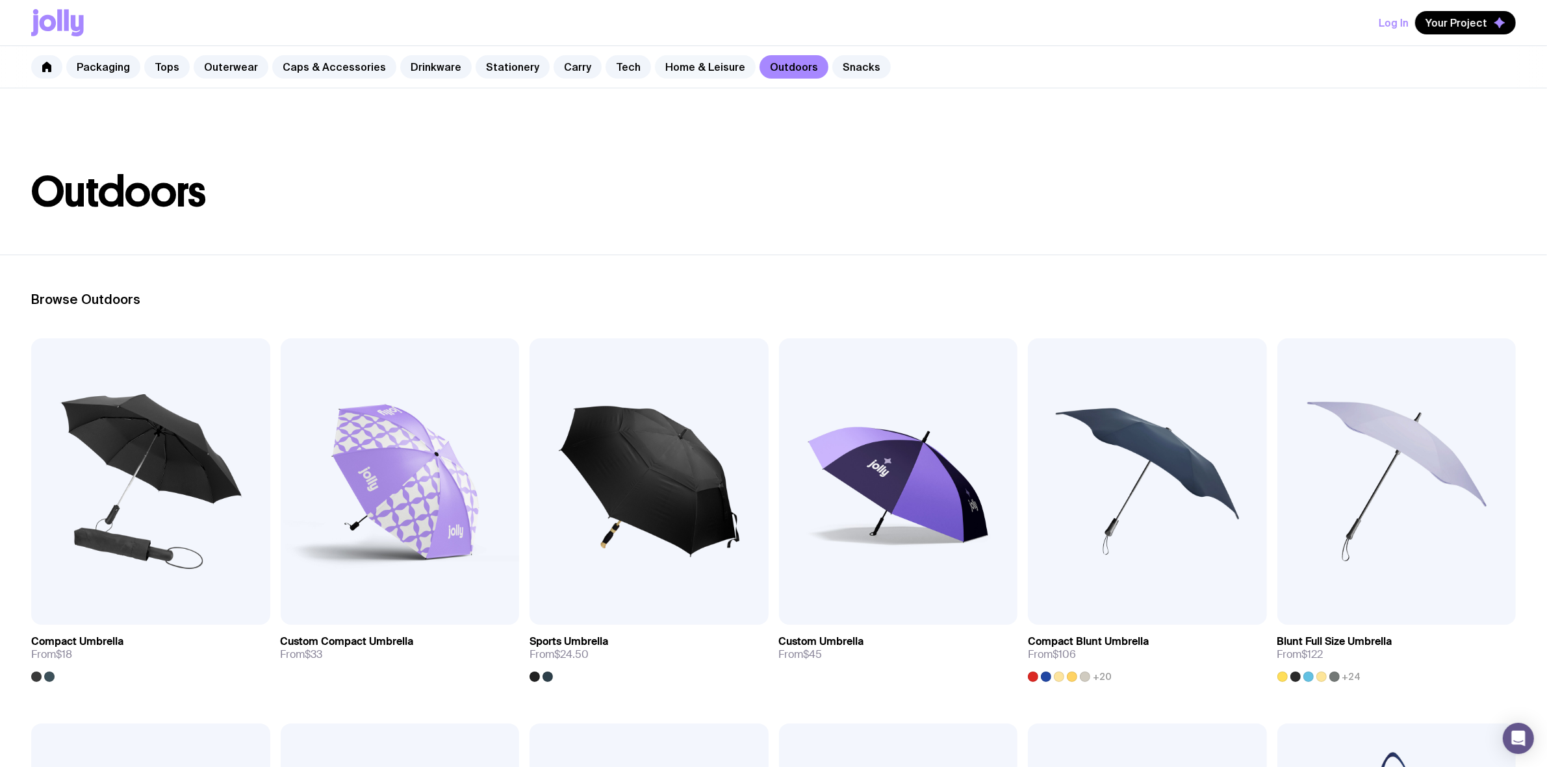
click at [681, 69] on link "Home & Leisure" at bounding box center [705, 66] width 101 height 23
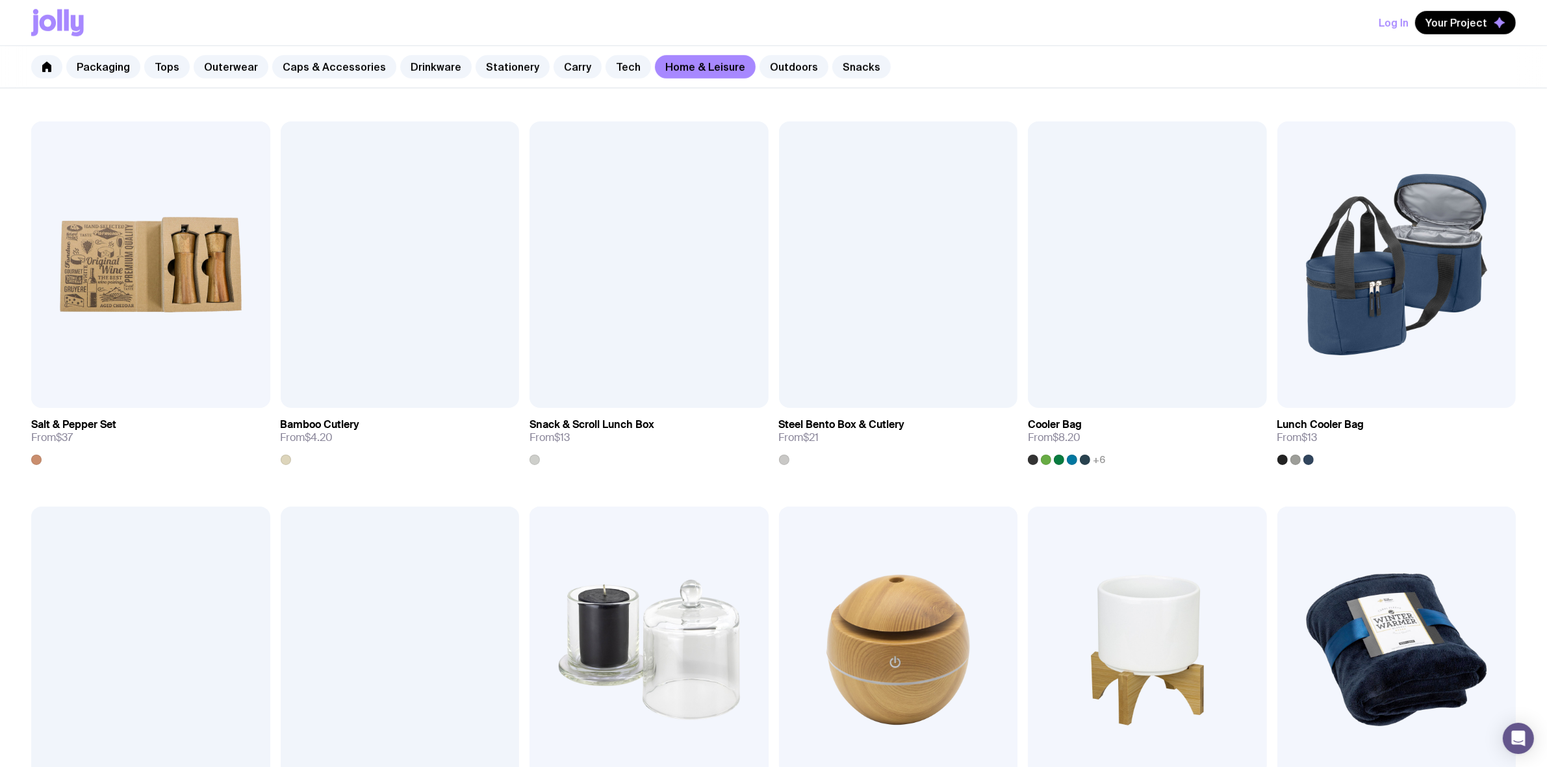
scroll to position [1055, 0]
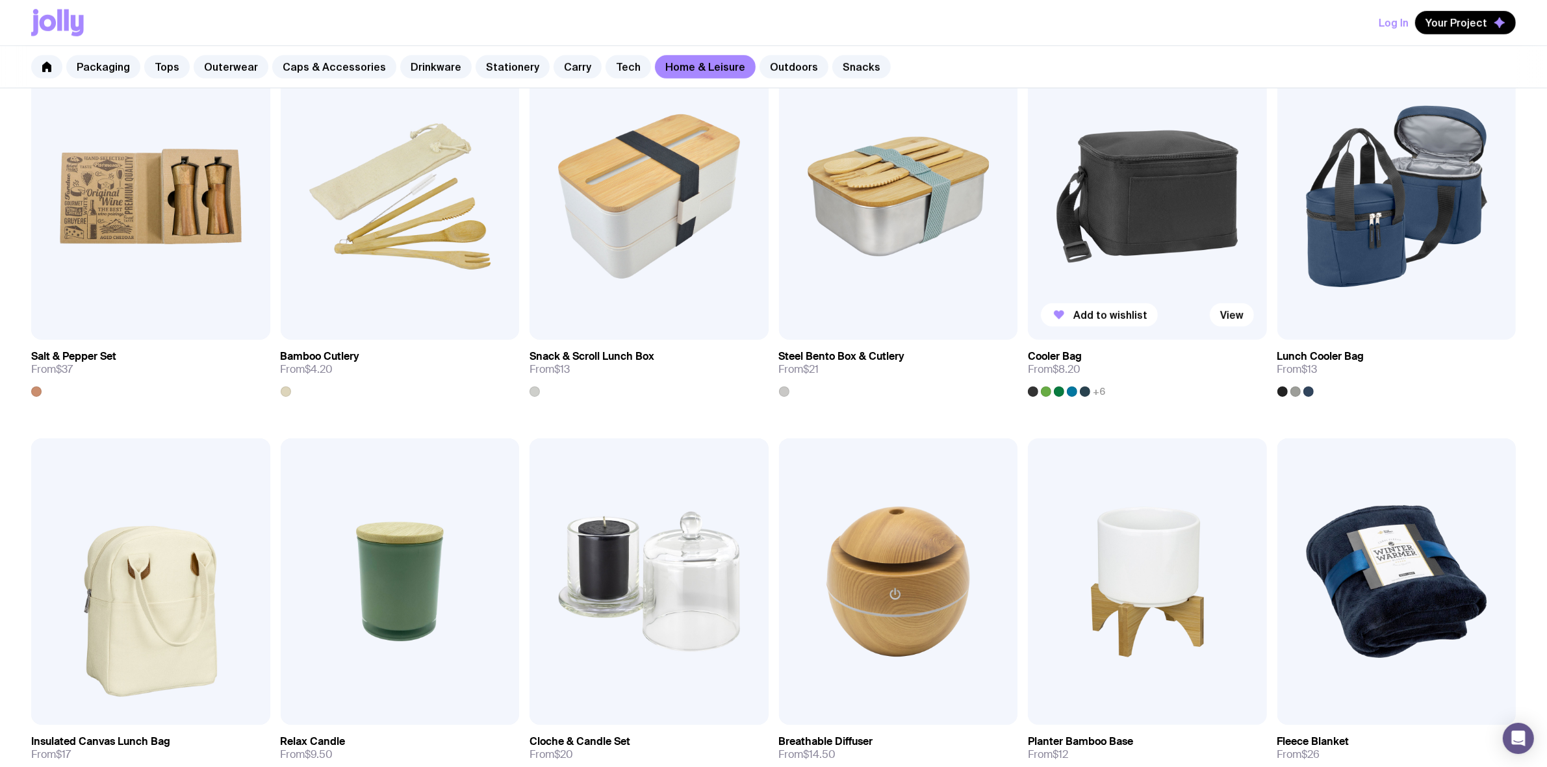
click at [1154, 224] on img at bounding box center [1147, 196] width 239 height 286
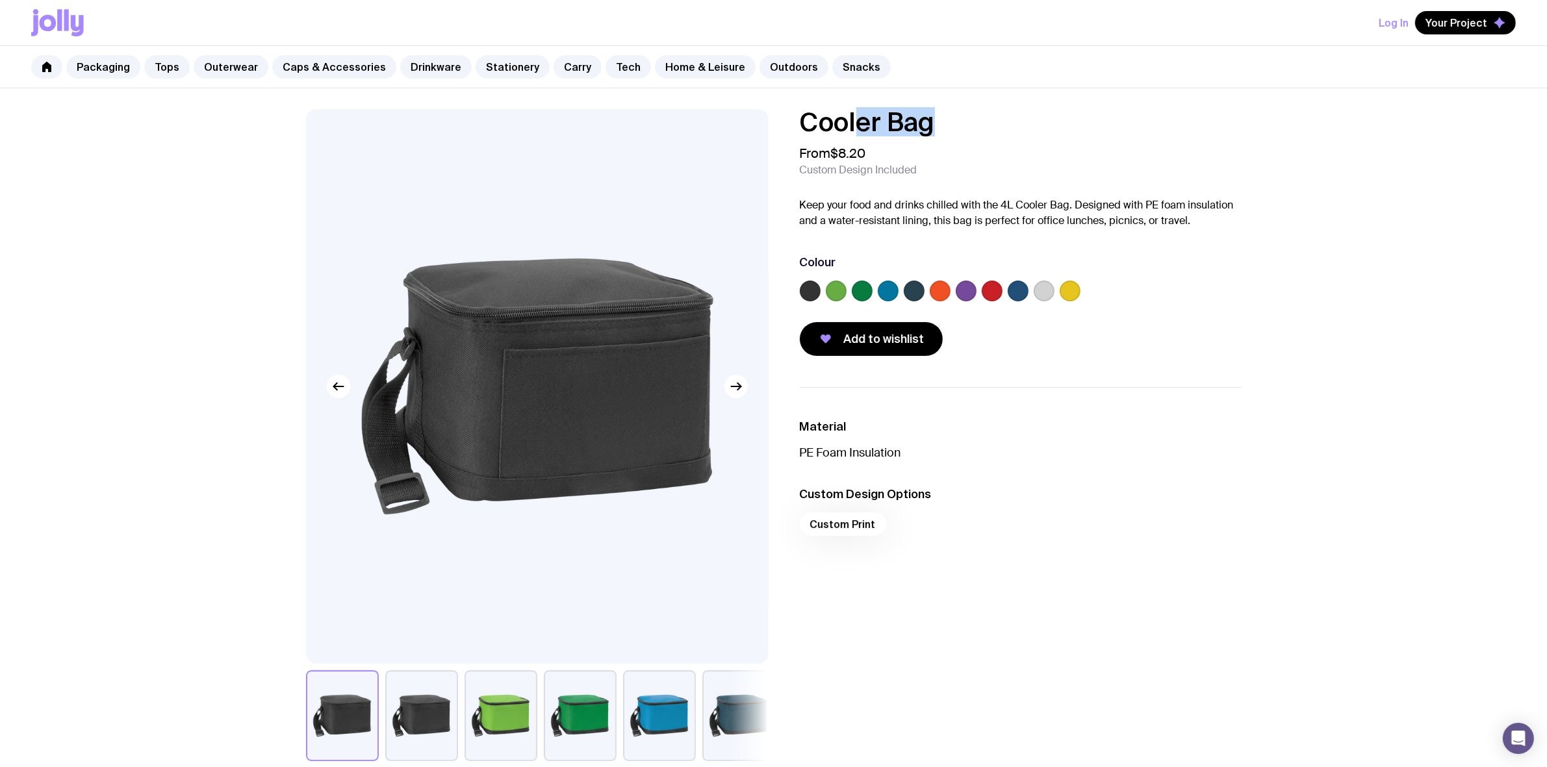
click at [813, 115] on h1 "Cooler Bag" at bounding box center [1021, 122] width 442 height 26
click at [777, 116] on div "Cooler Bag From $8.20 Custom Design Included Keep your food and drinks chilled …" at bounding box center [774, 435] width 998 height 652
drag, startPoint x: 799, startPoint y: 117, endPoint x: 1007, endPoint y: 118, distance: 208.5
click at [1007, 118] on h1 "Cooler Bag" at bounding box center [1021, 122] width 442 height 26
copy h1 "Cooler Bag"
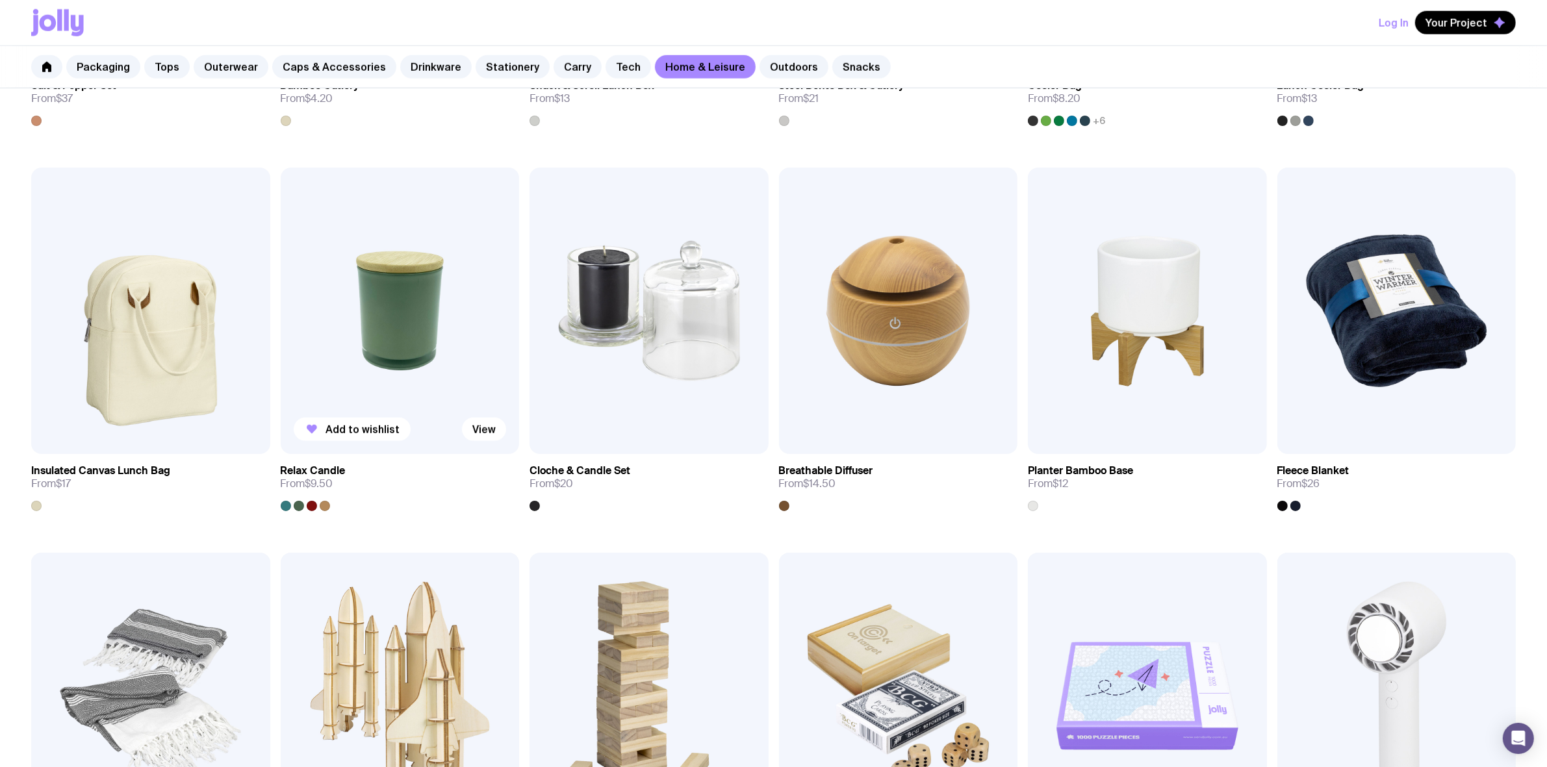
scroll to position [1365, 0]
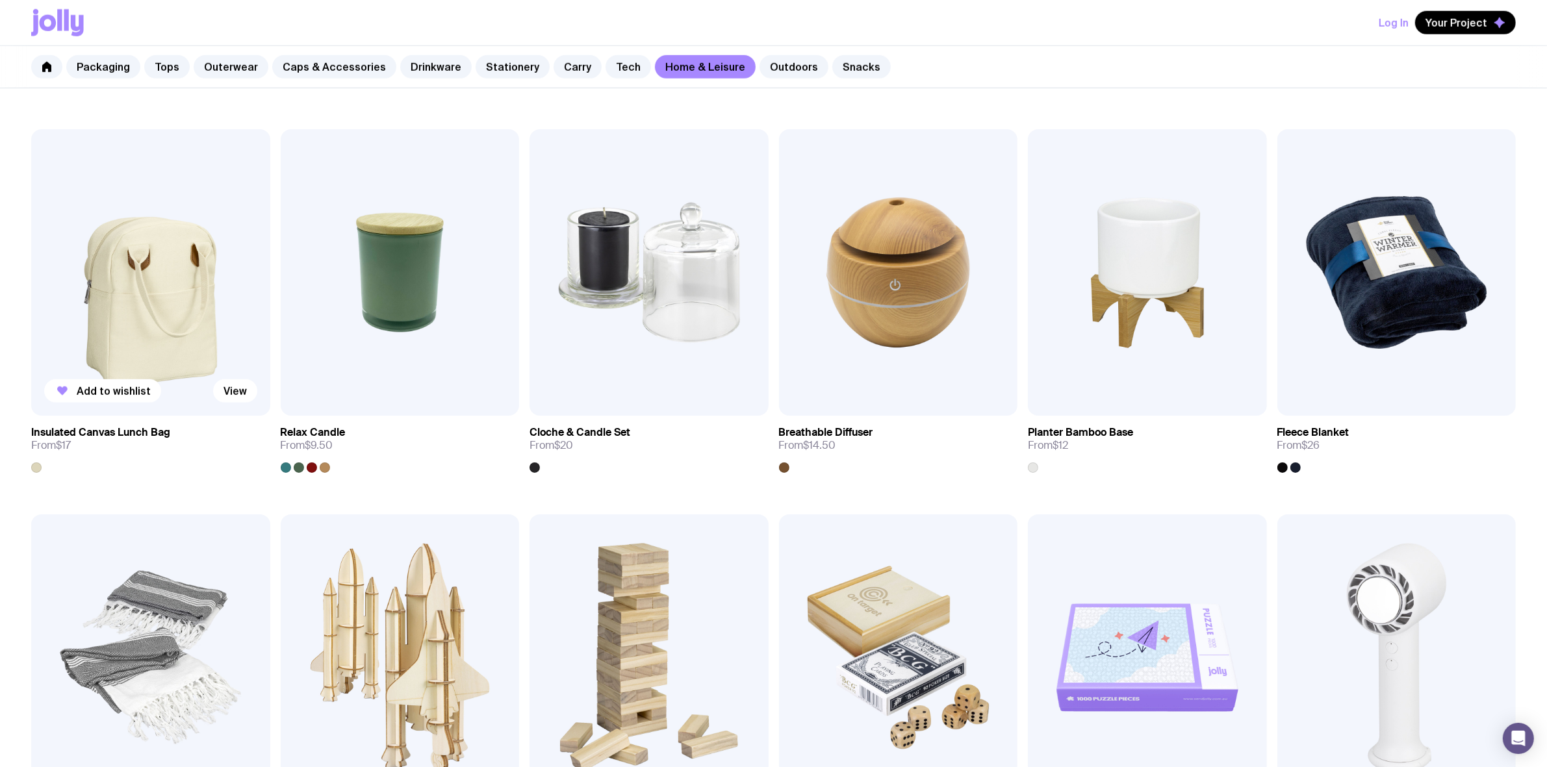
click at [109, 289] on img at bounding box center [150, 272] width 239 height 286
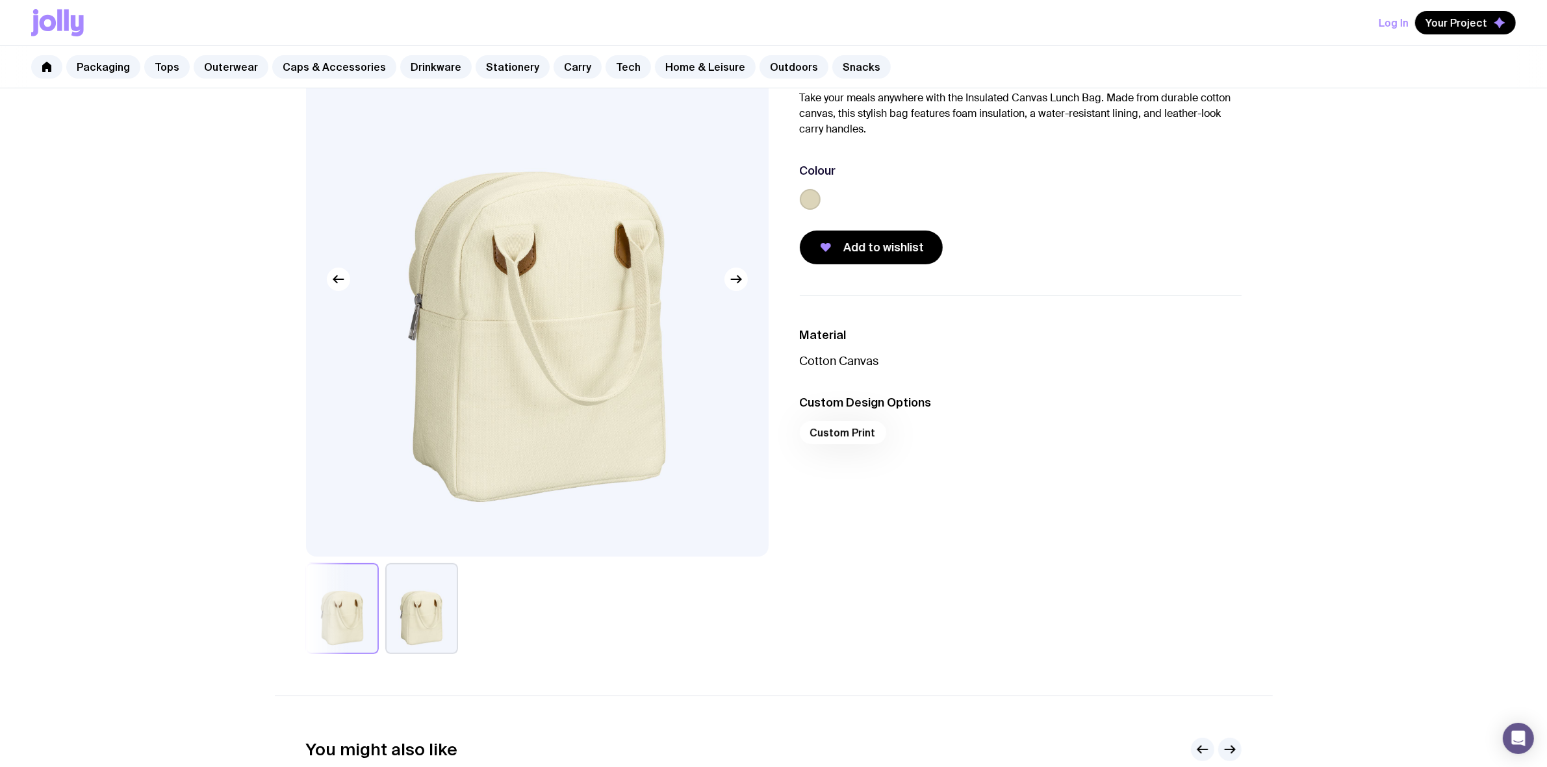
scroll to position [162, 0]
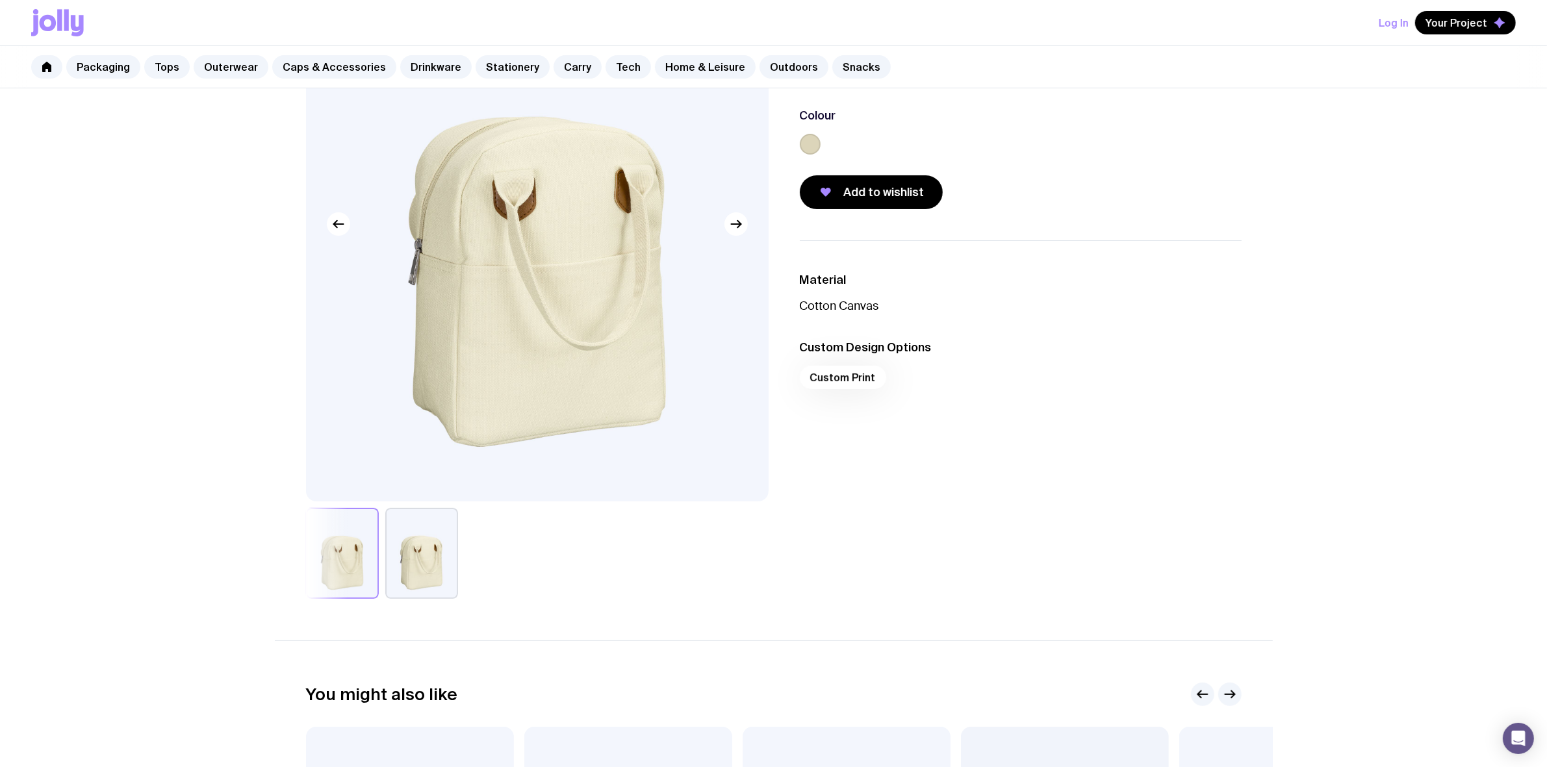
click at [404, 550] on button "button" at bounding box center [421, 553] width 73 height 91
click at [385, 540] on div at bounding box center [421, 553] width 73 height 91
click at [338, 559] on button "button" at bounding box center [342, 553] width 73 height 91
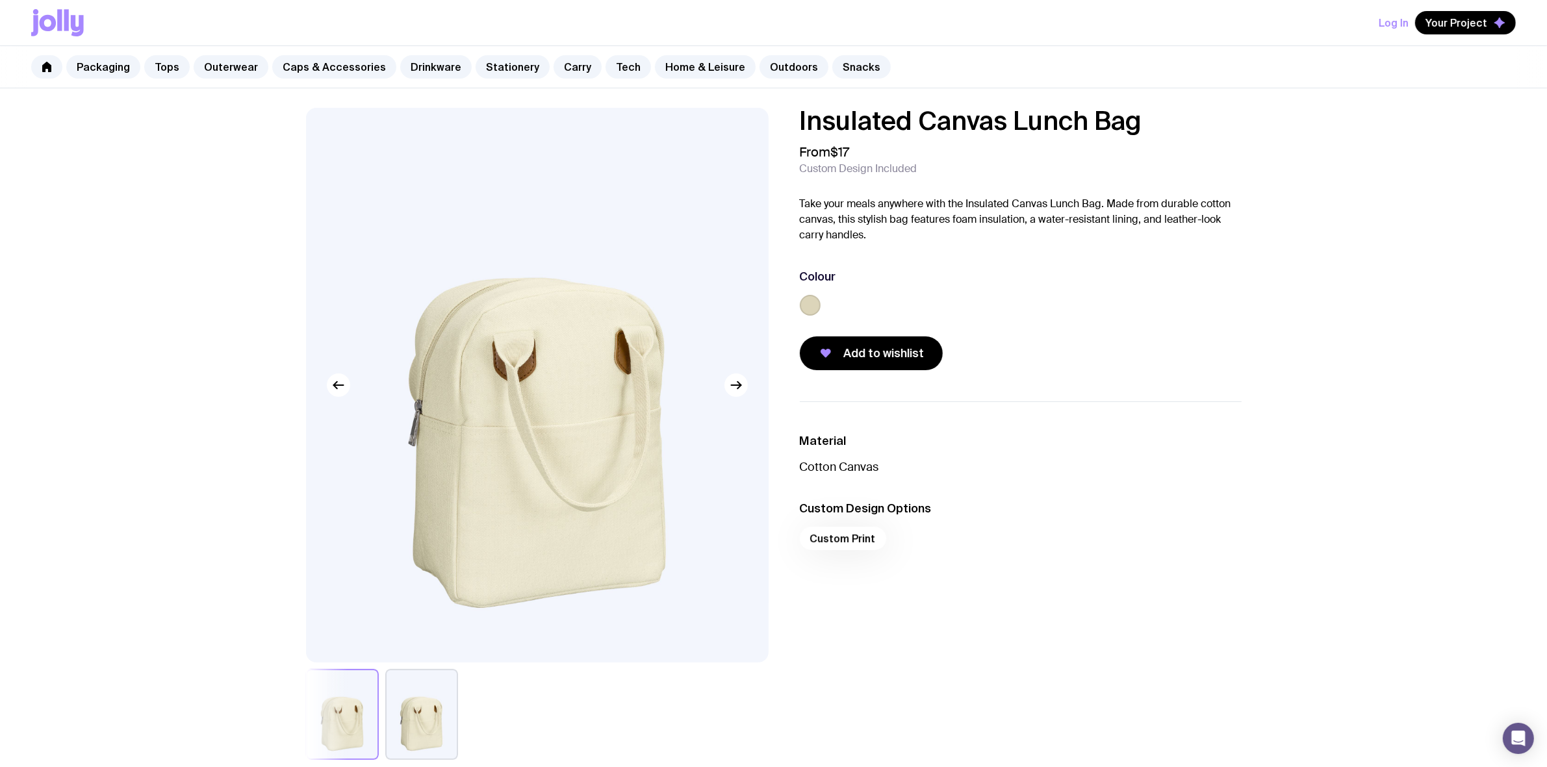
scroll to position [0, 0]
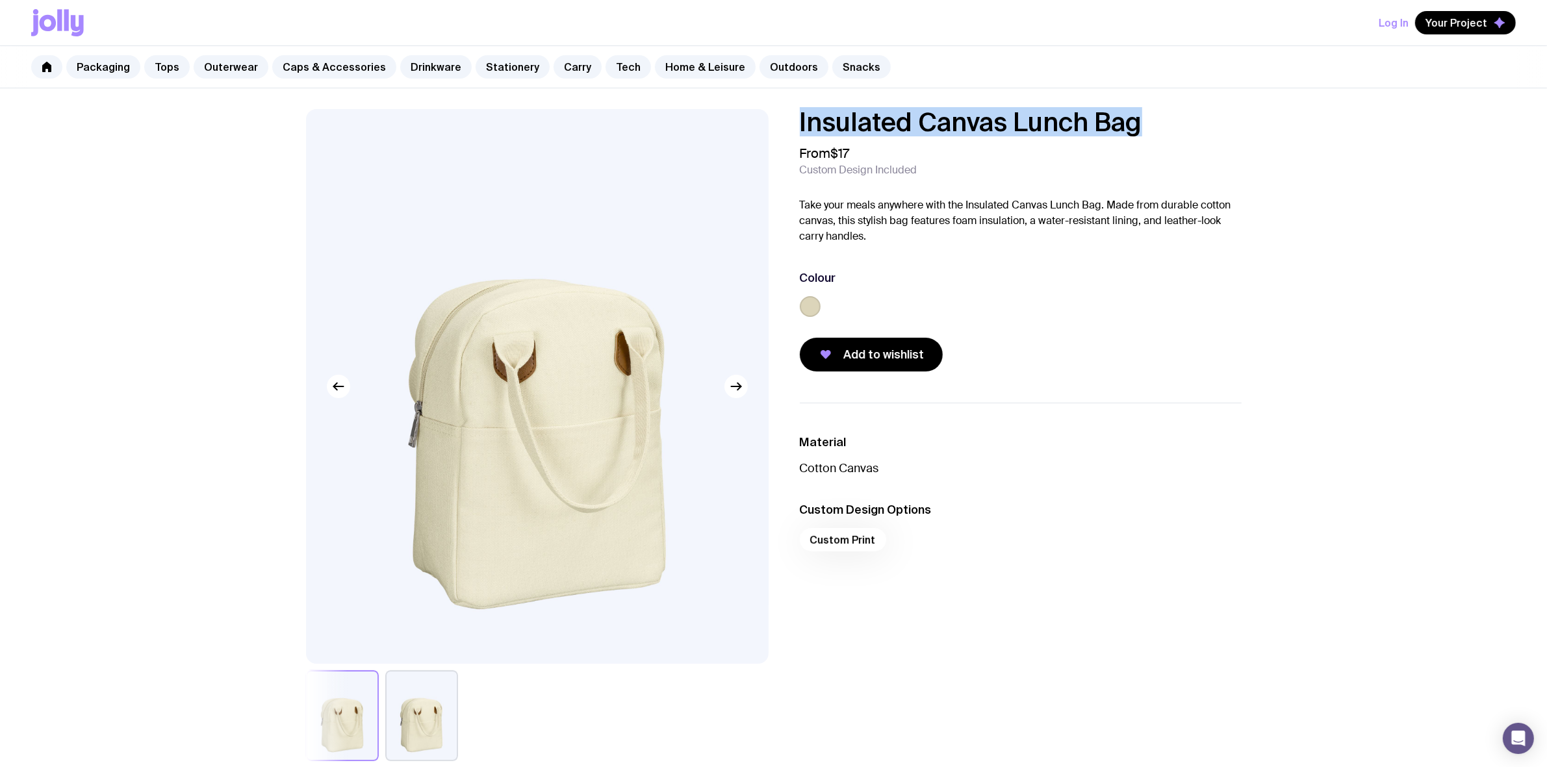
drag, startPoint x: 1161, startPoint y: 112, endPoint x: 791, endPoint y: 110, distance: 370.2
click at [791, 110] on div "Insulated Canvas Lunch Bag From $17 Custom Design Included Take your meals anyw…" at bounding box center [1010, 240] width 462 height 262
copy h1 "Insulated Canvas Lunch Bag"
click at [414, 66] on link "Drinkware" at bounding box center [435, 66] width 71 height 23
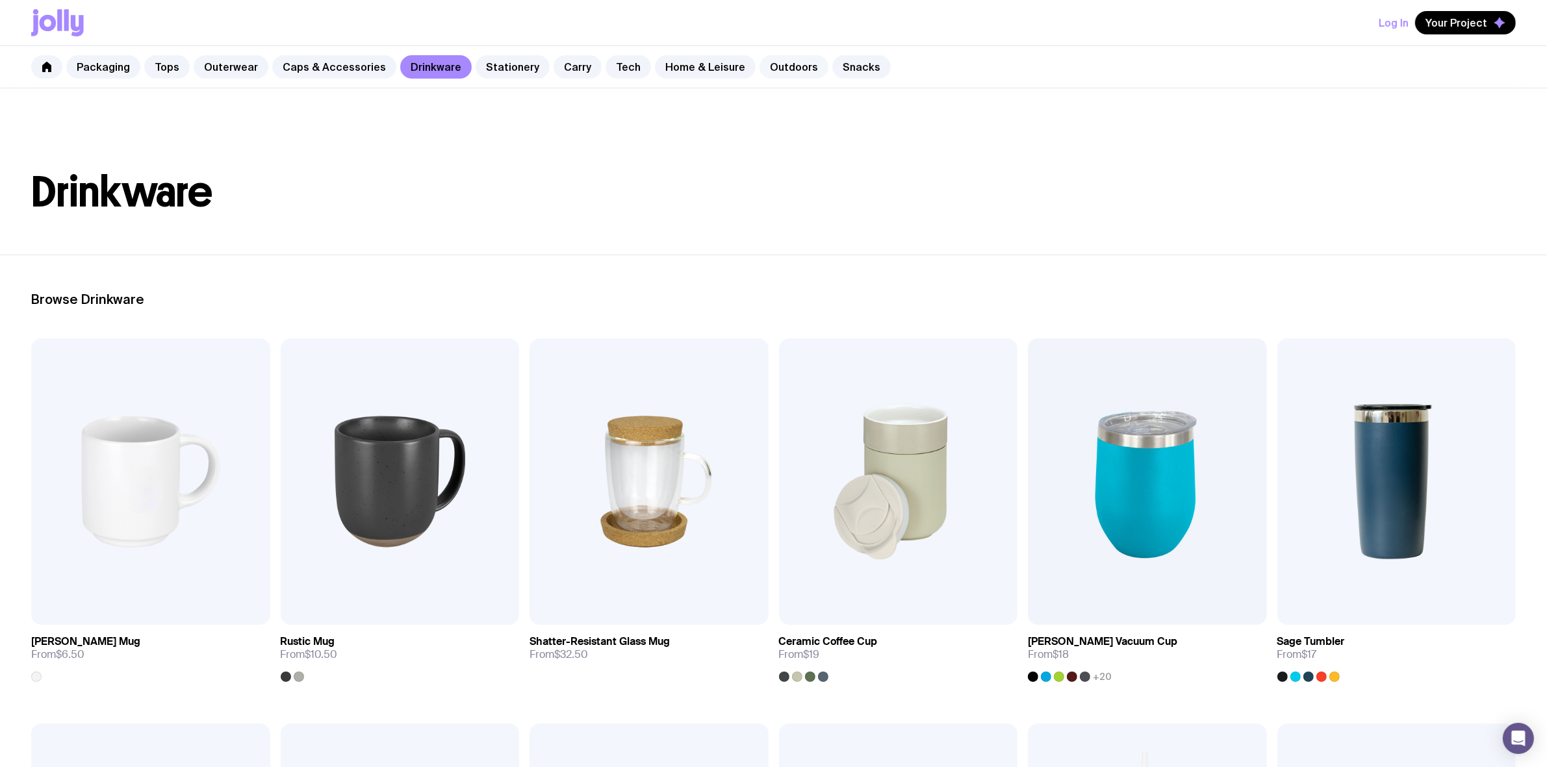
click at [763, 69] on link "Outdoors" at bounding box center [793, 66] width 69 height 23
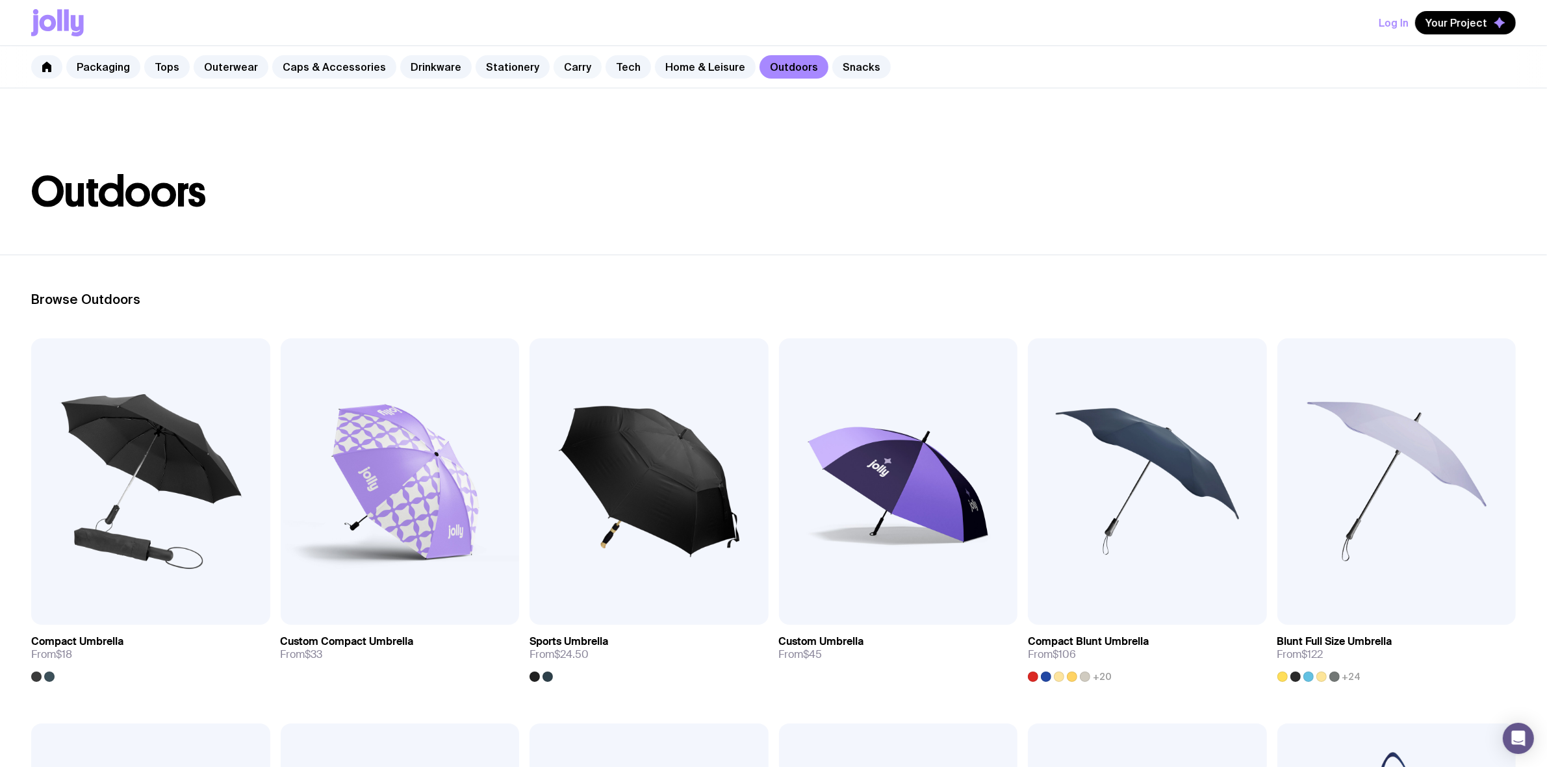
drag, startPoint x: 557, startPoint y: 62, endPoint x: 572, endPoint y: 99, distance: 39.9
click at [557, 62] on link "Carry" at bounding box center [577, 66] width 48 height 23
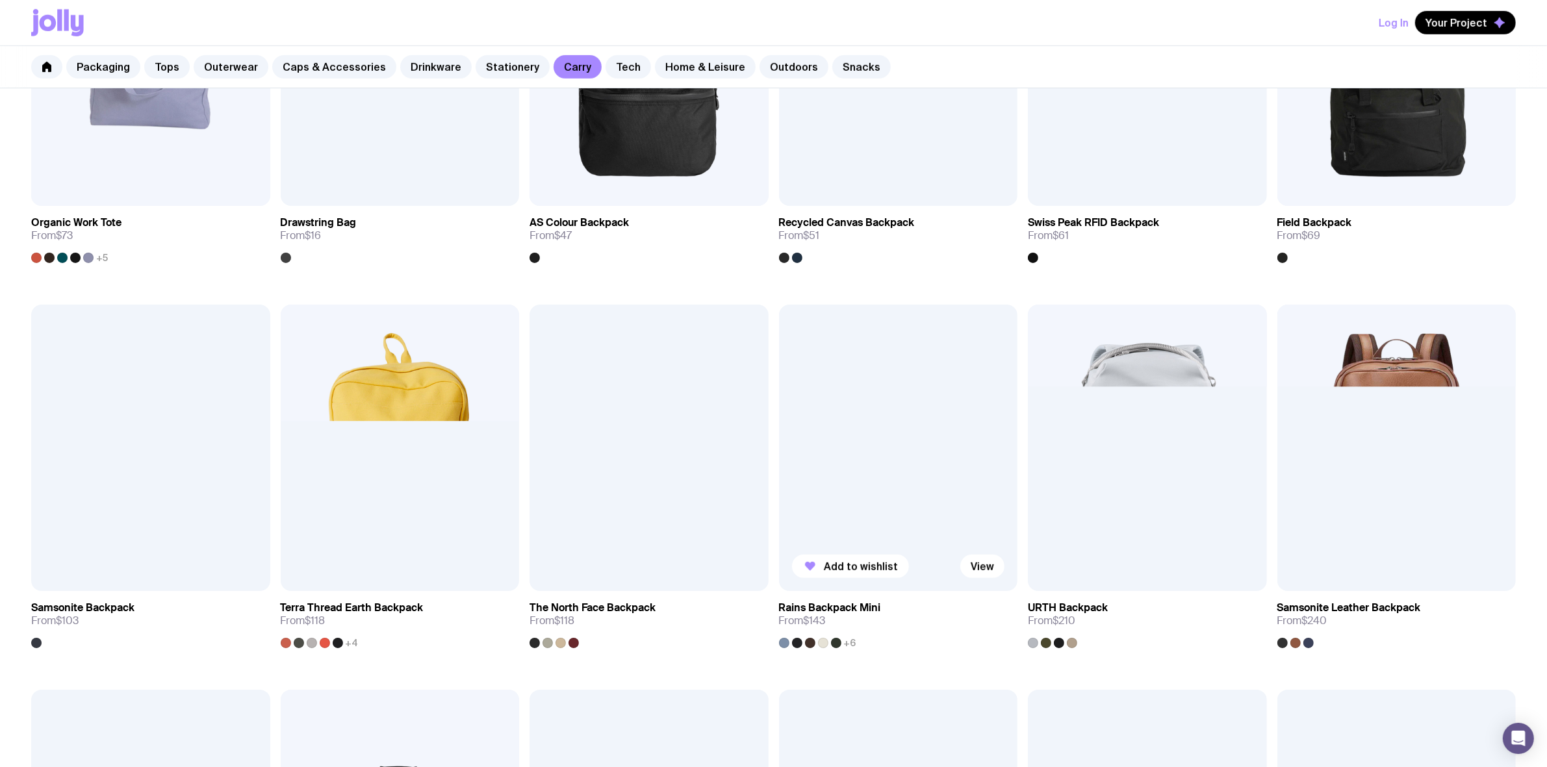
scroll to position [844, 0]
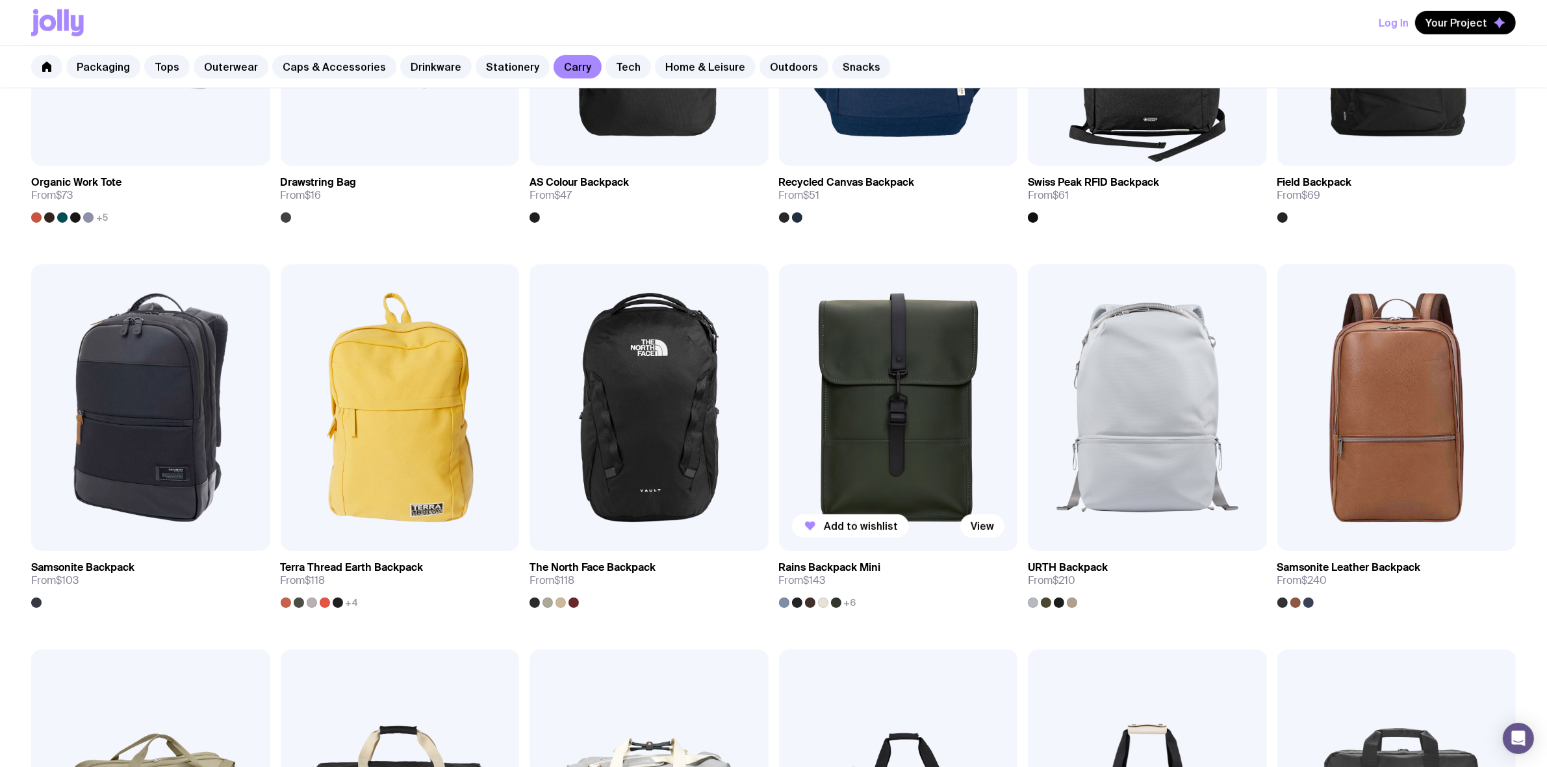
click at [920, 429] on img at bounding box center [898, 407] width 239 height 286
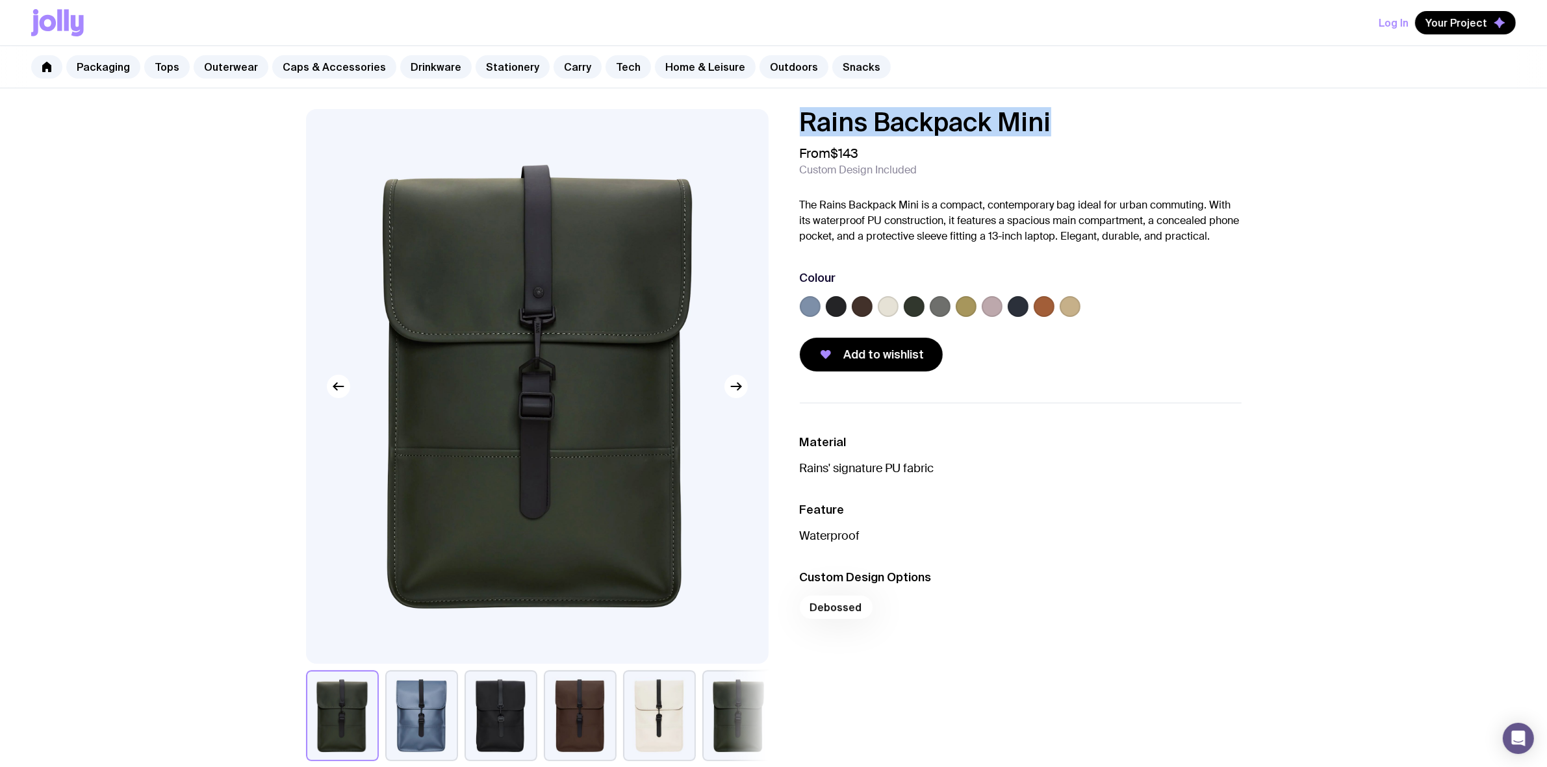
drag, startPoint x: 995, startPoint y: 119, endPoint x: 757, endPoint y: 122, distance: 238.4
click at [757, 122] on div "Rains Backpack Mini From $143 Custom Design Included The Rains Backpack Mini is…" at bounding box center [774, 435] width 998 height 652
copy h1 "Rains Backpack Mini"
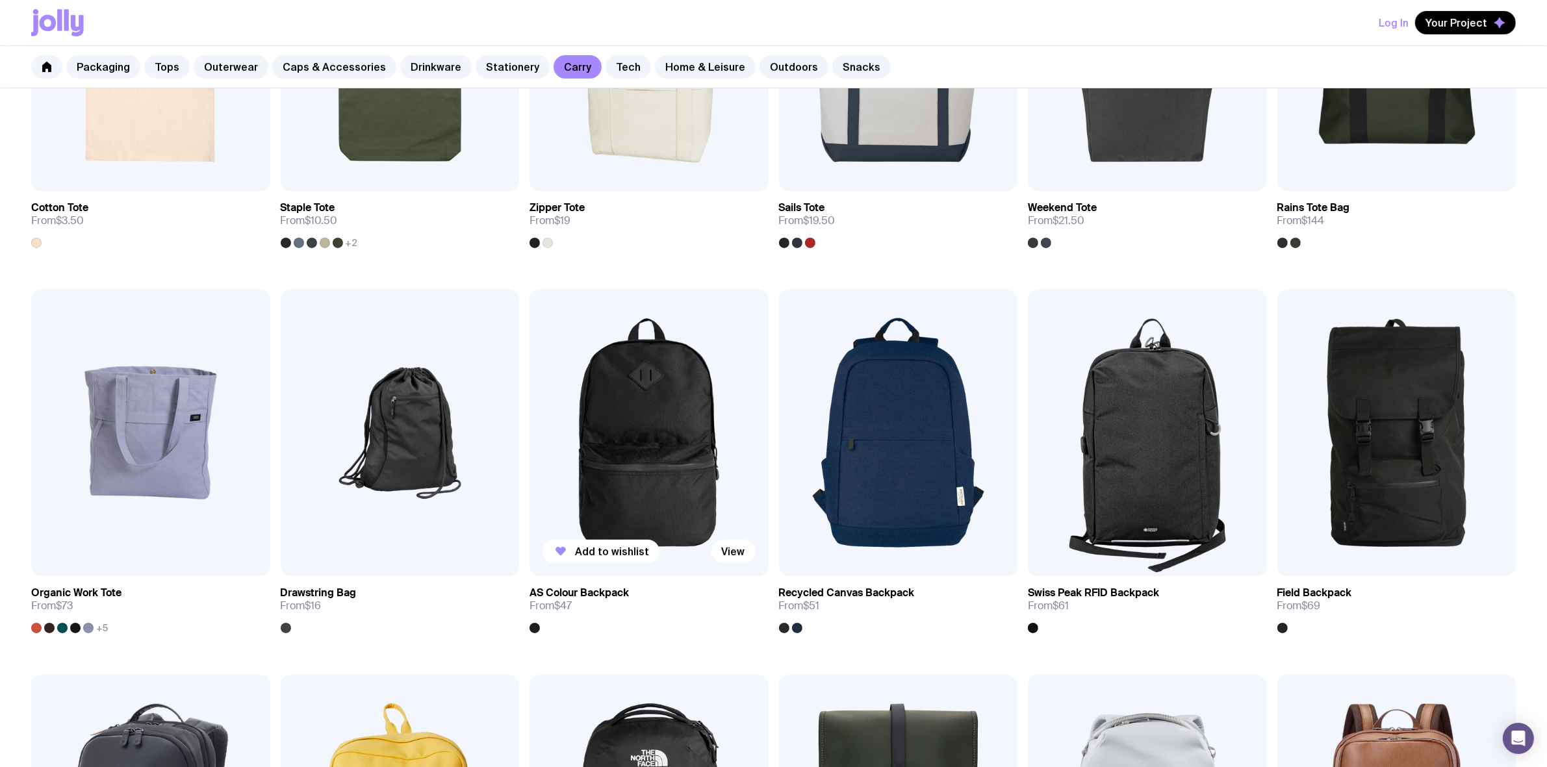
scroll to position [472, 0]
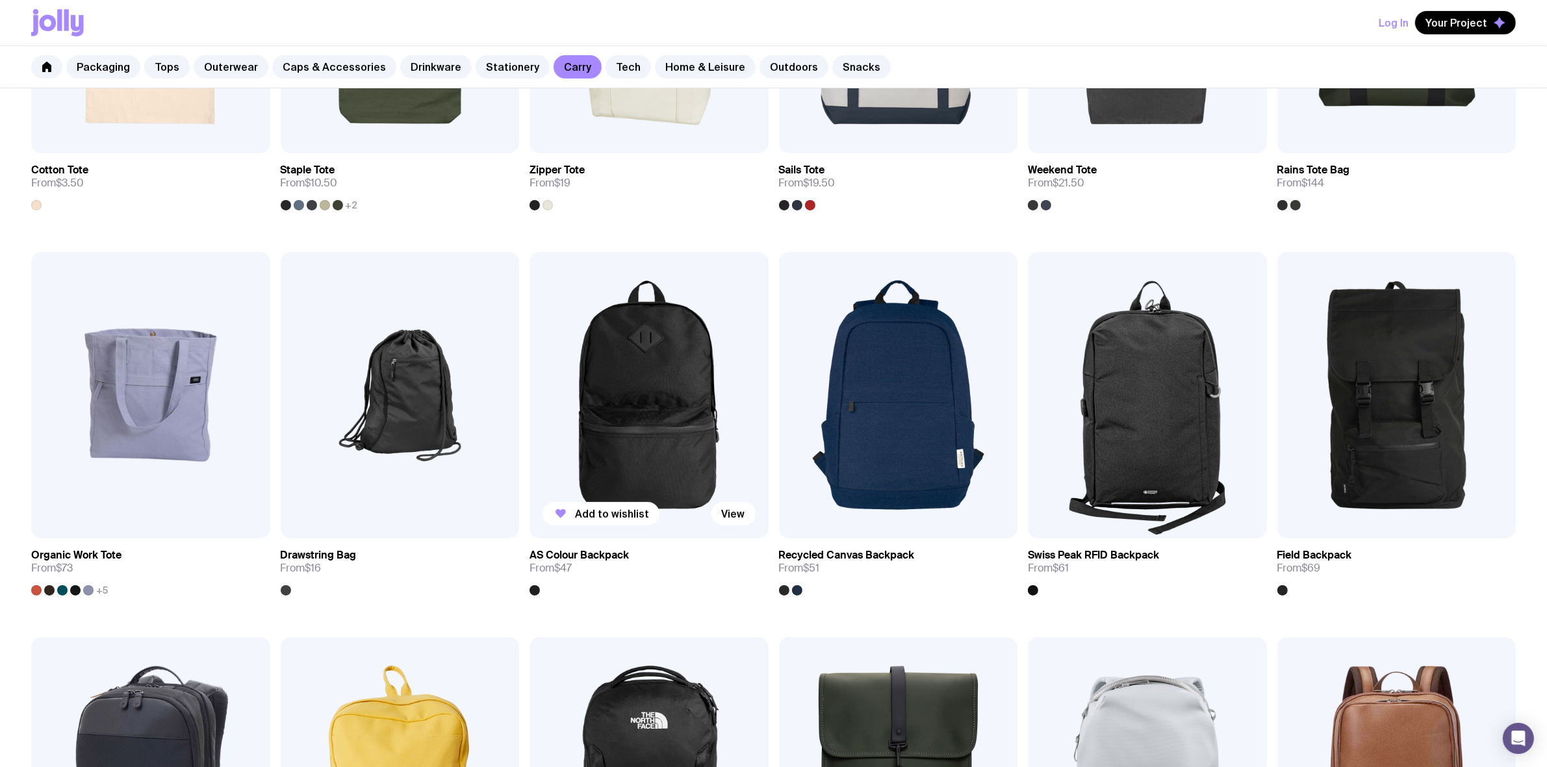
click at [650, 390] on img at bounding box center [648, 395] width 239 height 286
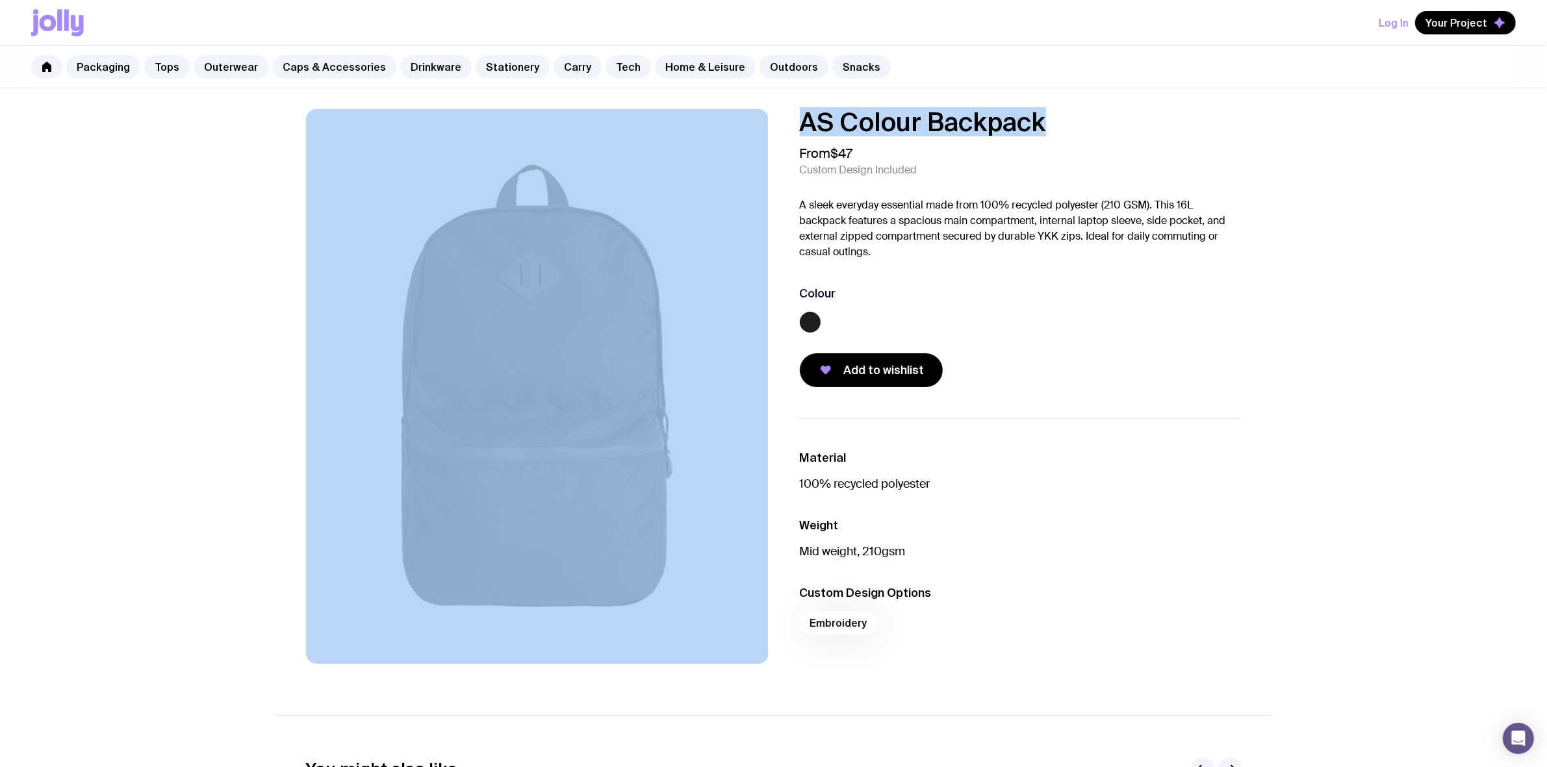
drag, startPoint x: 1039, startPoint y: 116, endPoint x: 692, endPoint y: 116, distance: 347.5
click at [692, 116] on div "AS Colour Backpack From $47 Custom Design Included A sleek everyday essential m…" at bounding box center [774, 391] width 998 height 564
click at [712, 64] on link "Home & Leisure" at bounding box center [705, 66] width 101 height 23
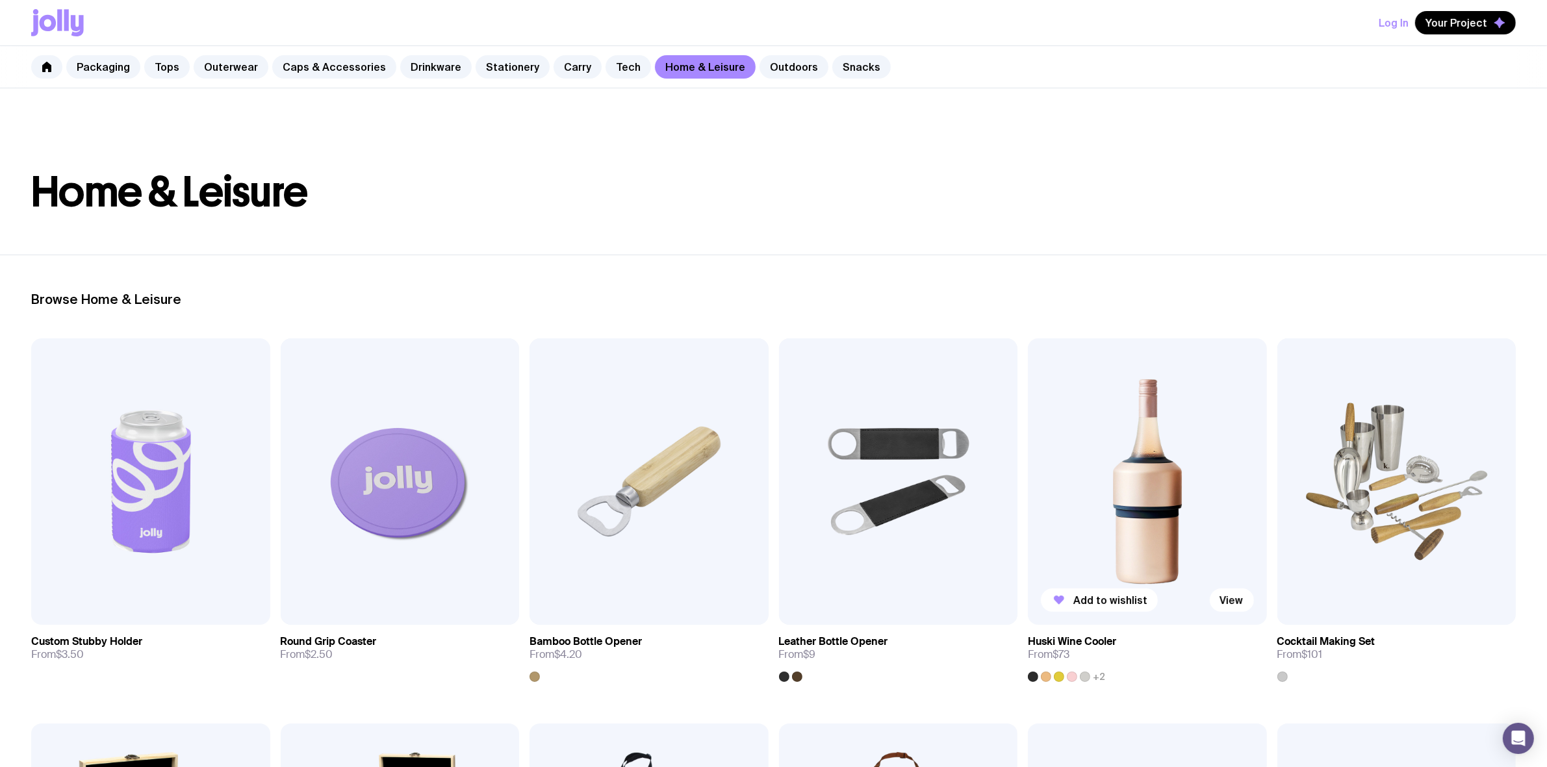
click at [1195, 485] on img at bounding box center [1147, 481] width 239 height 286
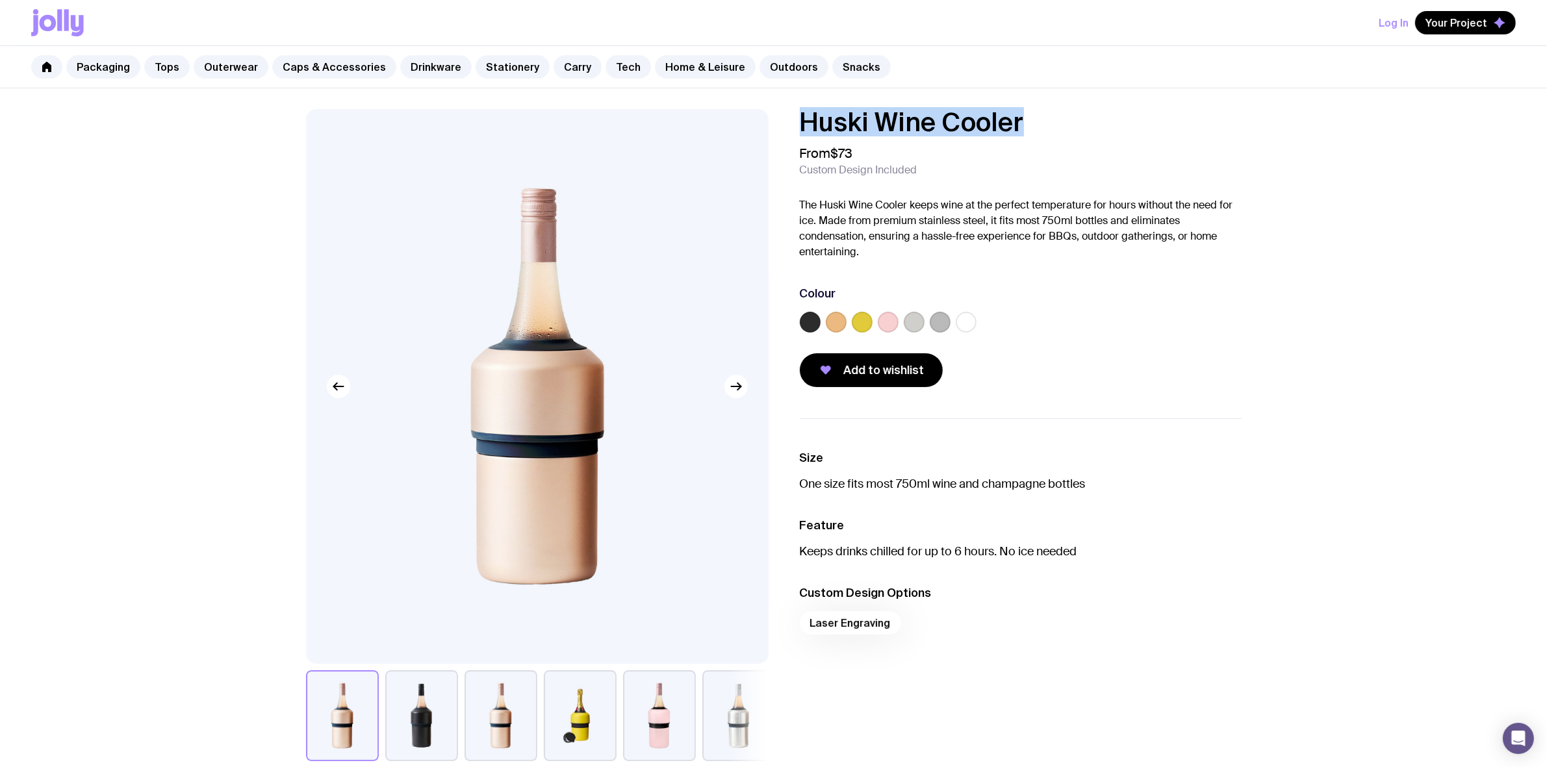
drag, startPoint x: 1062, startPoint y: 125, endPoint x: 718, endPoint y: 110, distance: 343.9
click at [709, 112] on div "Huski Wine Cooler From $73 Custom Design Included The Huski Wine Cooler keeps w…" at bounding box center [774, 435] width 998 height 652
copy h1 "Huski Wine Cooler"
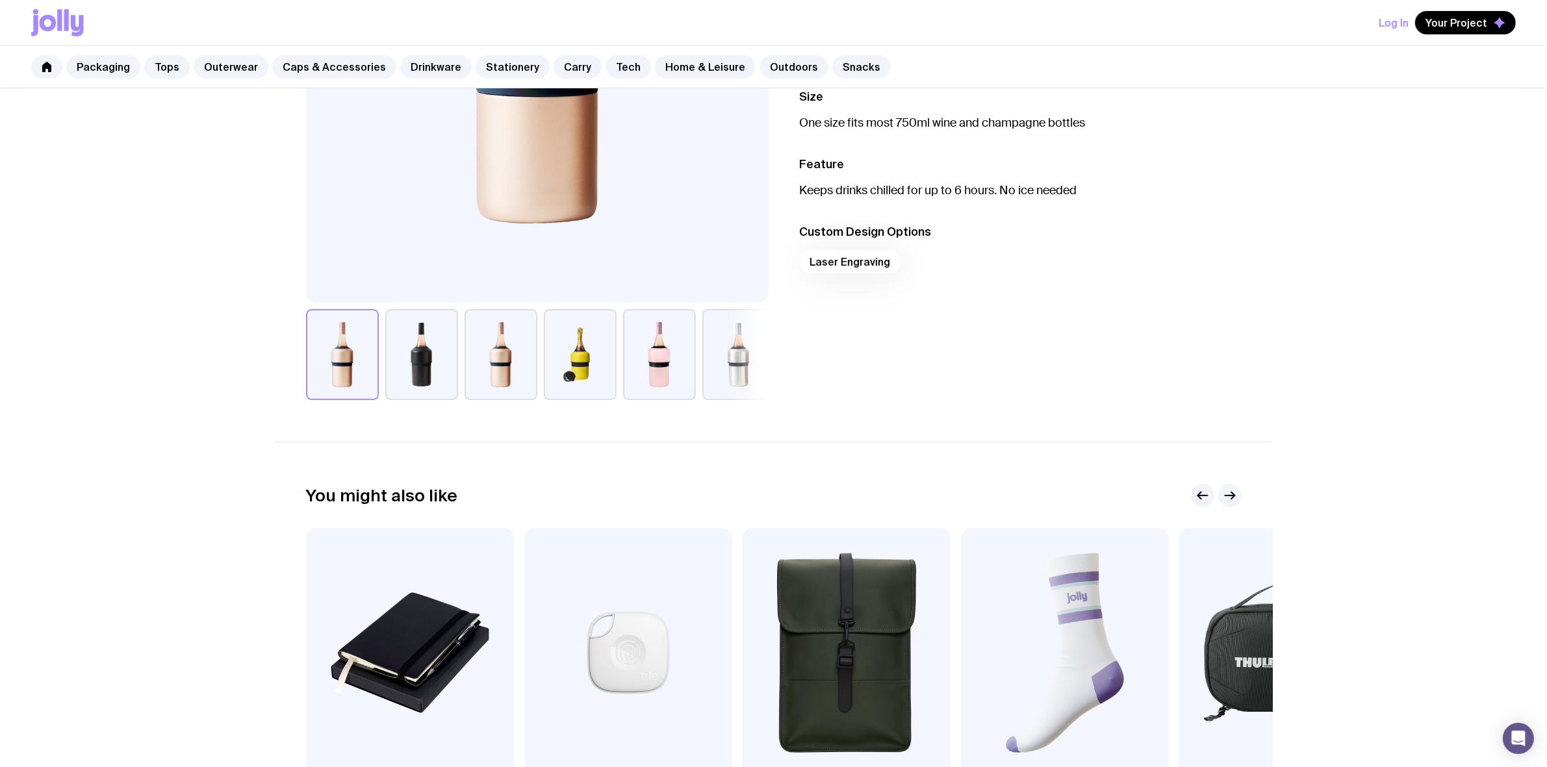
scroll to position [568, 0]
